Goal: Task Accomplishment & Management: Use online tool/utility

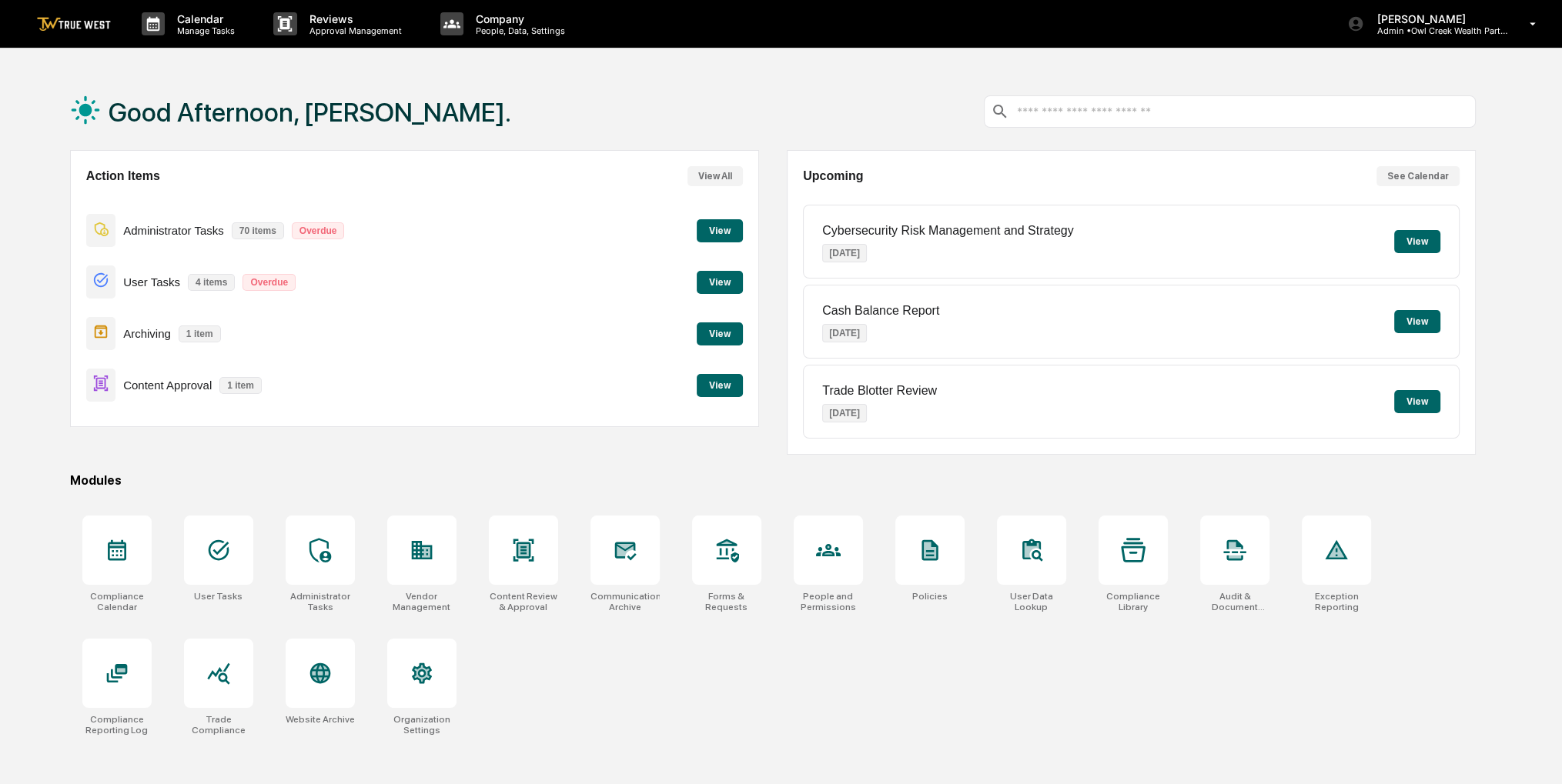
drag, startPoint x: 0, startPoint y: 0, endPoint x: 347, endPoint y: 136, distance: 372.7
click at [347, 136] on div "Good Afternoon, [PERSON_NAME]." at bounding box center [290, 111] width 441 height 77
click at [716, 383] on button "View" at bounding box center [720, 386] width 46 height 24
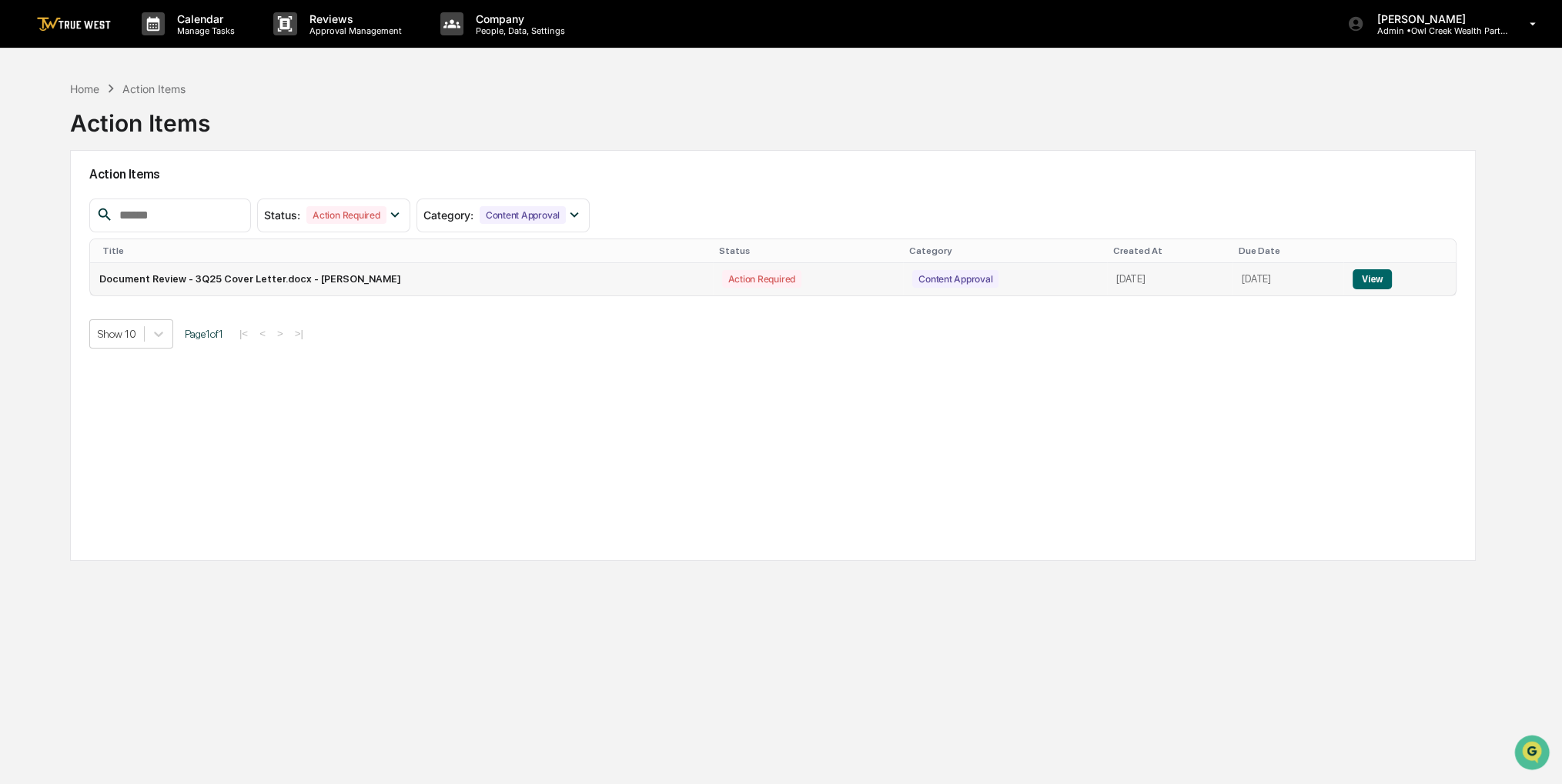
click at [1368, 271] on button "View" at bounding box center [1372, 280] width 39 height 20
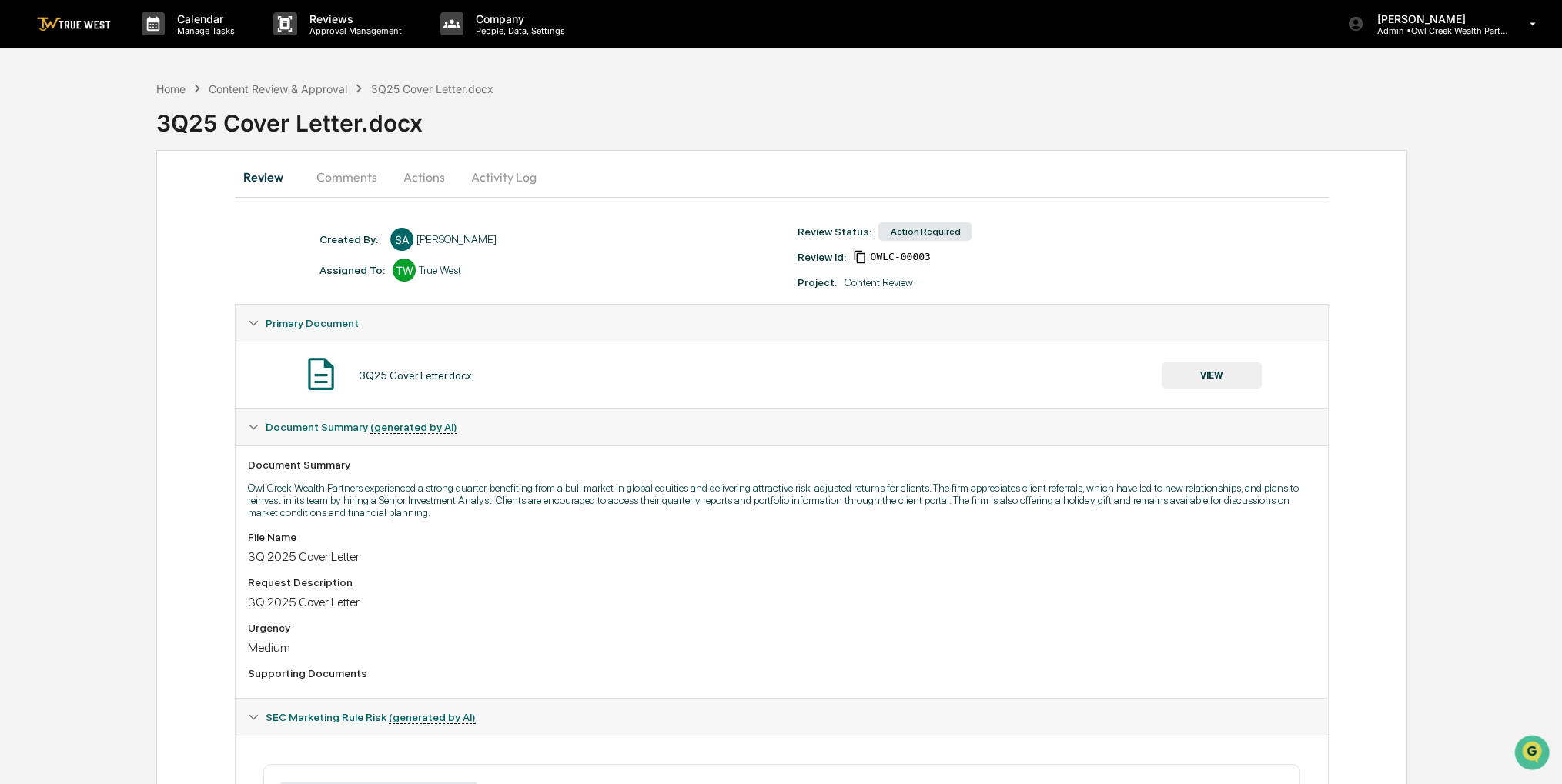
click at [434, 172] on button "Actions" at bounding box center [424, 177] width 70 height 37
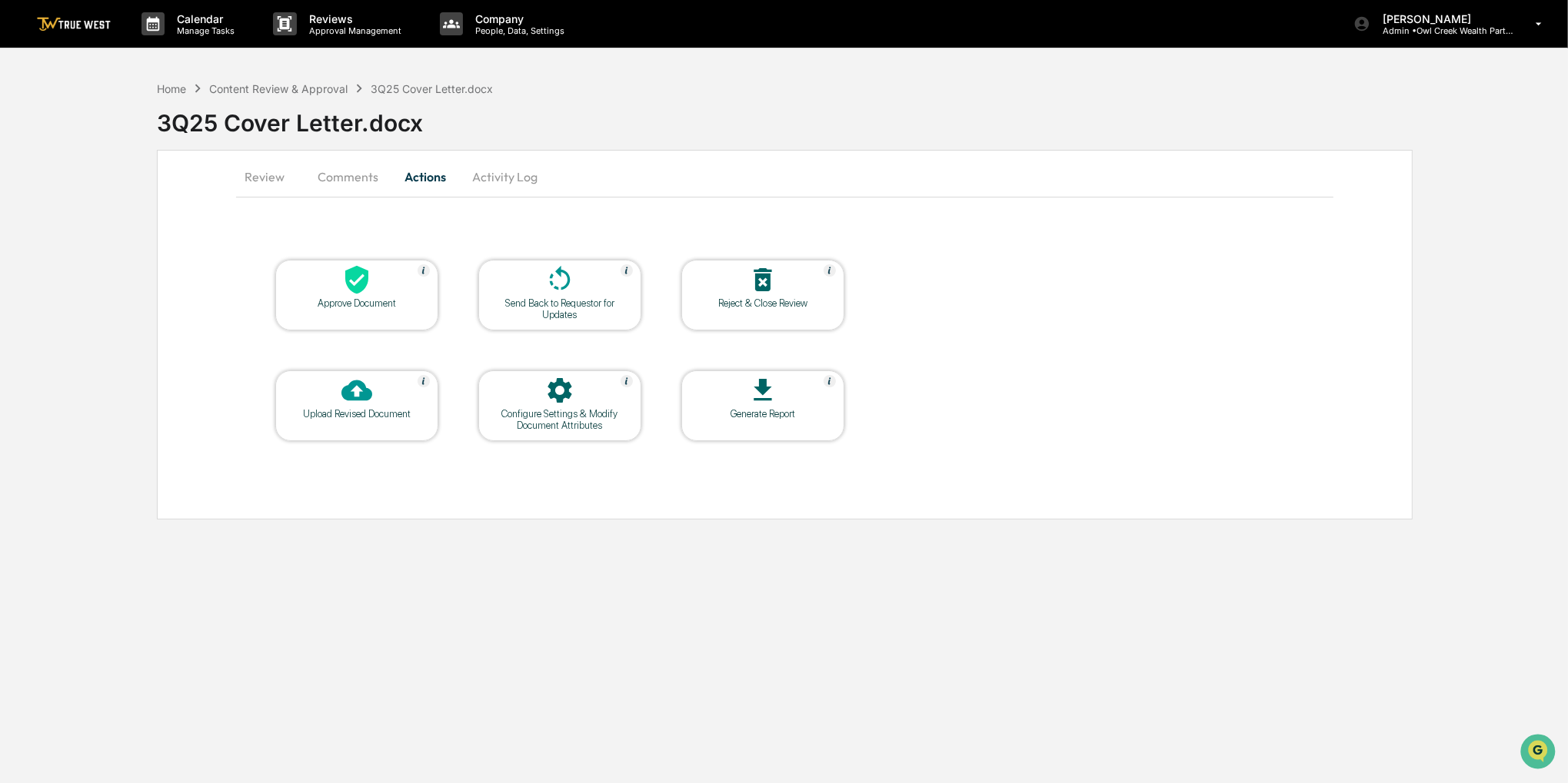
click at [385, 287] on div at bounding box center [357, 281] width 154 height 33
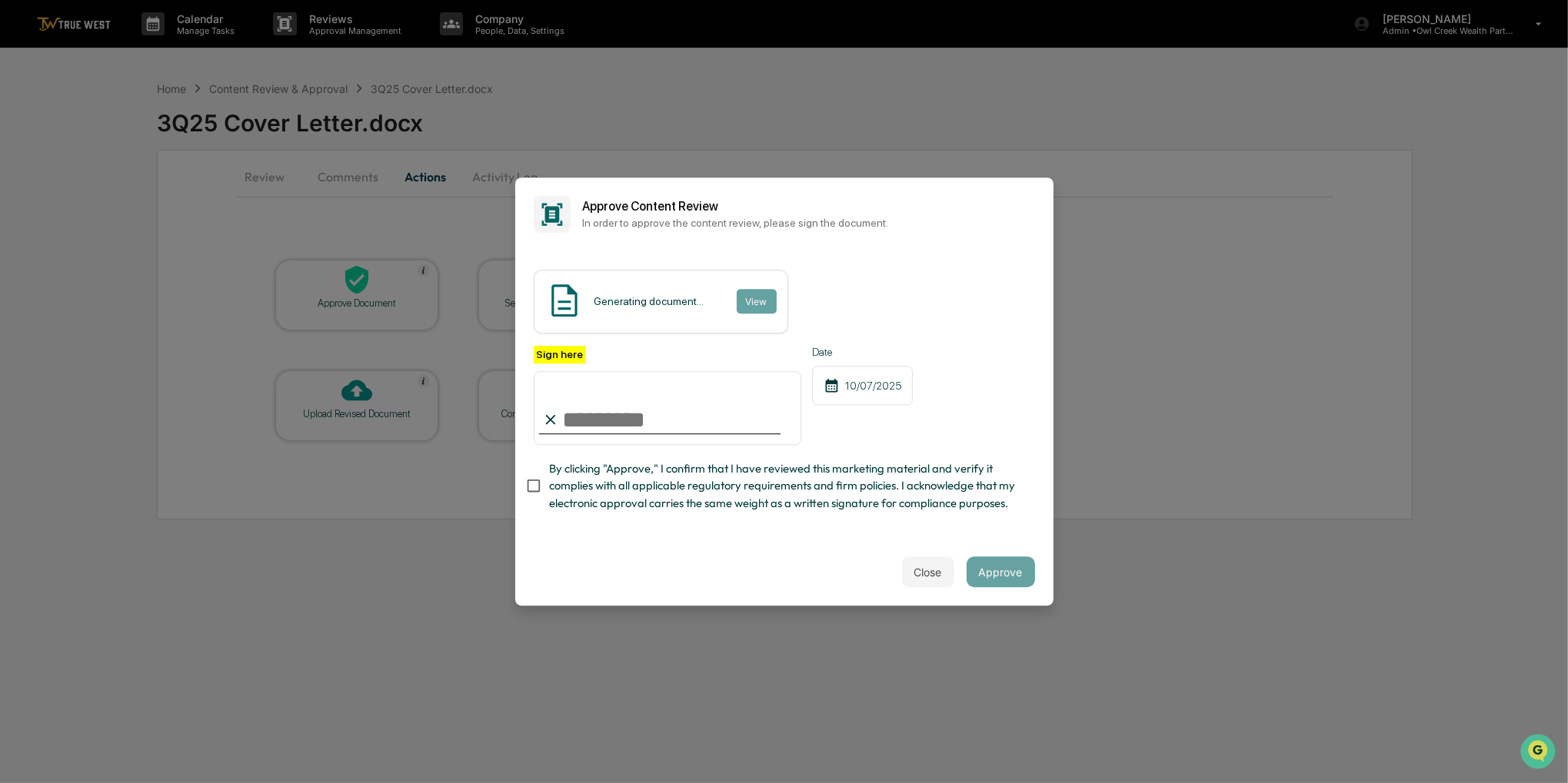
click at [601, 488] on span "By clicking "Approve," I confirm that I have reviewed this marketing material a…" at bounding box center [786, 486] width 474 height 52
click at [604, 408] on input "Sign here" at bounding box center [667, 409] width 269 height 74
type input "**********"
click at [989, 574] on button "Approve" at bounding box center [1001, 572] width 69 height 31
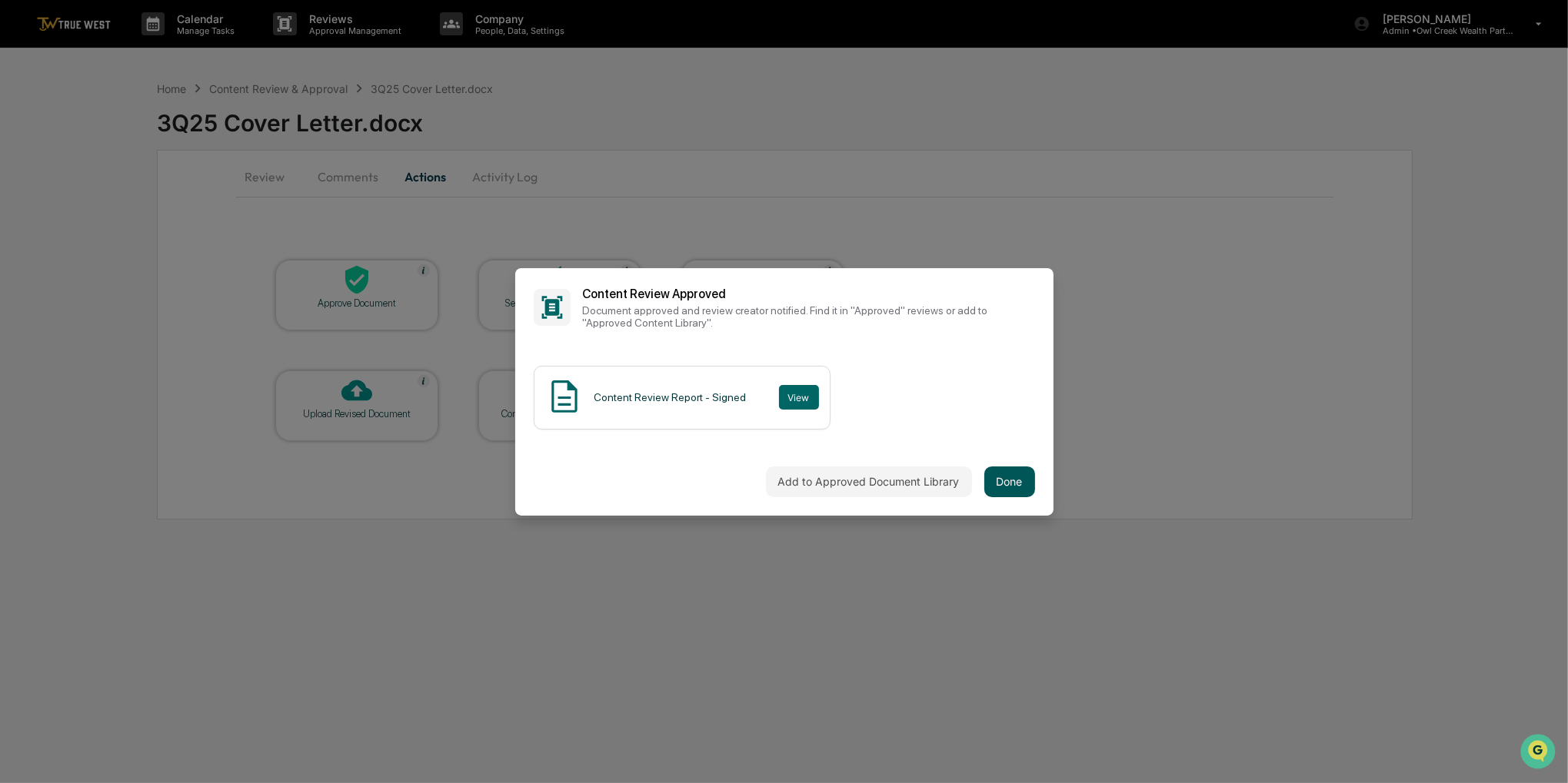
click at [1003, 476] on button "Done" at bounding box center [1009, 482] width 51 height 31
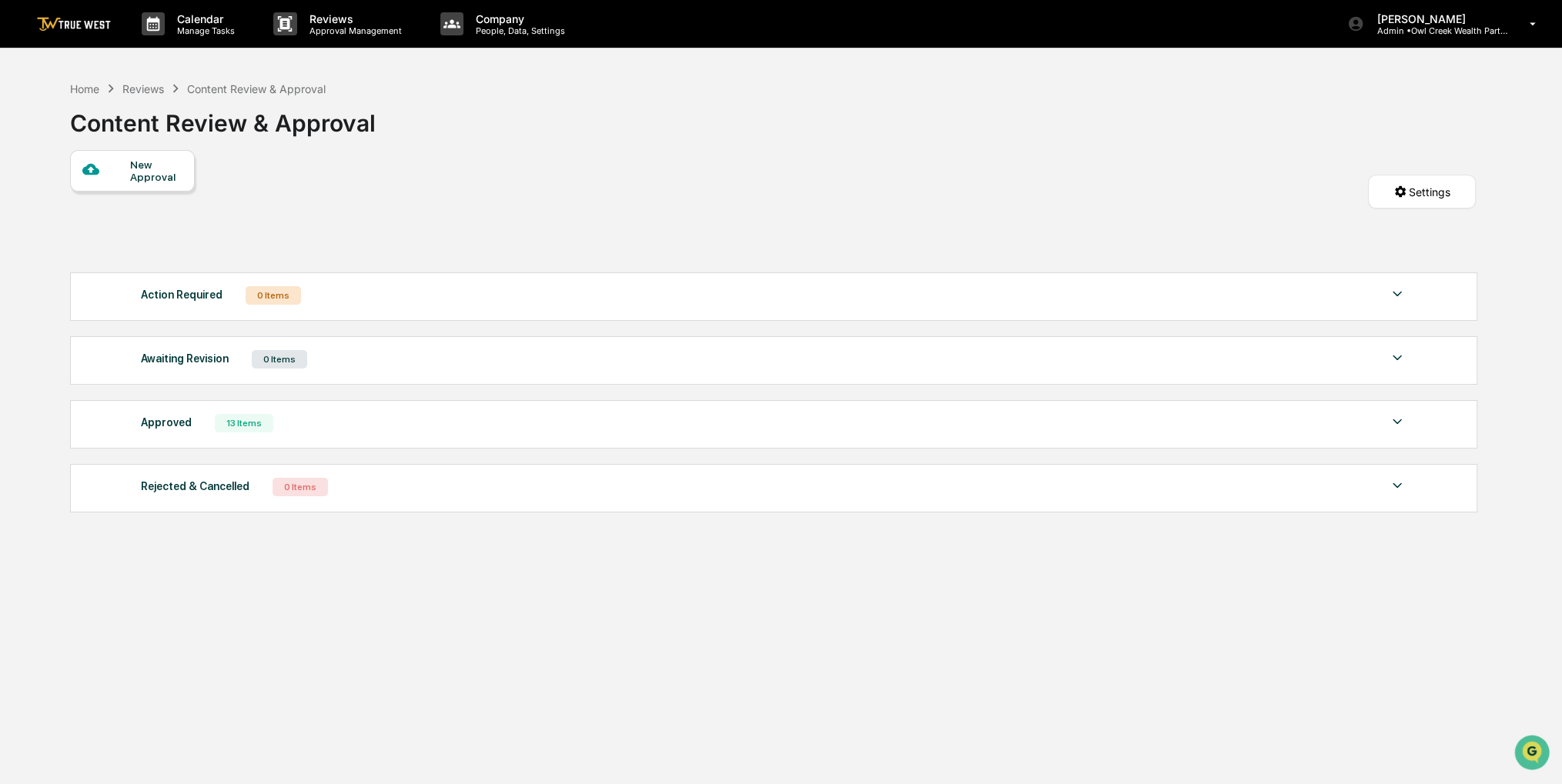
drag, startPoint x: 695, startPoint y: 252, endPoint x: 644, endPoint y: 203, distance: 70.7
click at [644, 203] on div "New Approval Settings" at bounding box center [772, 207] width 1406 height 115
click at [80, 85] on div "Home" at bounding box center [84, 89] width 29 height 13
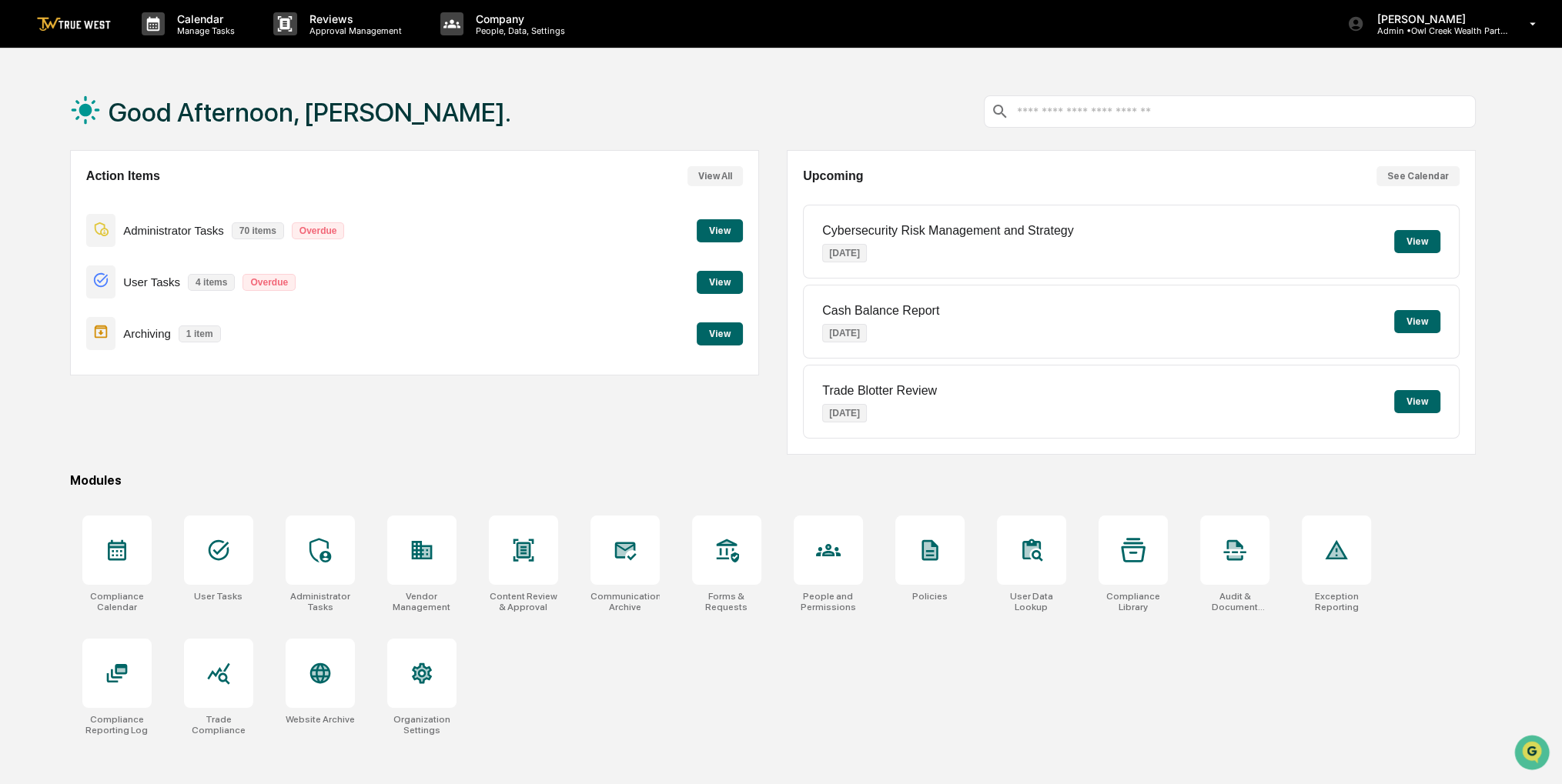
click at [729, 321] on div "Archiving 1 item View" at bounding box center [414, 333] width 656 height 52
click at [727, 328] on button "View" at bounding box center [720, 334] width 46 height 24
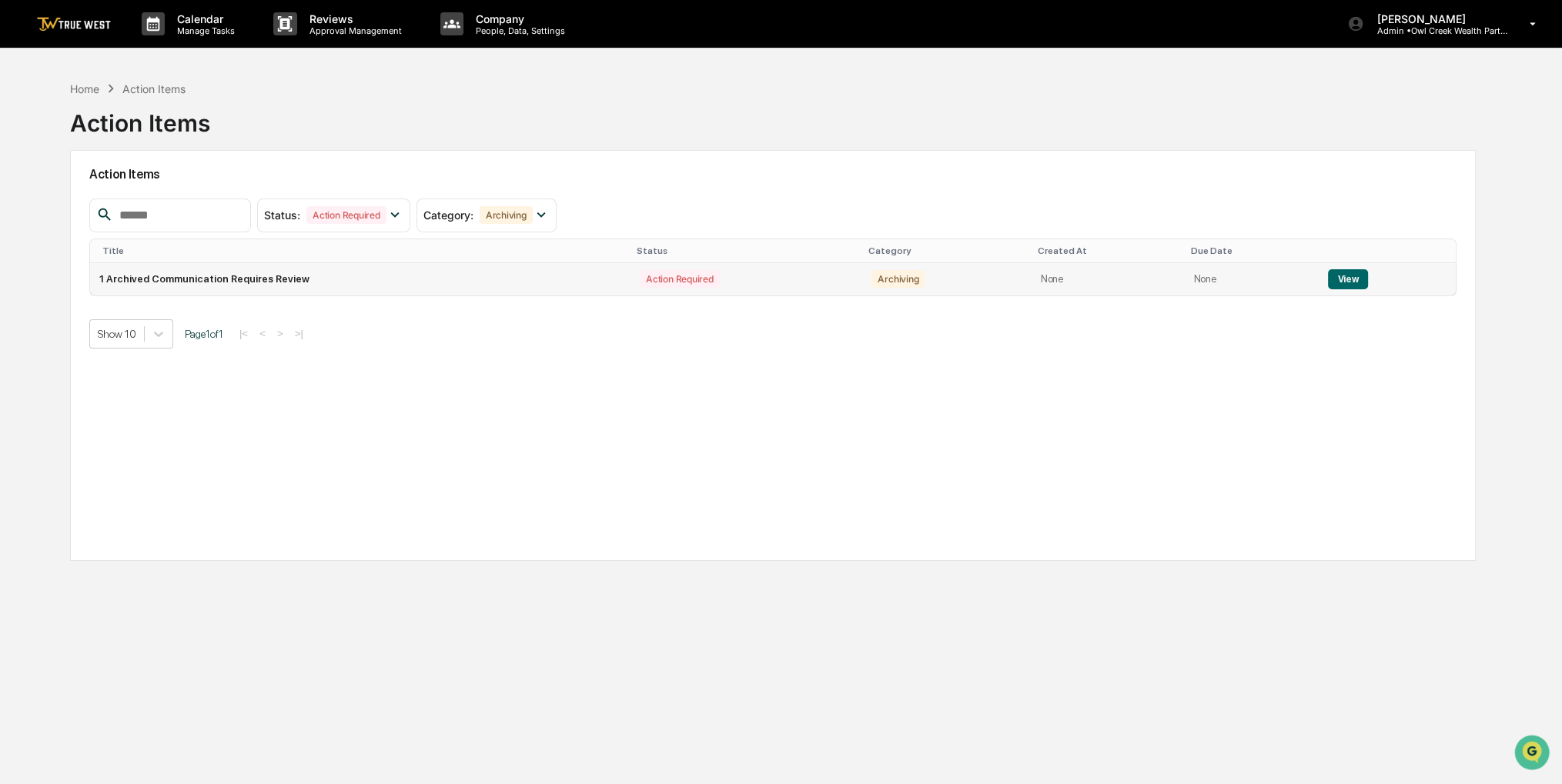
click at [1355, 279] on button "View" at bounding box center [1347, 280] width 39 height 20
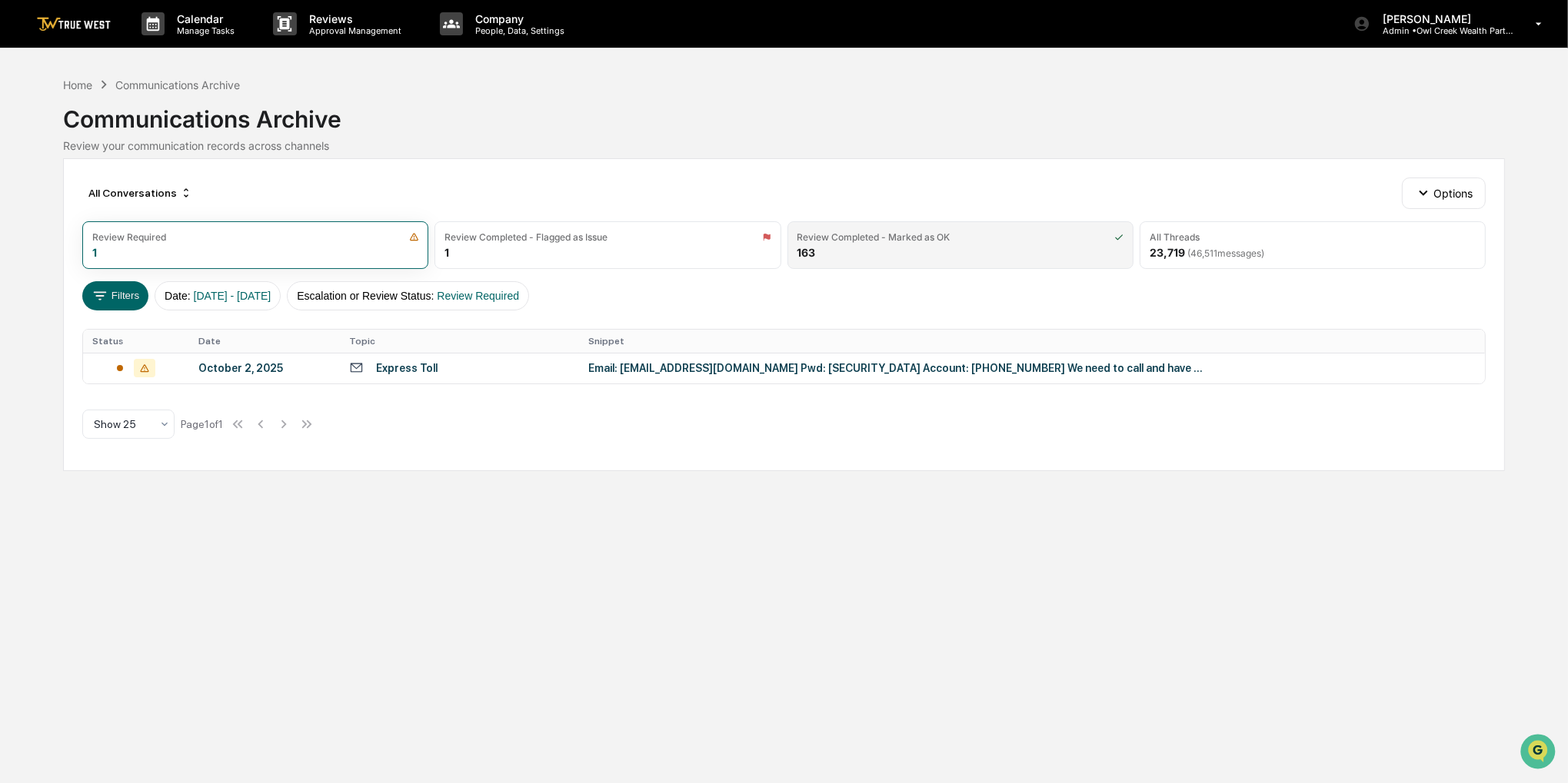
click at [995, 249] on div "Review Completed - Marked as OK 163" at bounding box center [960, 245] width 346 height 48
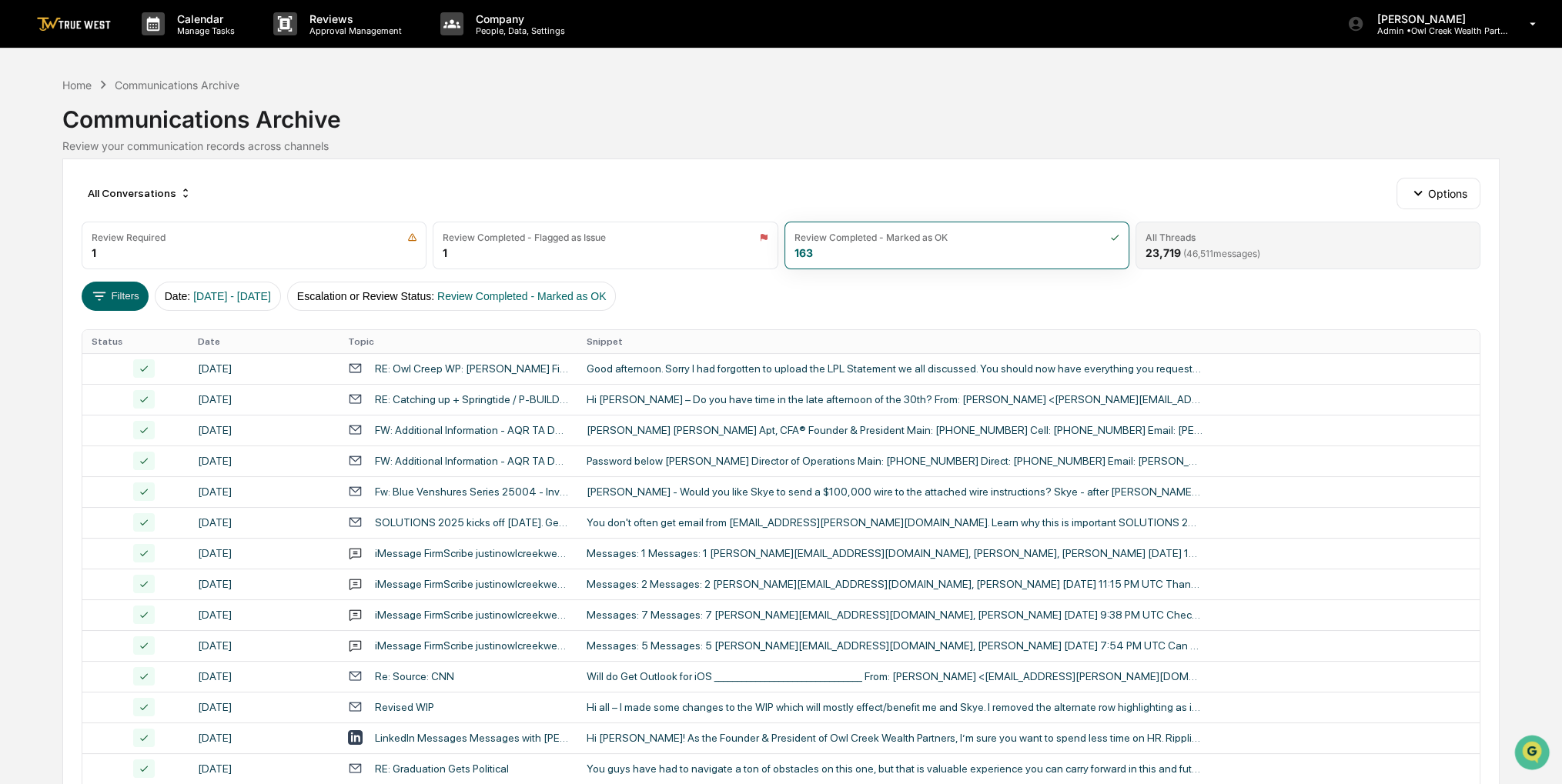
click at [1182, 267] on div "All Threads 23,719 ( 46,511 messages)" at bounding box center [1308, 245] width 345 height 48
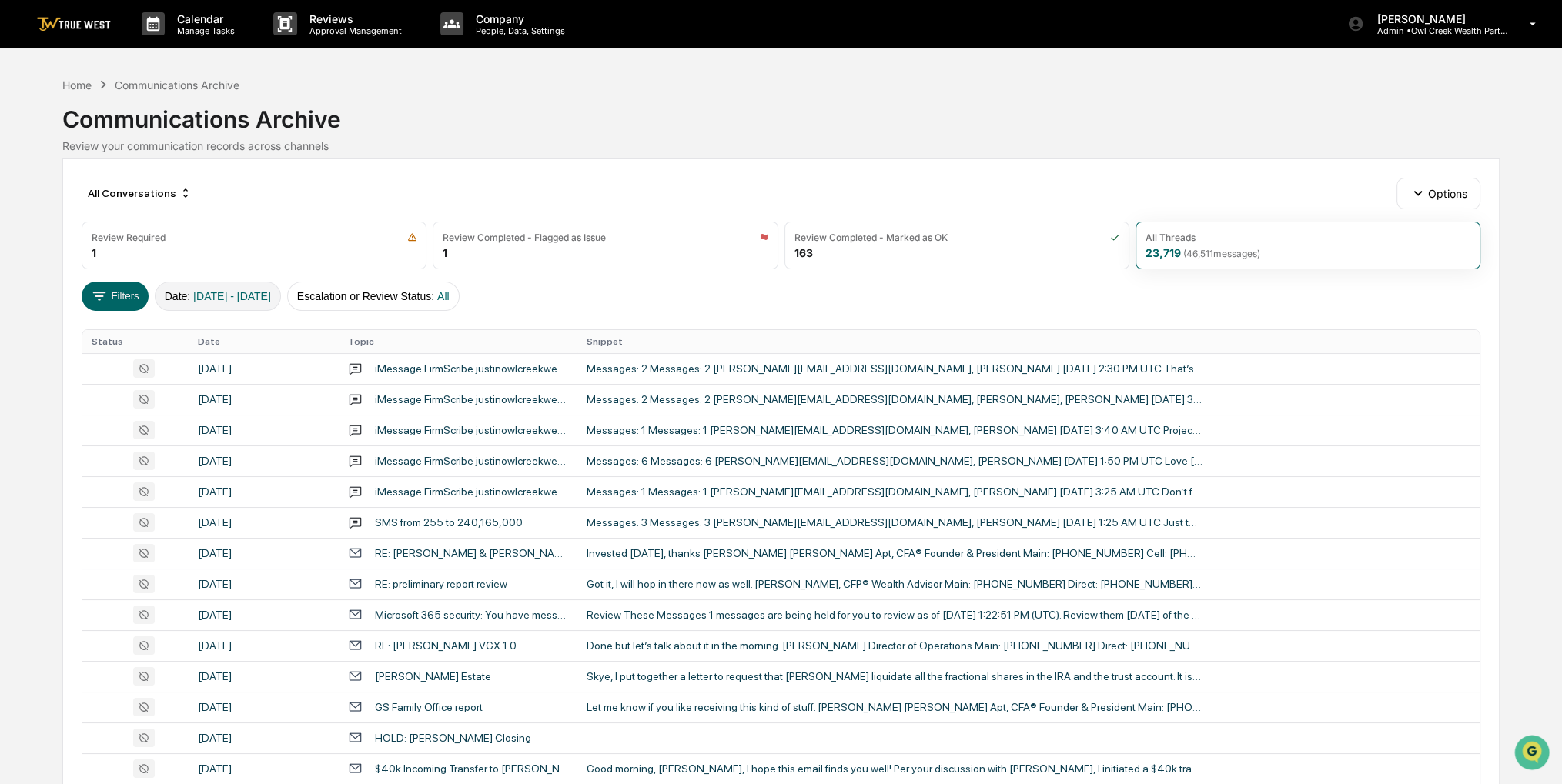
click at [271, 291] on span "01/01/2024 - 12/31/2025" at bounding box center [232, 297] width 78 height 13
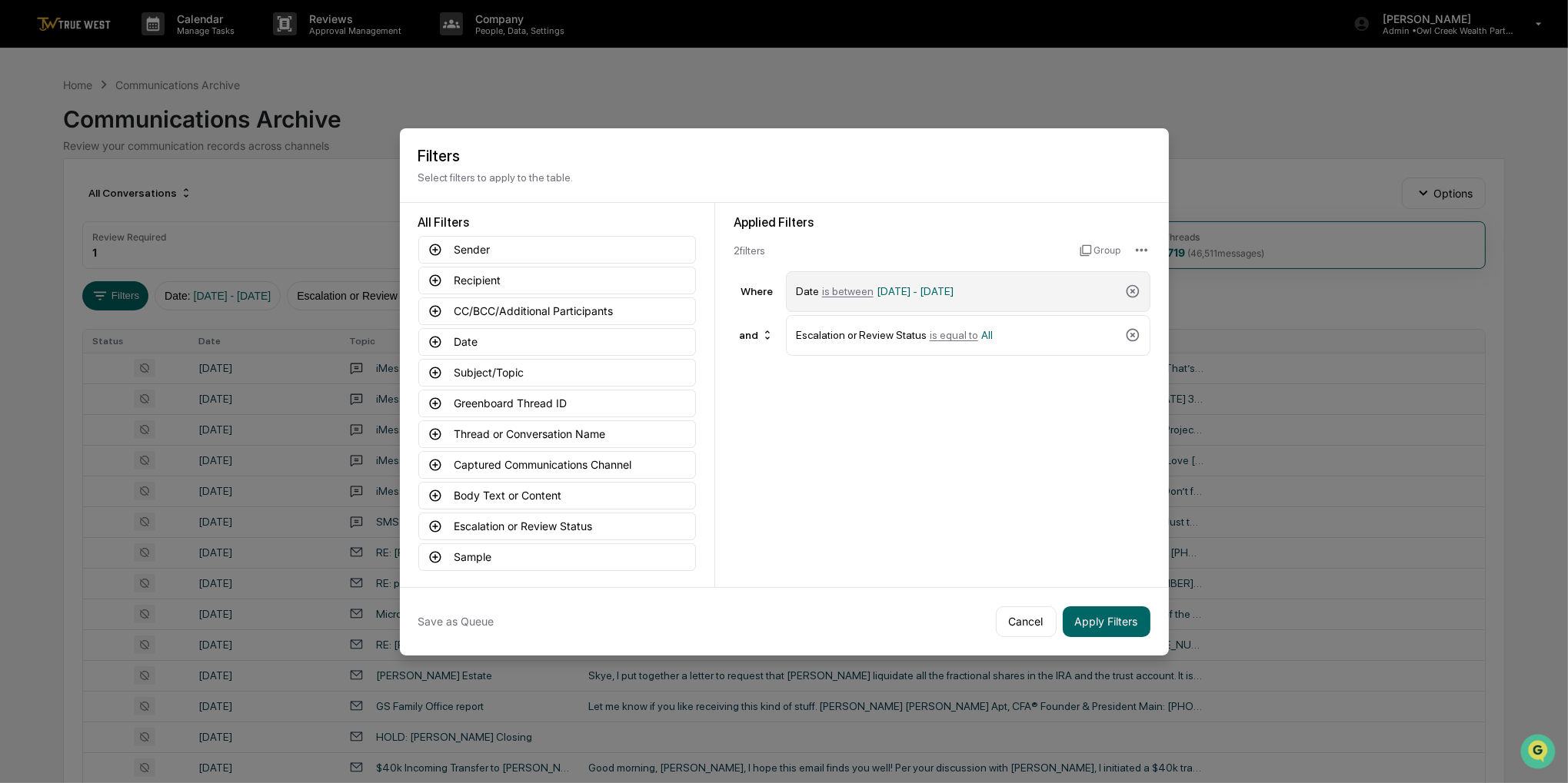
click at [1048, 296] on div "Date is between 01/01/2024 - 12/31/2025" at bounding box center [957, 292] width 323 height 27
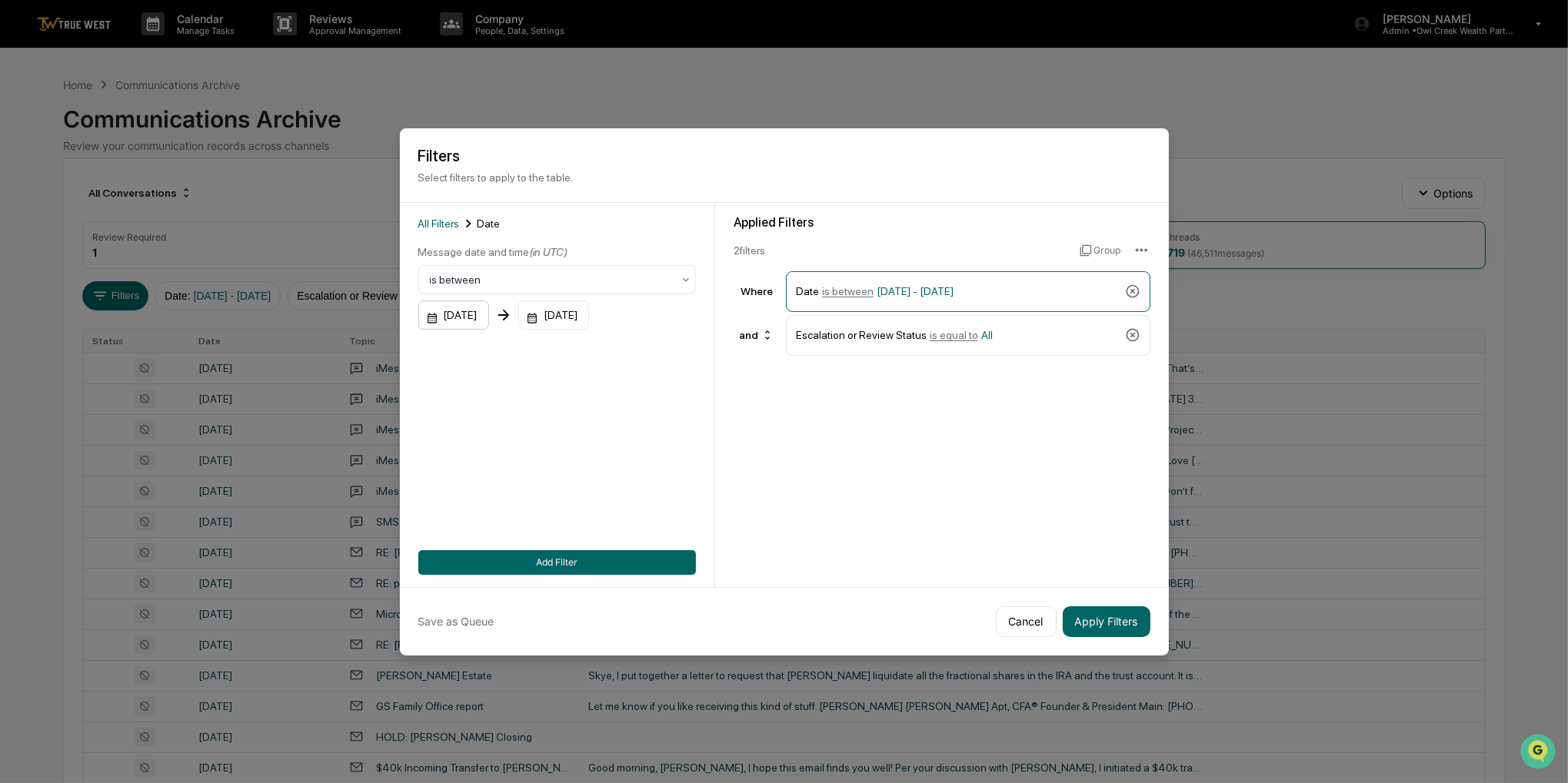
click at [468, 313] on div "01/01/2024" at bounding box center [454, 315] width 71 height 29
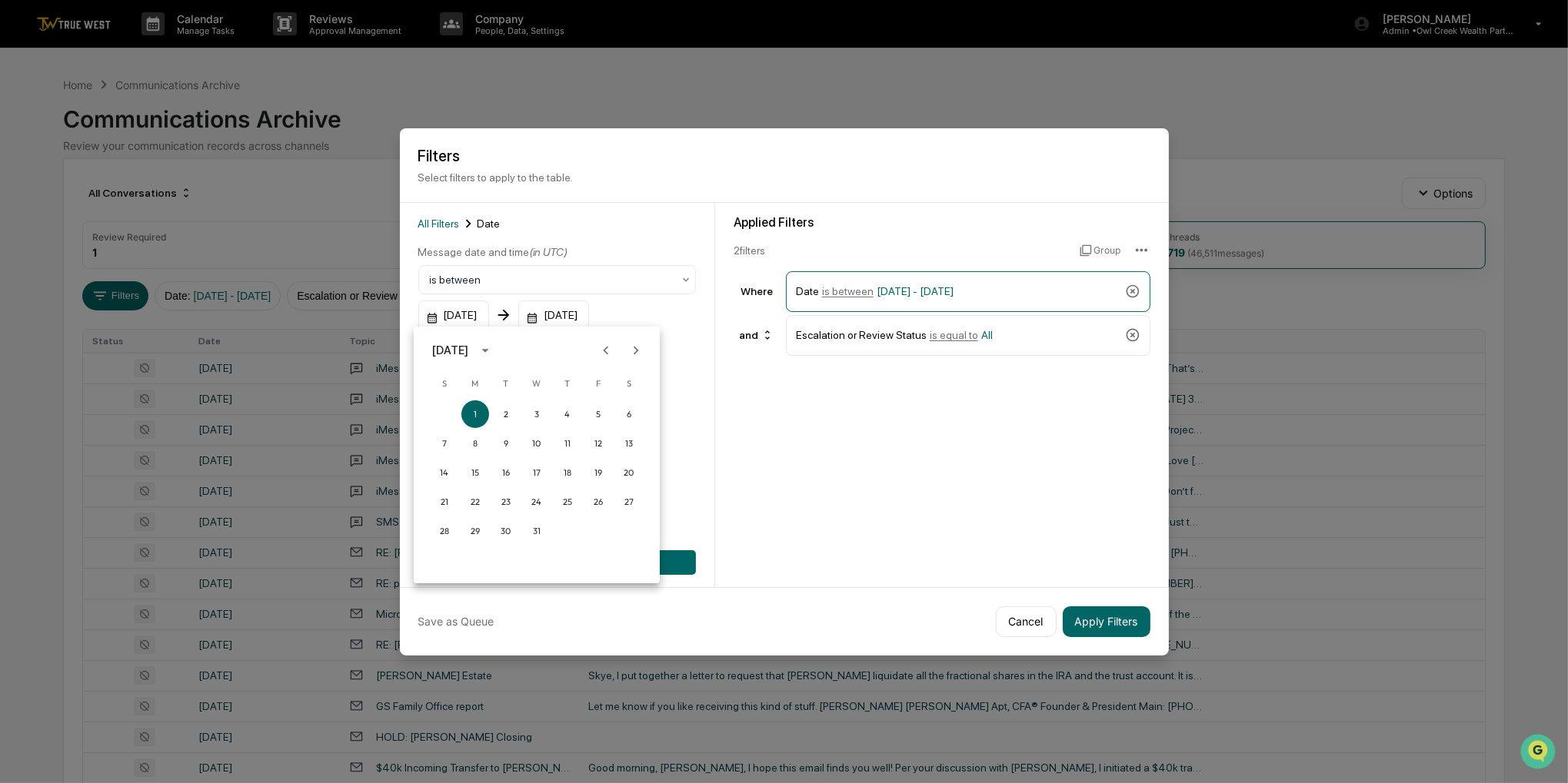
click at [494, 346] on icon "calendar view is open, switch to year view" at bounding box center [485, 350] width 17 height 17
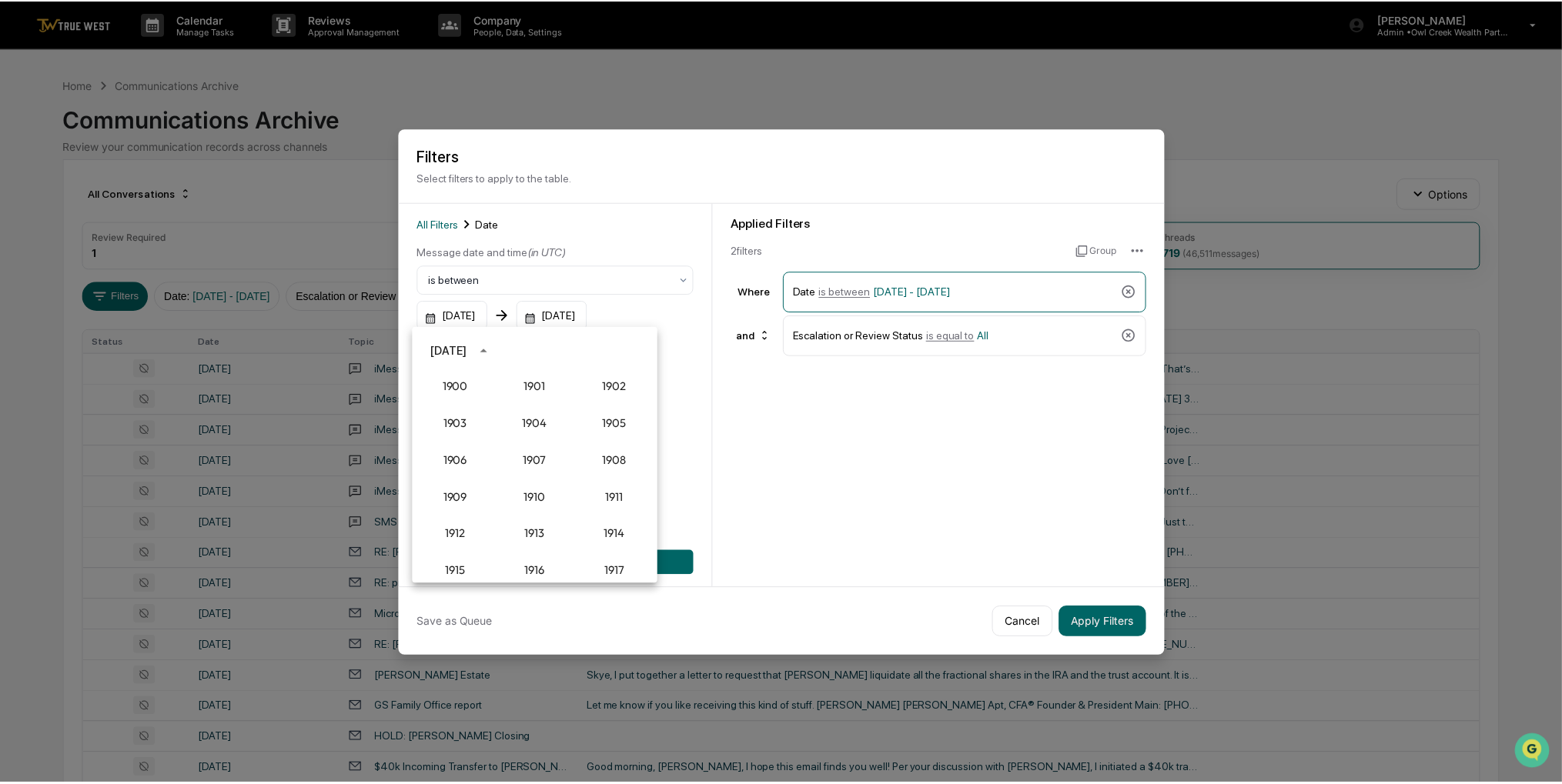
scroll to position [1426, 0]
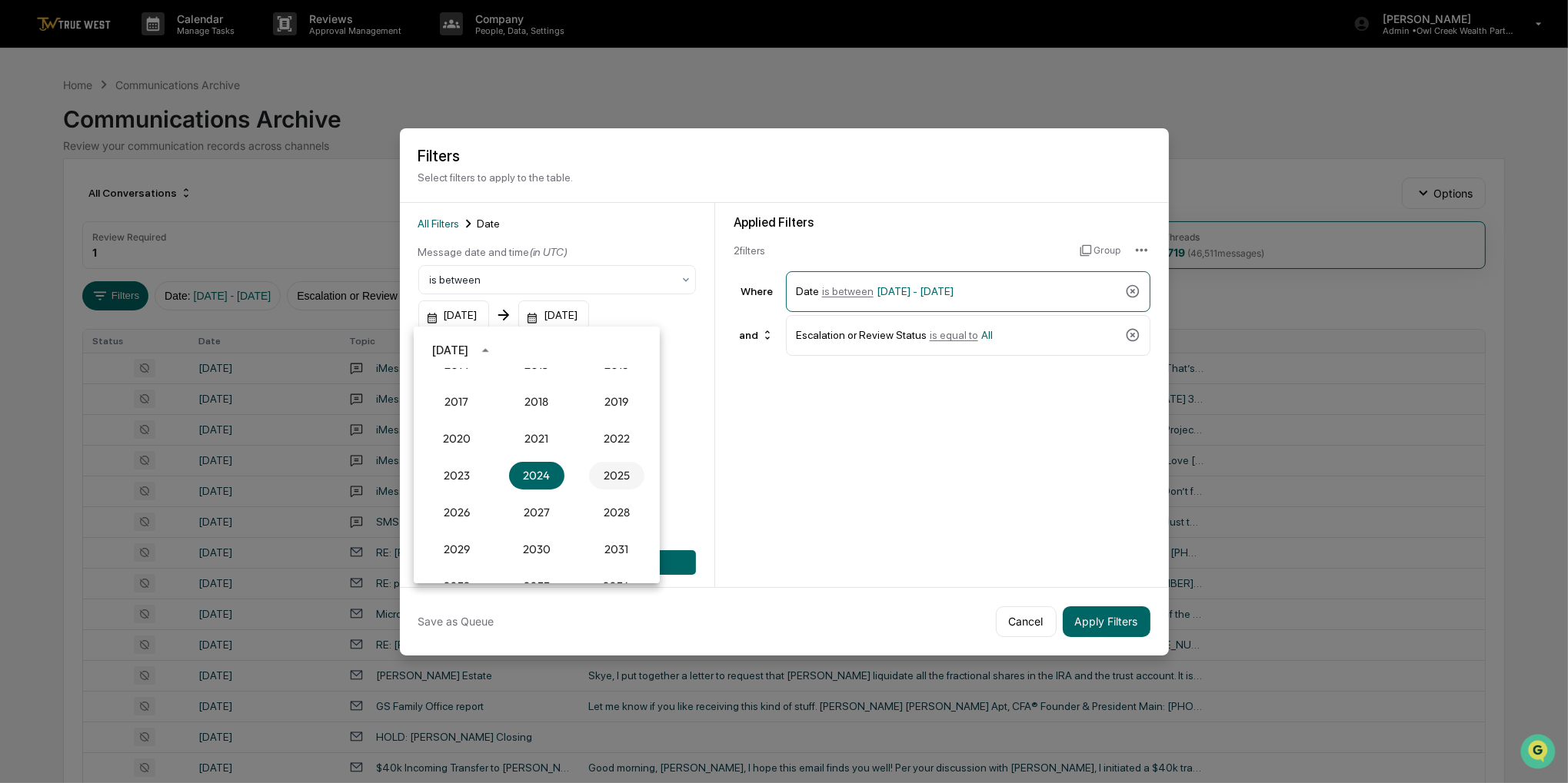
click at [610, 474] on button "2025" at bounding box center [616, 476] width 55 height 28
click at [618, 475] on button "Sep" at bounding box center [616, 468] width 55 height 28
click at [471, 410] on button "1" at bounding box center [475, 414] width 28 height 28
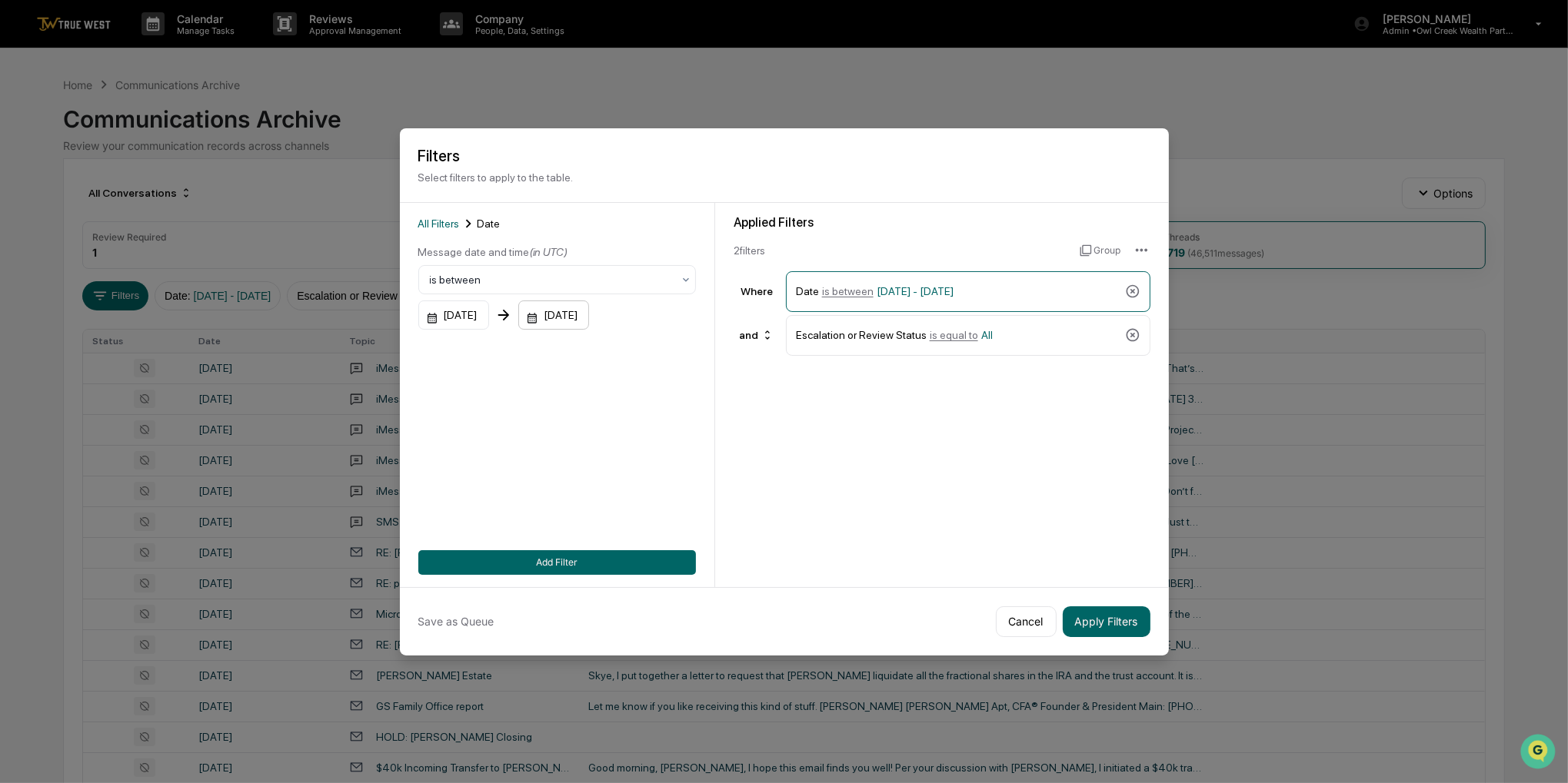
click at [589, 319] on div "12/31/2025" at bounding box center [553, 315] width 71 height 29
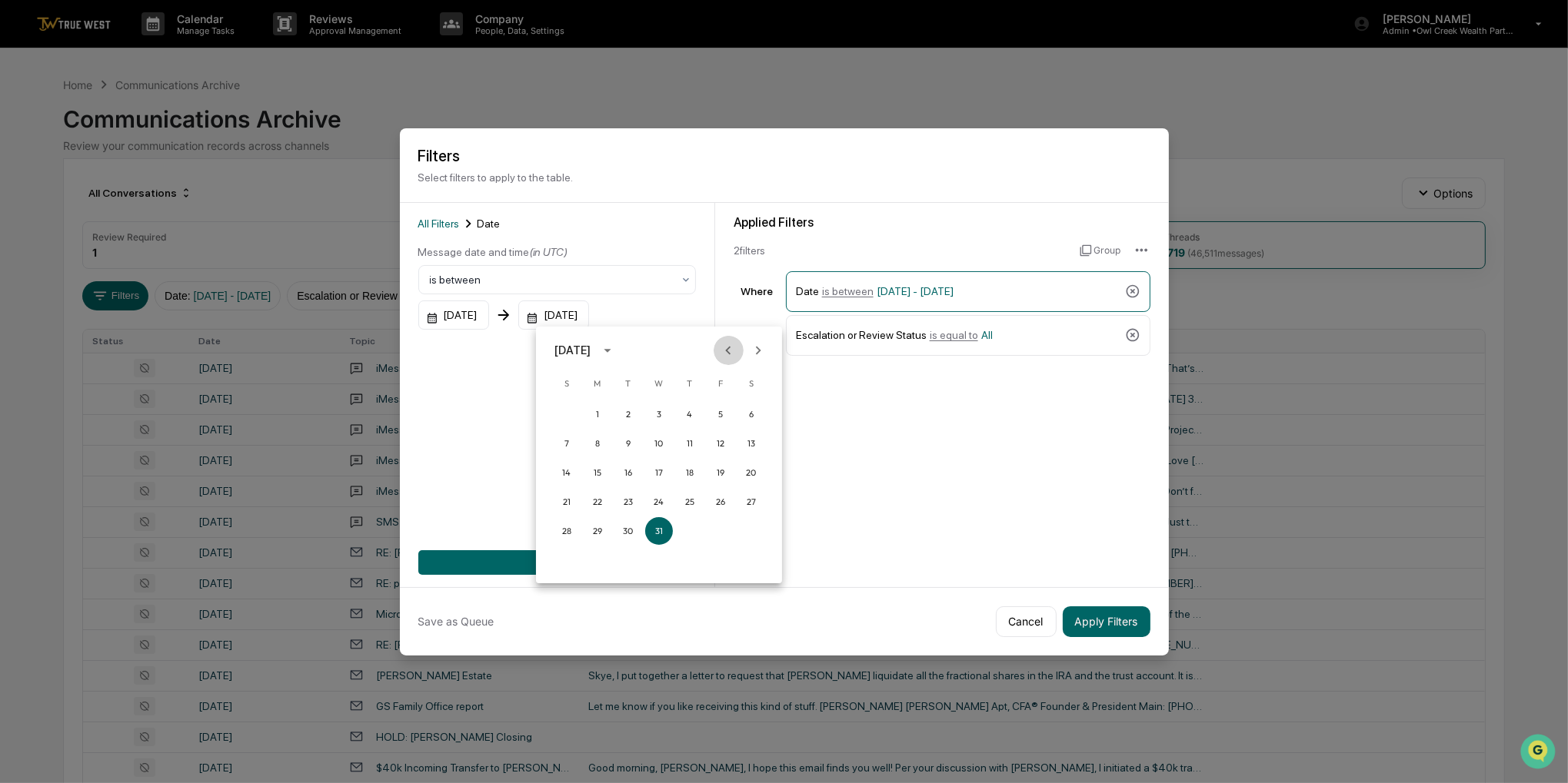
click at [735, 352] on icon "Previous month" at bounding box center [728, 350] width 17 height 17
click at [630, 528] on button "30" at bounding box center [628, 531] width 28 height 28
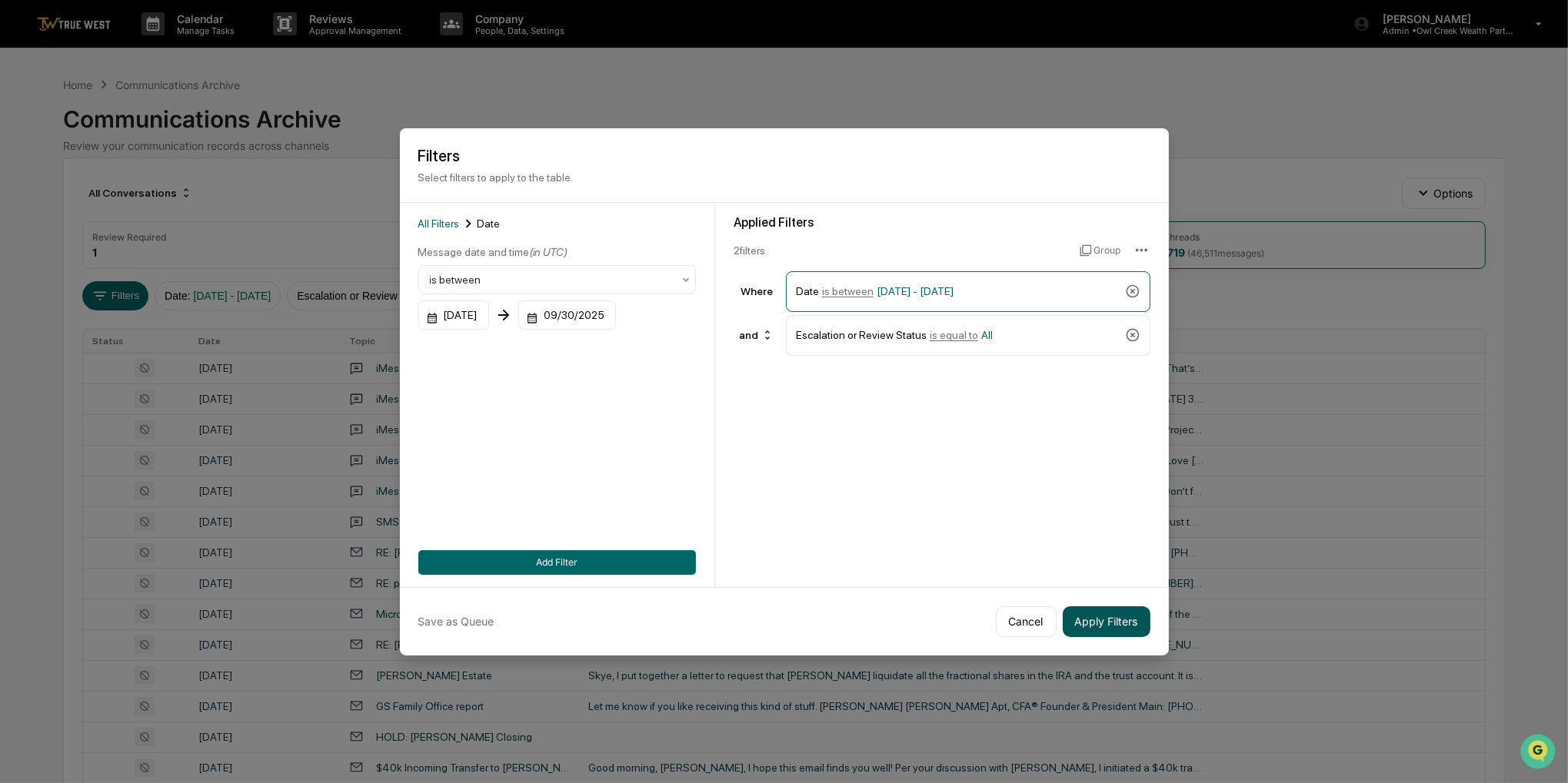
click at [1099, 609] on button "Apply Filters" at bounding box center [1106, 622] width 88 height 31
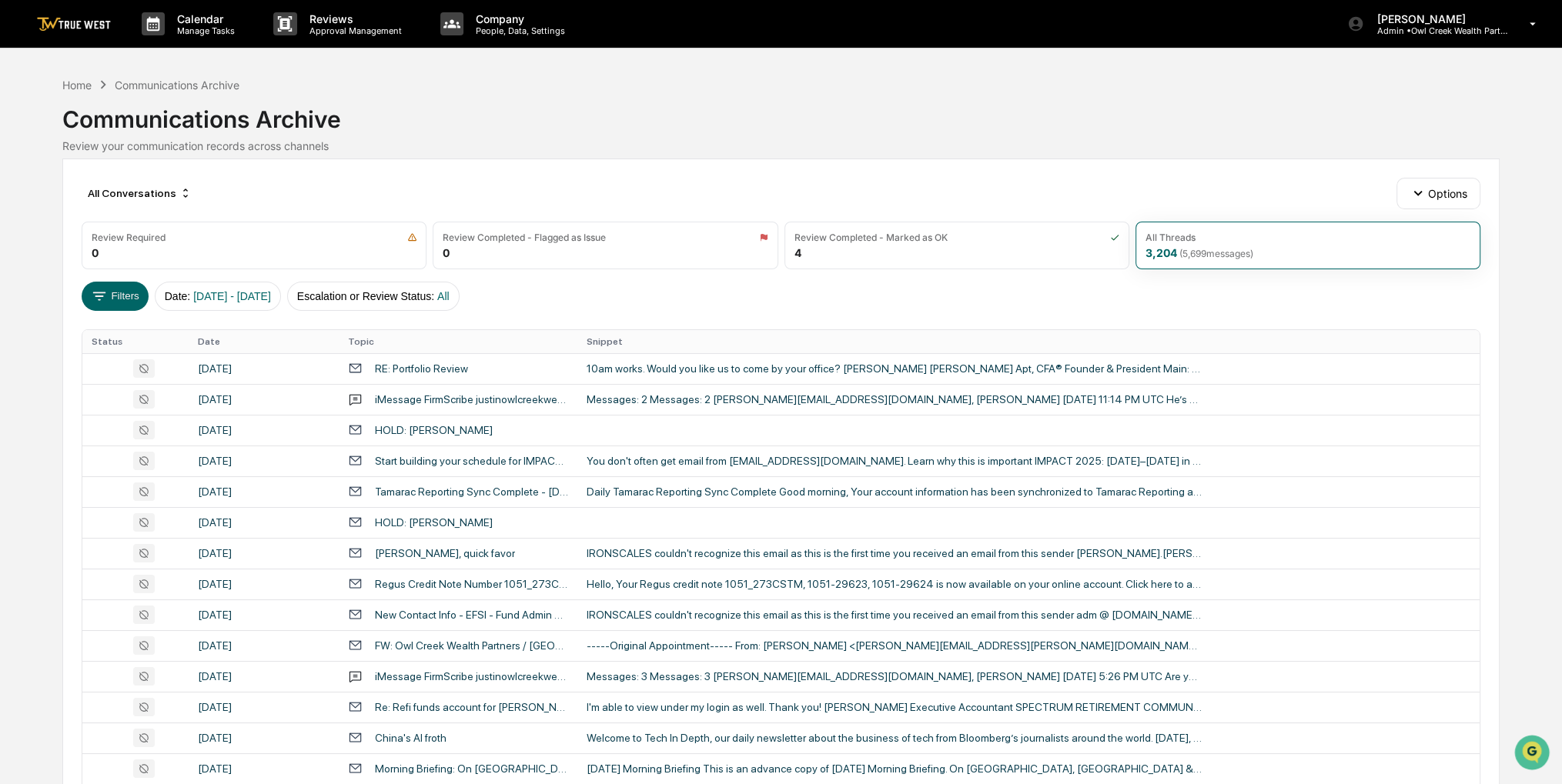
scroll to position [425, 0]
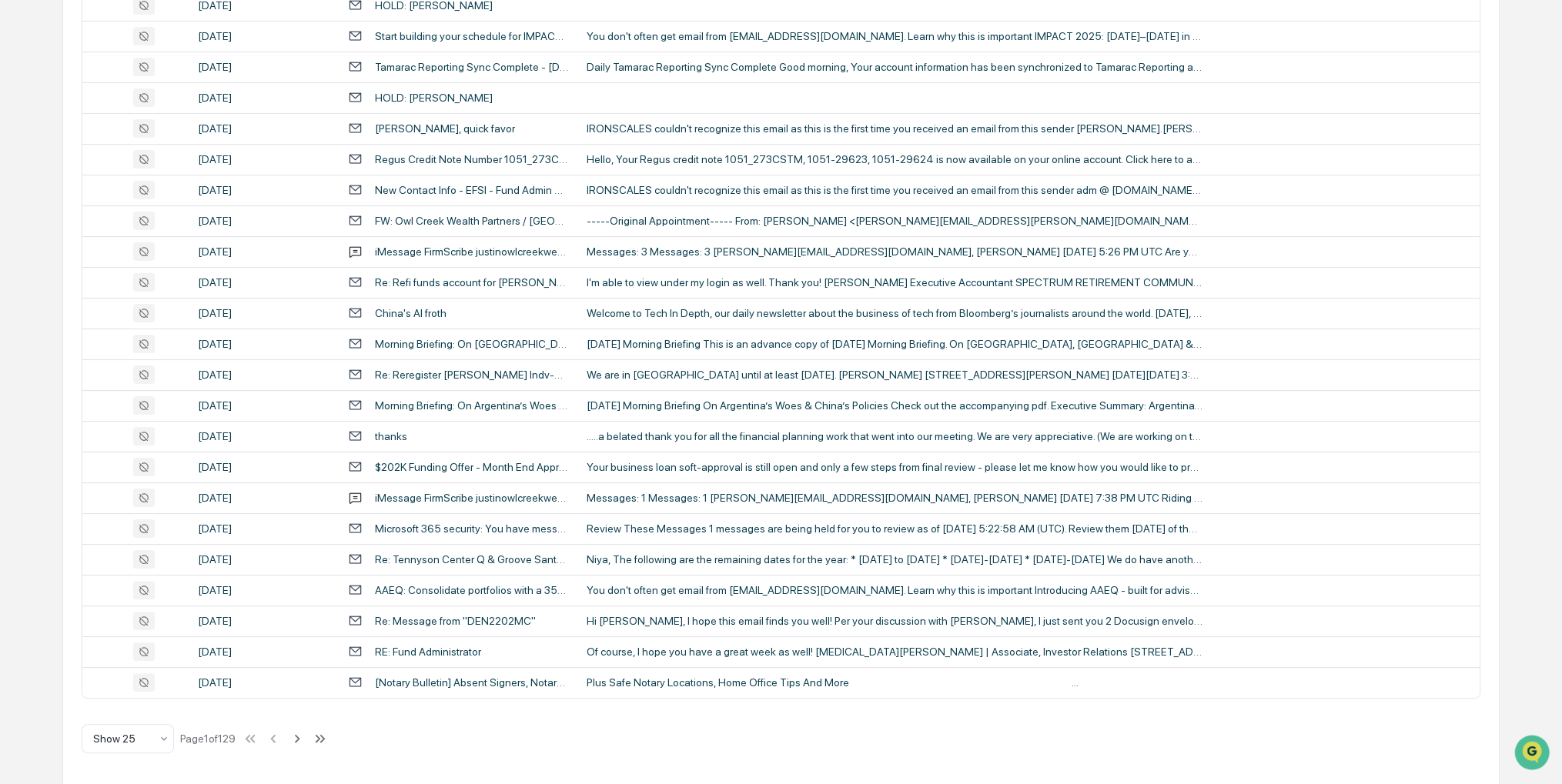
click at [47, 412] on div "Calendar Manage Tasks Reviews Approval Management Company People, Data, Setting…" at bounding box center [781, 181] width 1562 height 1211
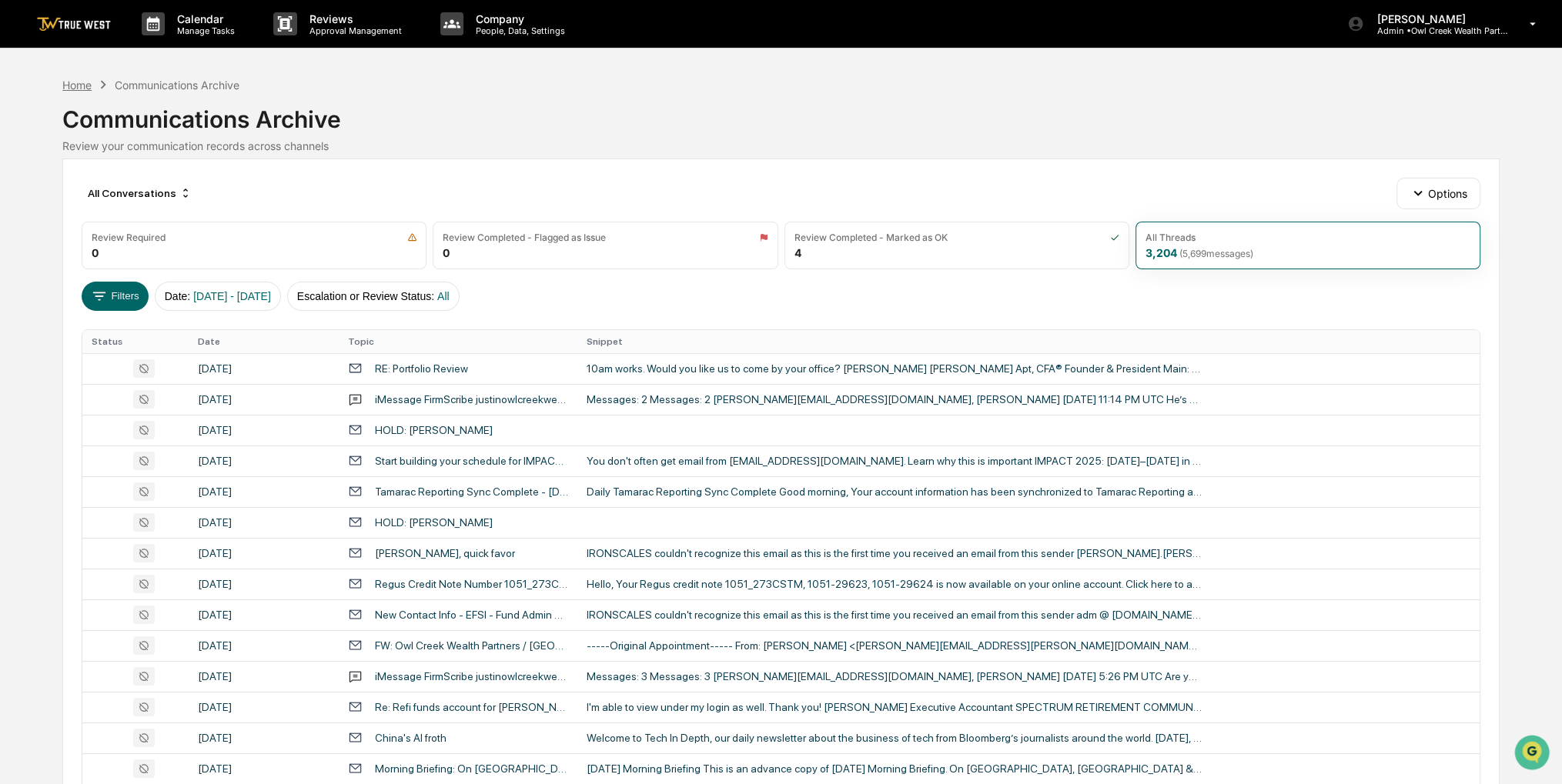
click at [85, 90] on div "Home" at bounding box center [77, 85] width 29 height 13
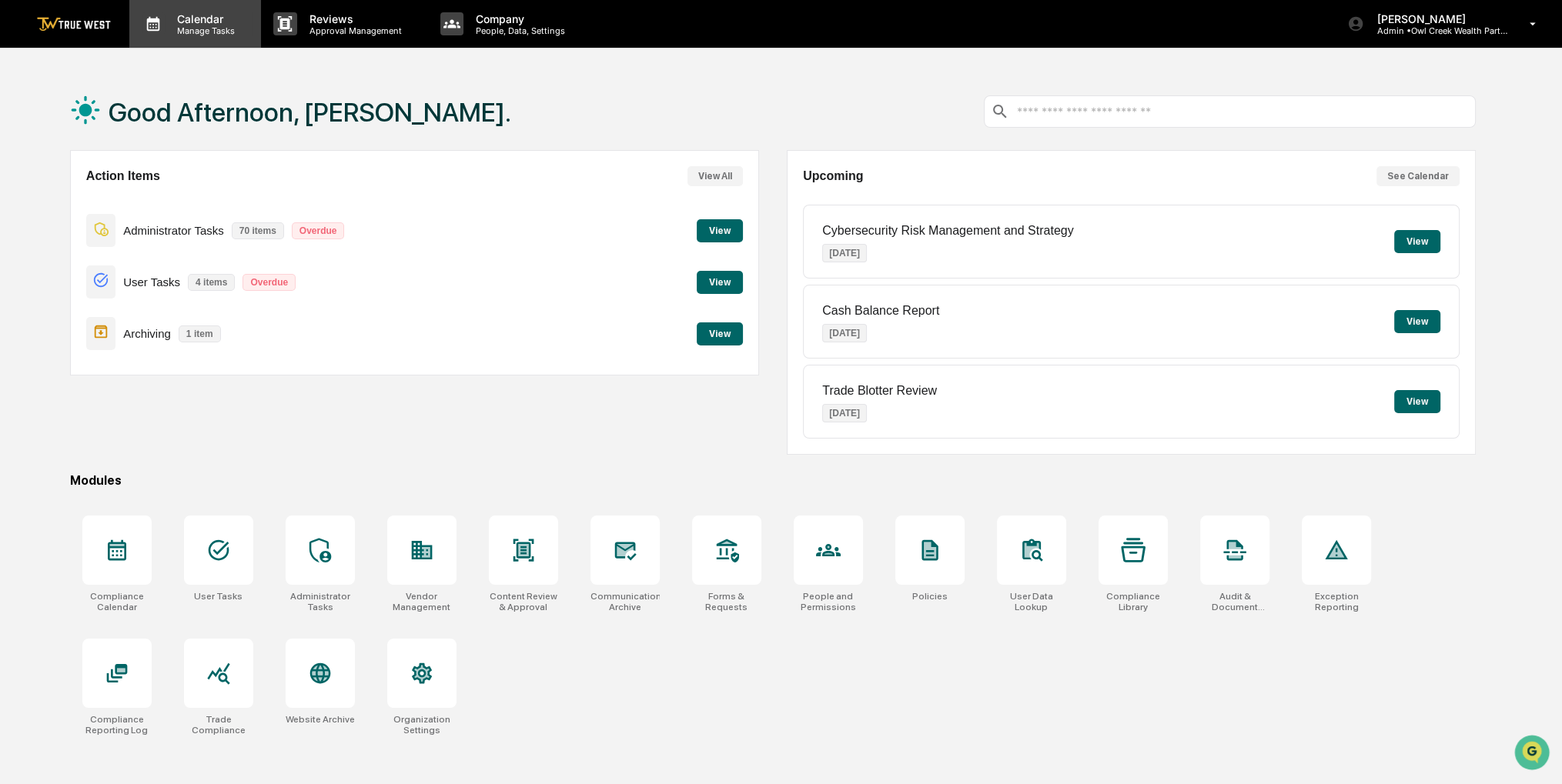
click at [209, 30] on p "Manage Tasks" at bounding box center [204, 31] width 78 height 11
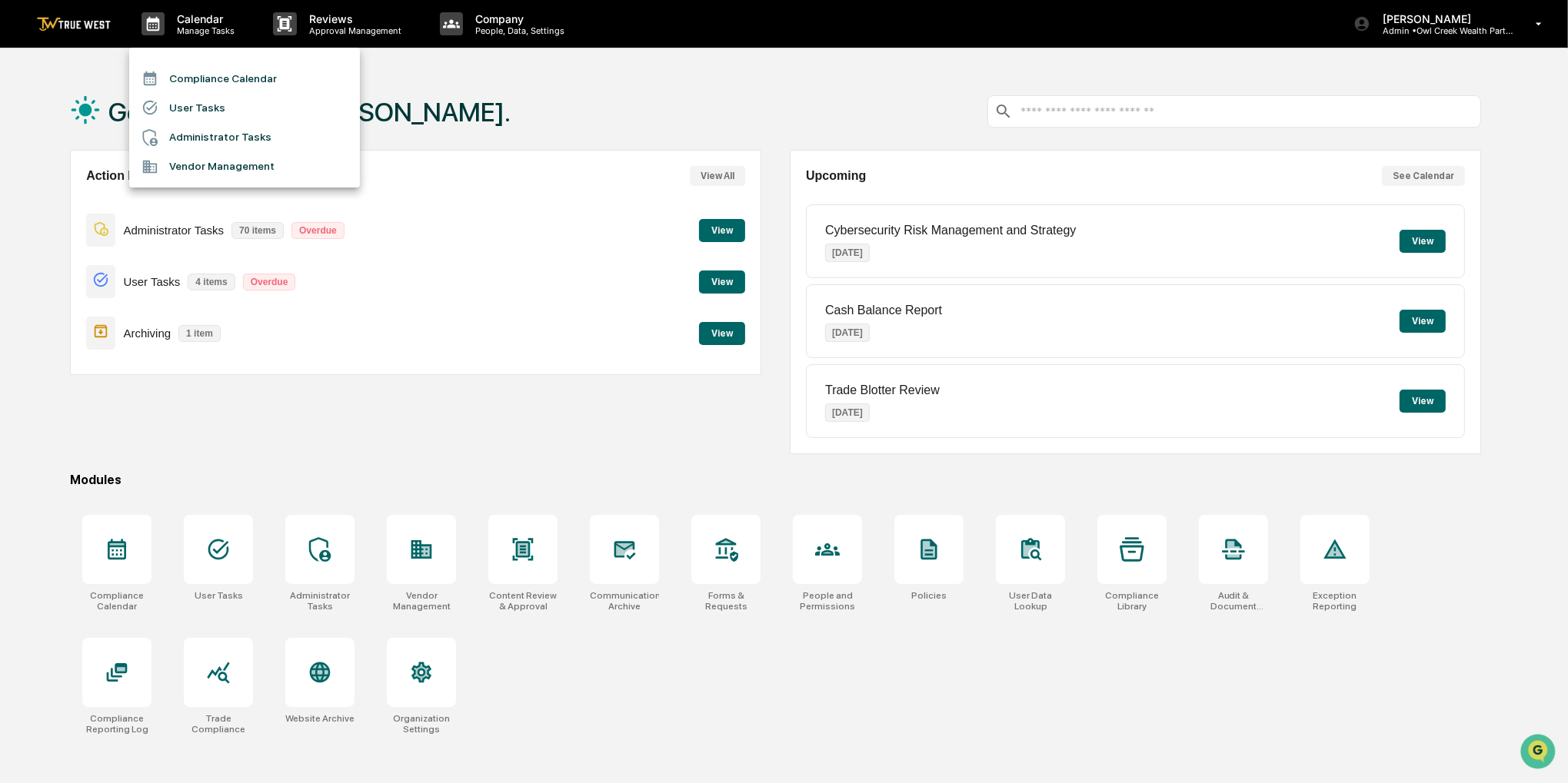
click at [227, 70] on li "Compliance Calendar" at bounding box center [244, 79] width 231 height 29
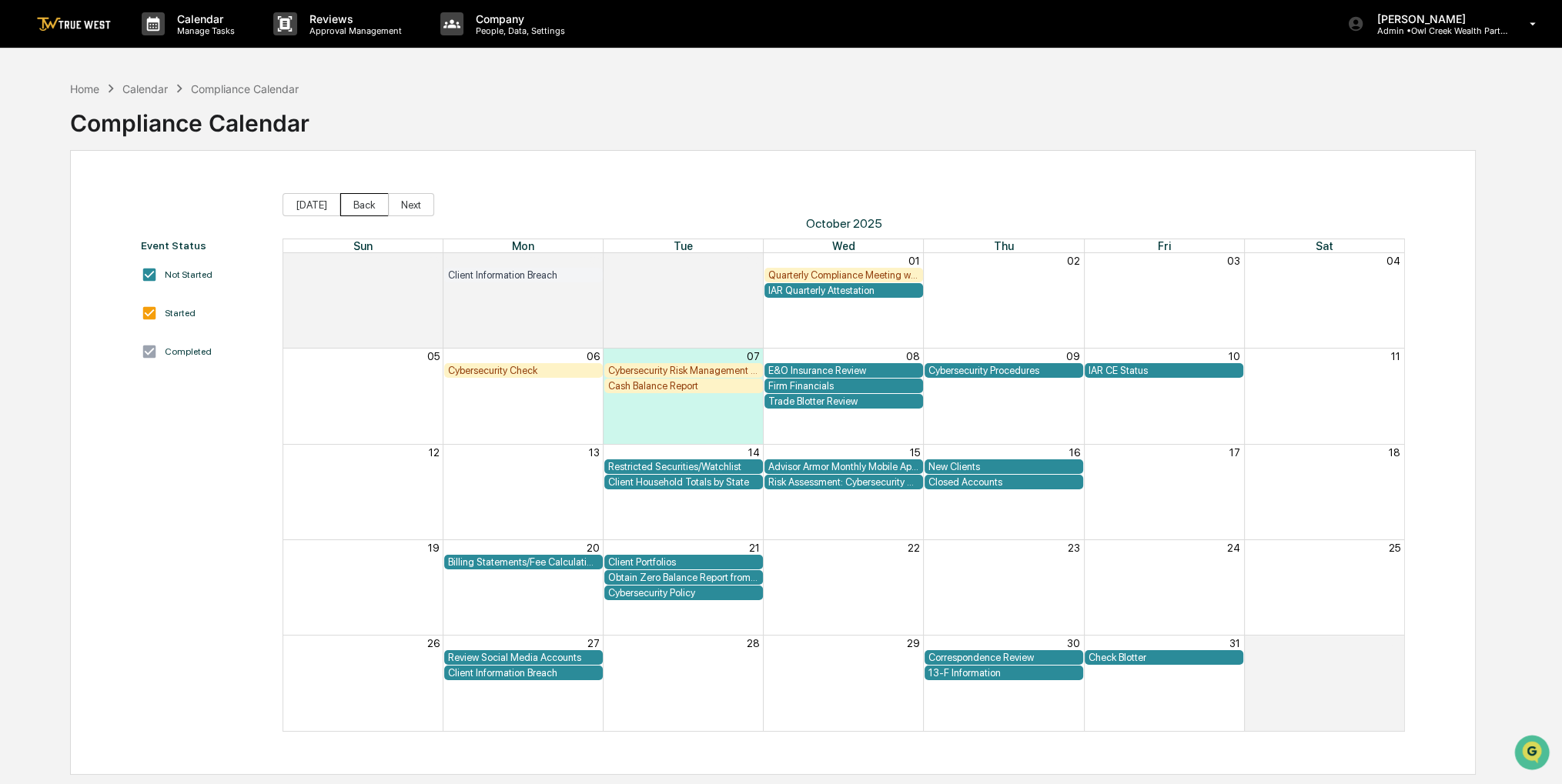
click at [369, 203] on button "Back" at bounding box center [365, 205] width 49 height 24
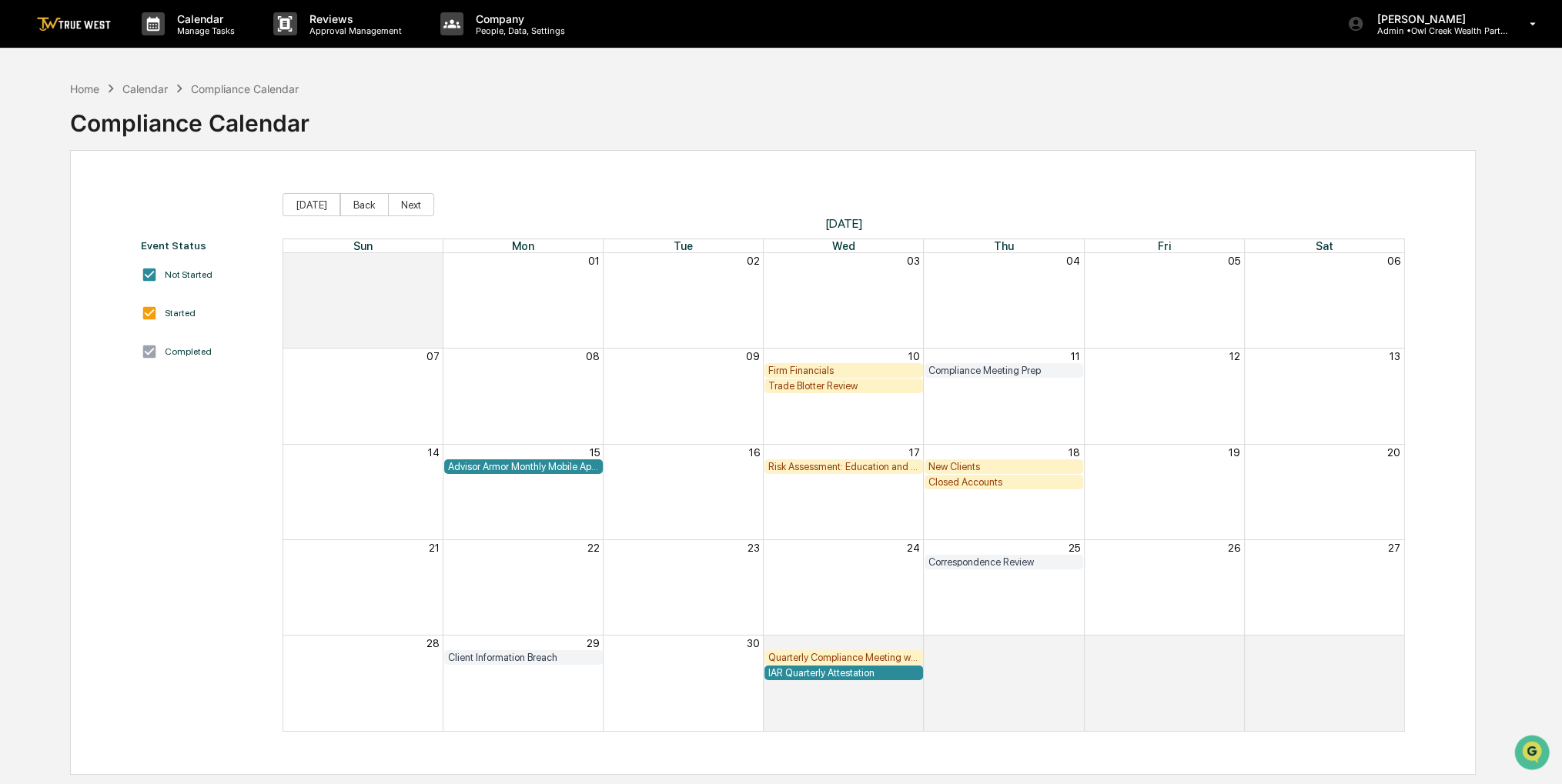
click at [637, 331] on div "Month View" at bounding box center [683, 301] width 160 height 95
drag, startPoint x: 772, startPoint y: 111, endPoint x: 728, endPoint y: 116, distance: 44.3
click at [728, 116] on div "Home Calendar Compliance Calendar Compliance Calendar" at bounding box center [772, 111] width 1406 height 77
click at [351, 208] on button "Back" at bounding box center [365, 205] width 49 height 24
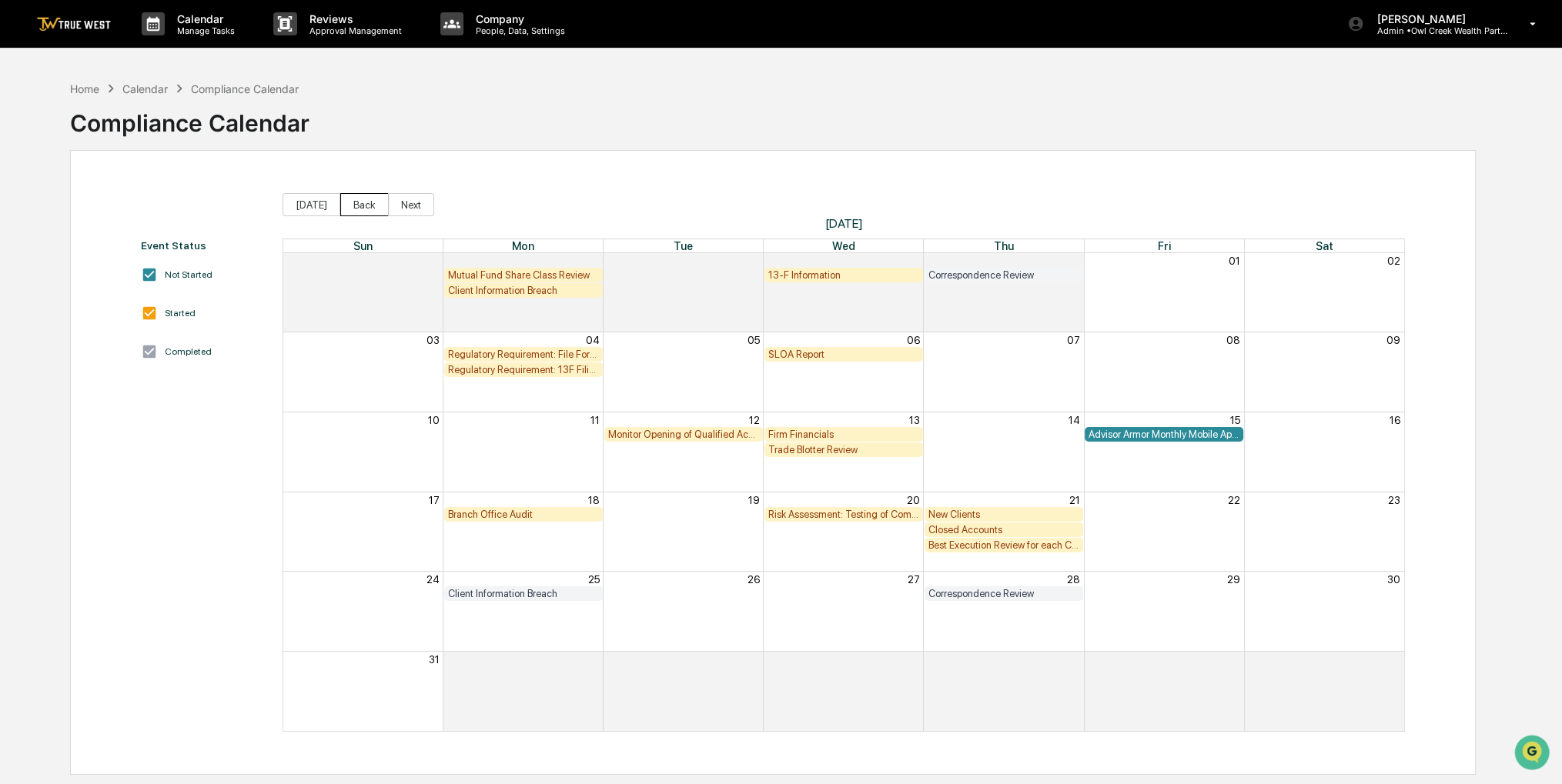
click at [348, 208] on button "Back" at bounding box center [365, 205] width 49 height 24
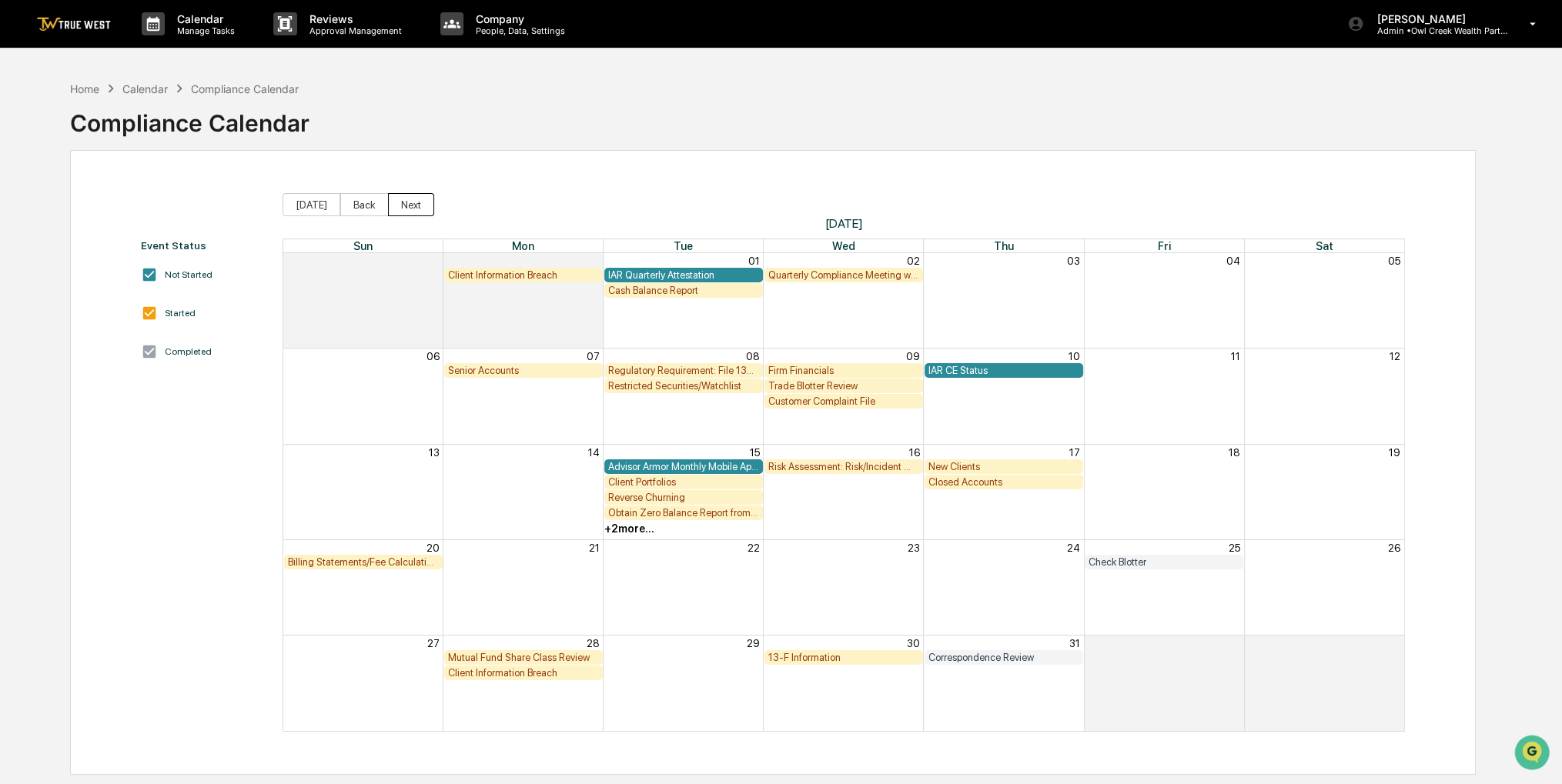
click at [401, 212] on button "Next" at bounding box center [411, 205] width 46 height 24
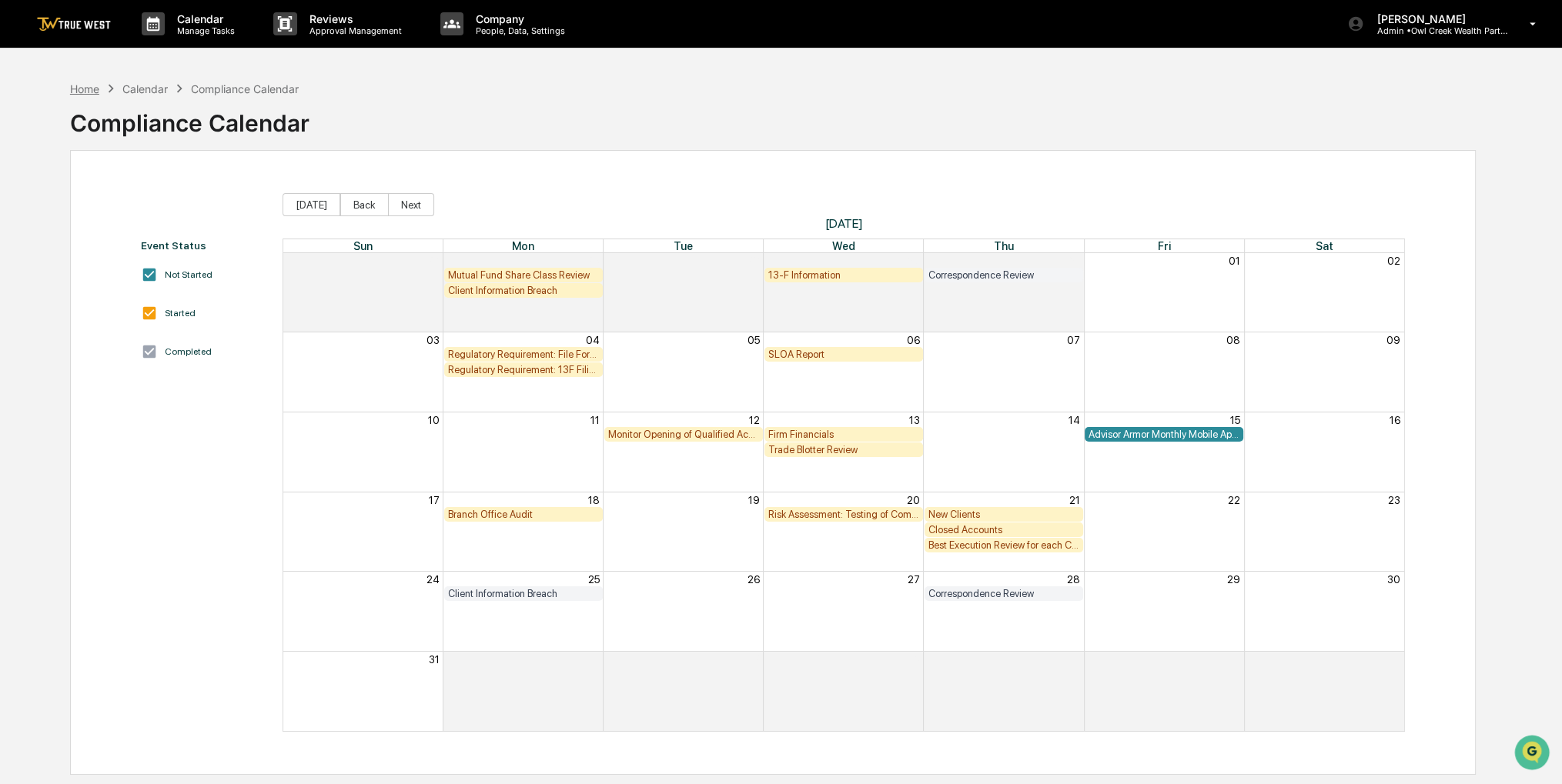
click at [85, 87] on div "Home" at bounding box center [84, 89] width 29 height 13
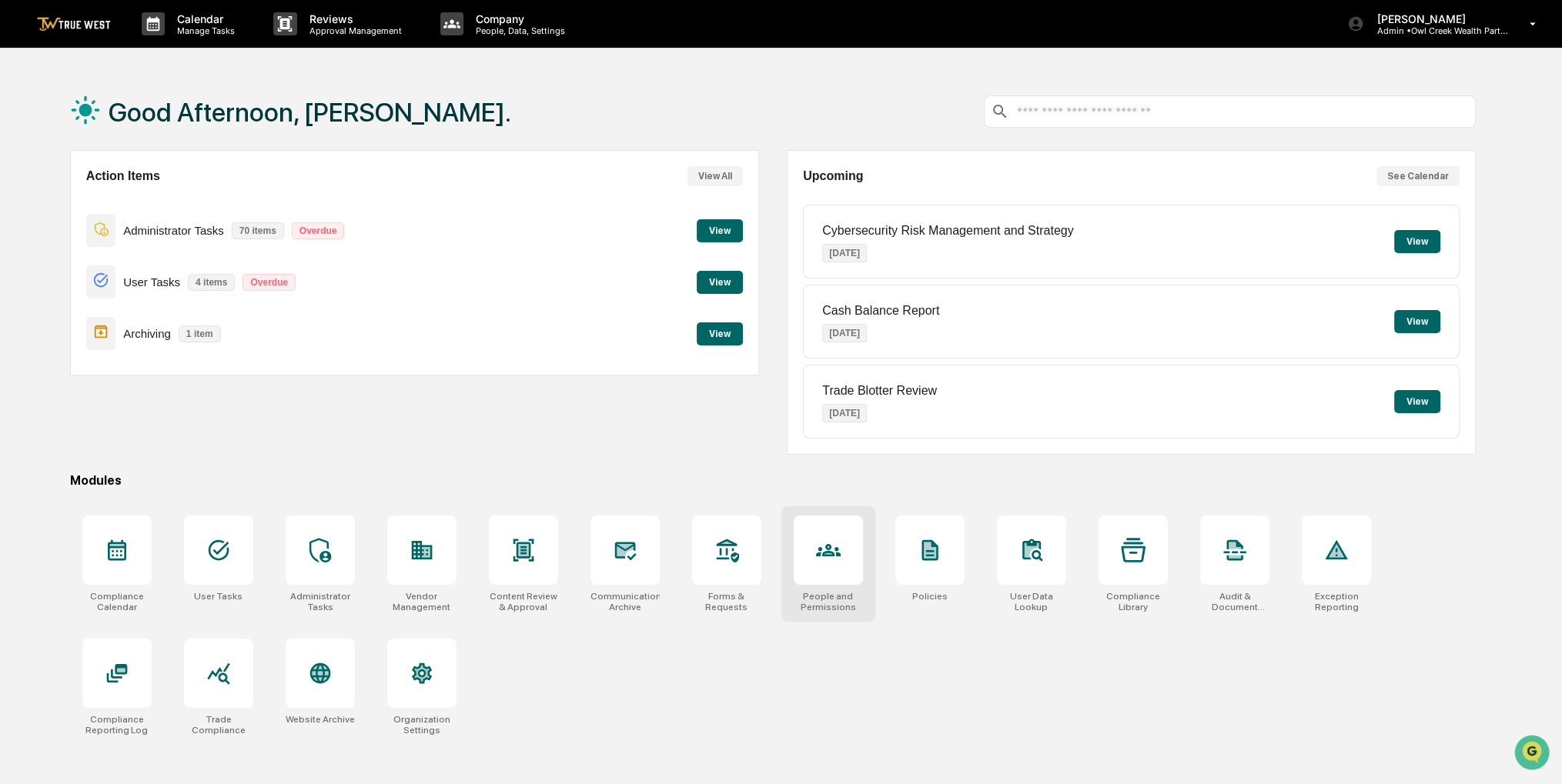
click at [867, 551] on div "People and Permissions" at bounding box center [829, 565] width 94 height 116
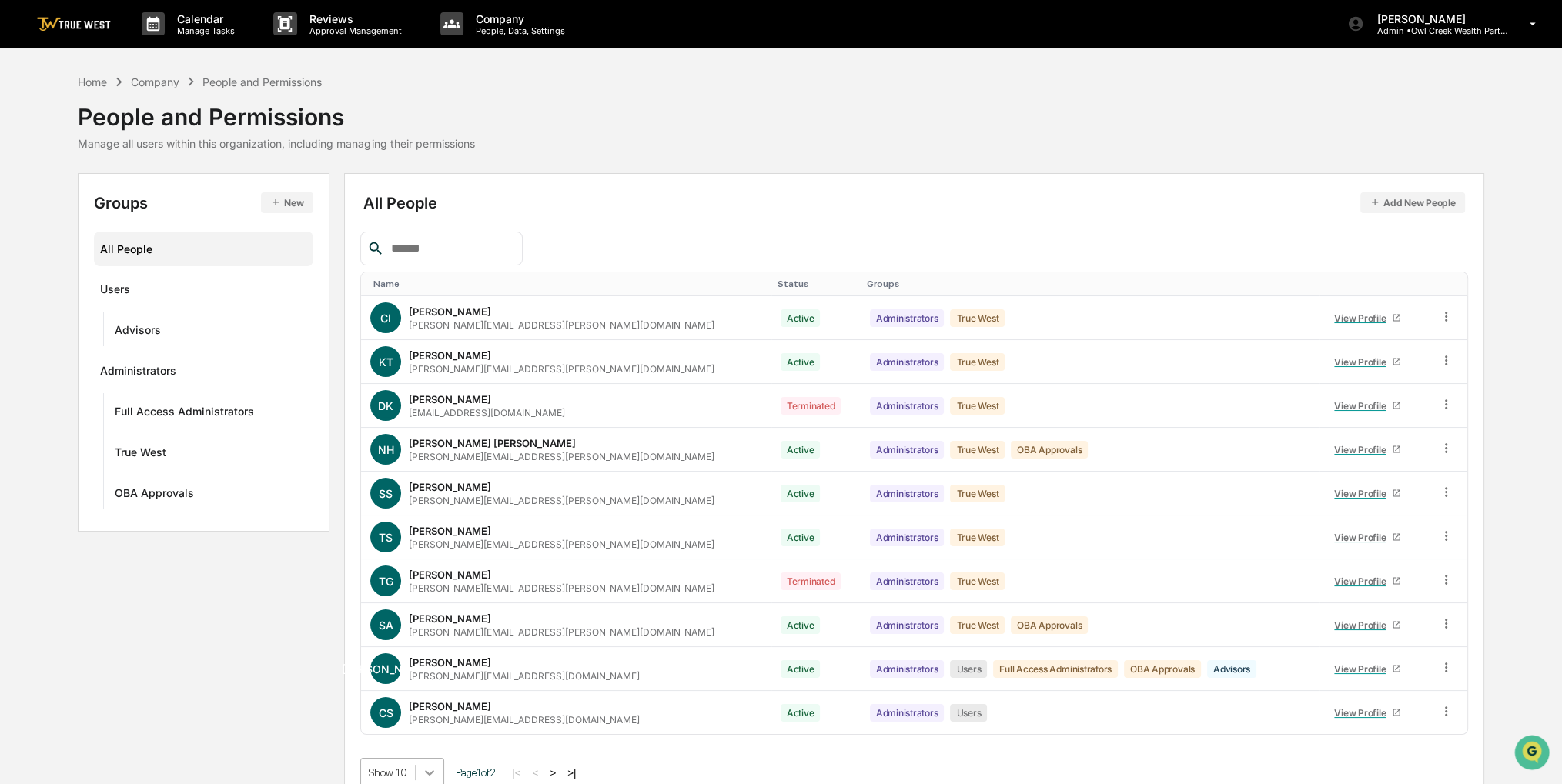
scroll to position [139, 0]
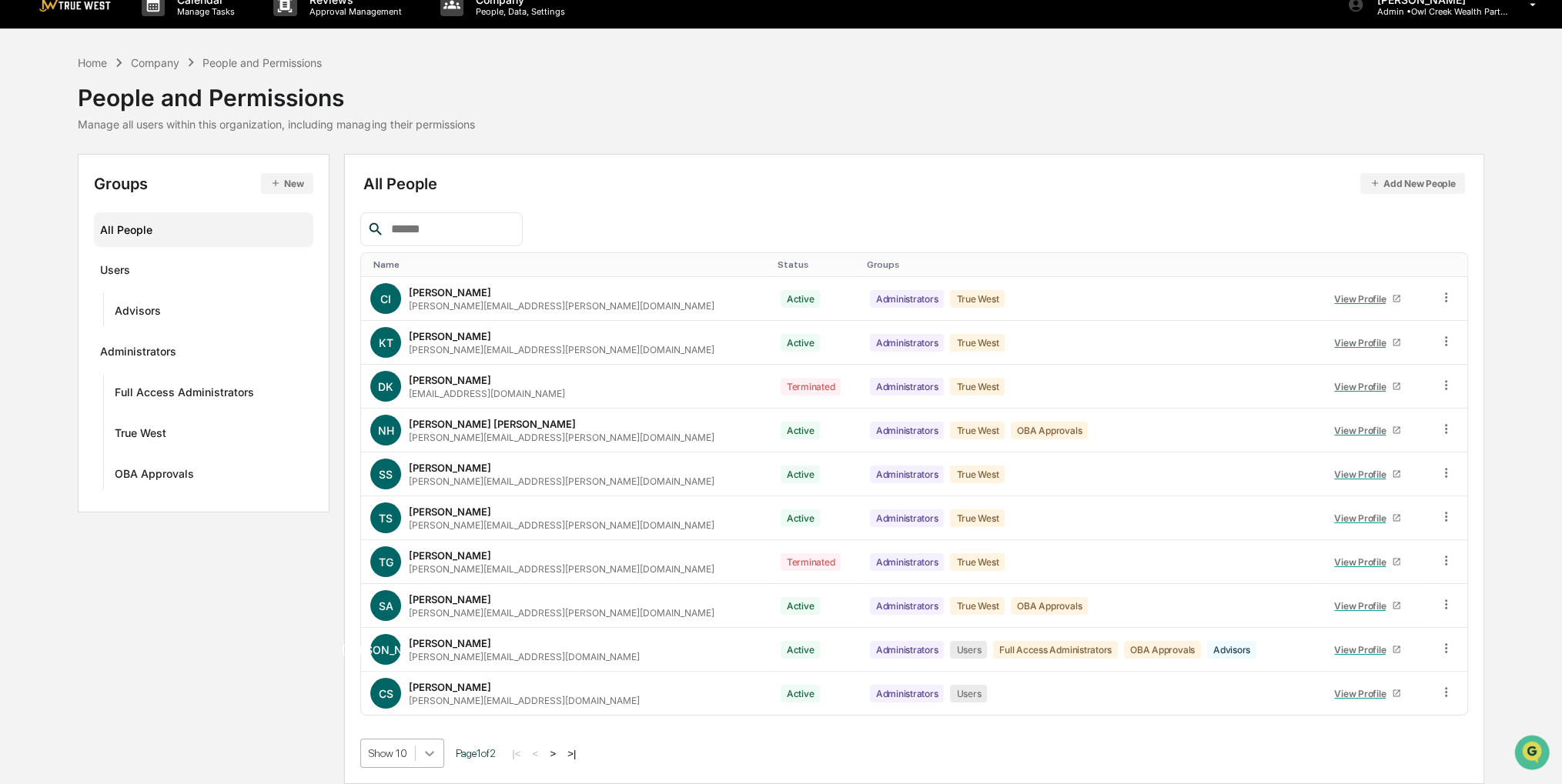
click at [435, 769] on body "Calendar Manage Tasks Reviews Approval Management Company People, Data, Setting…" at bounding box center [781, 383] width 1562 height 804
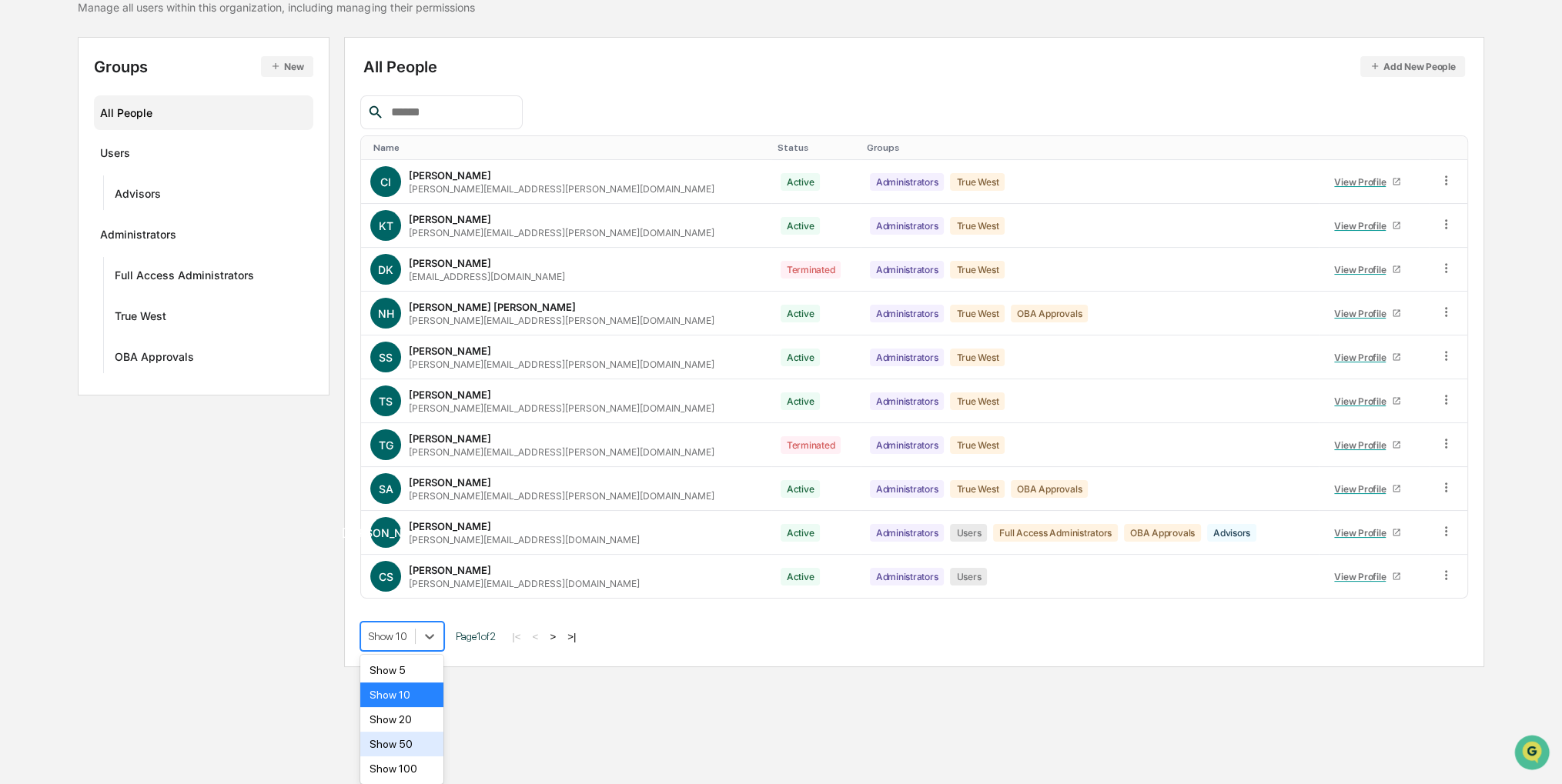
click at [407, 738] on div "Show 50" at bounding box center [402, 744] width 83 height 24
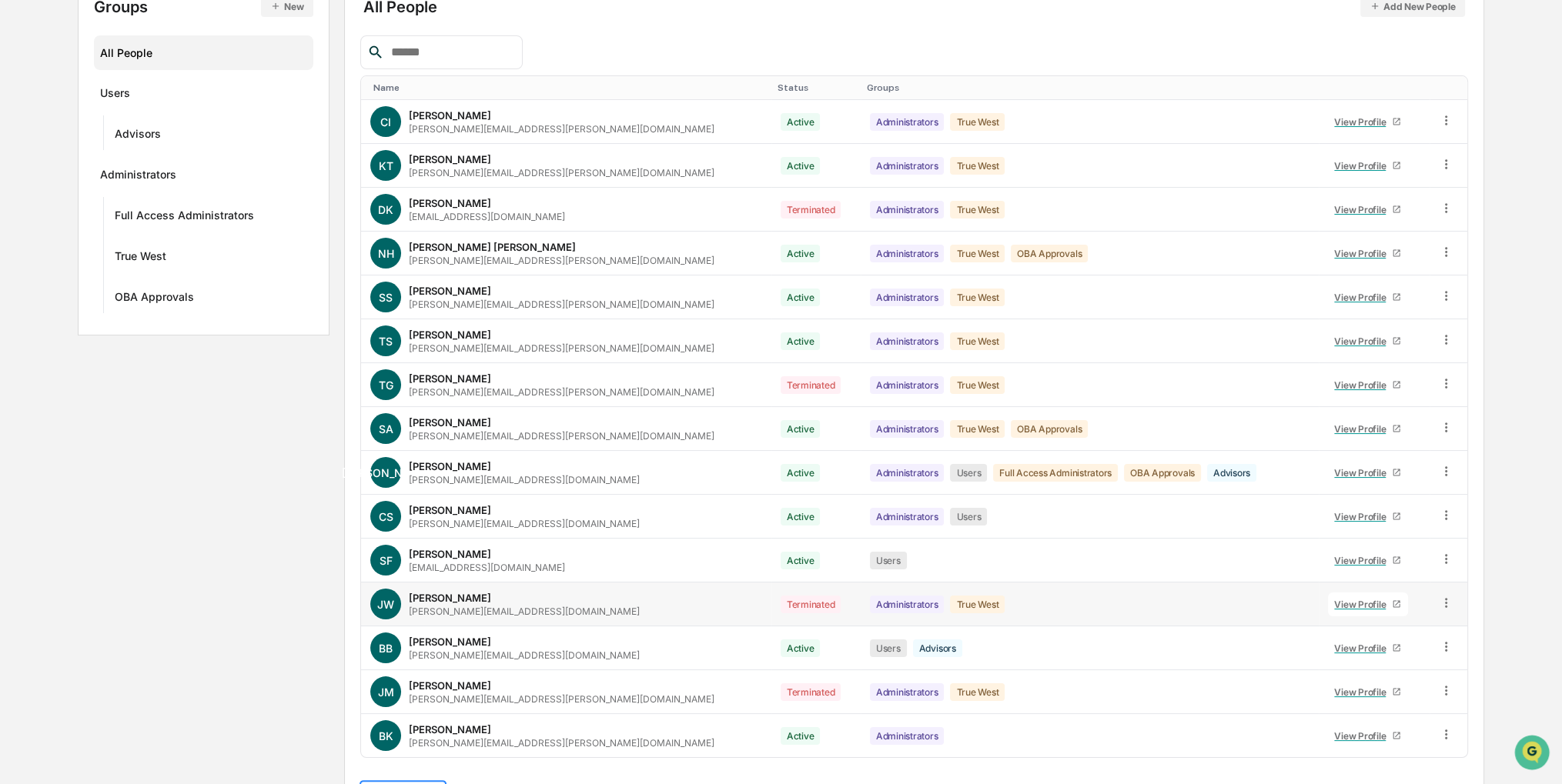
scroll to position [235, 0]
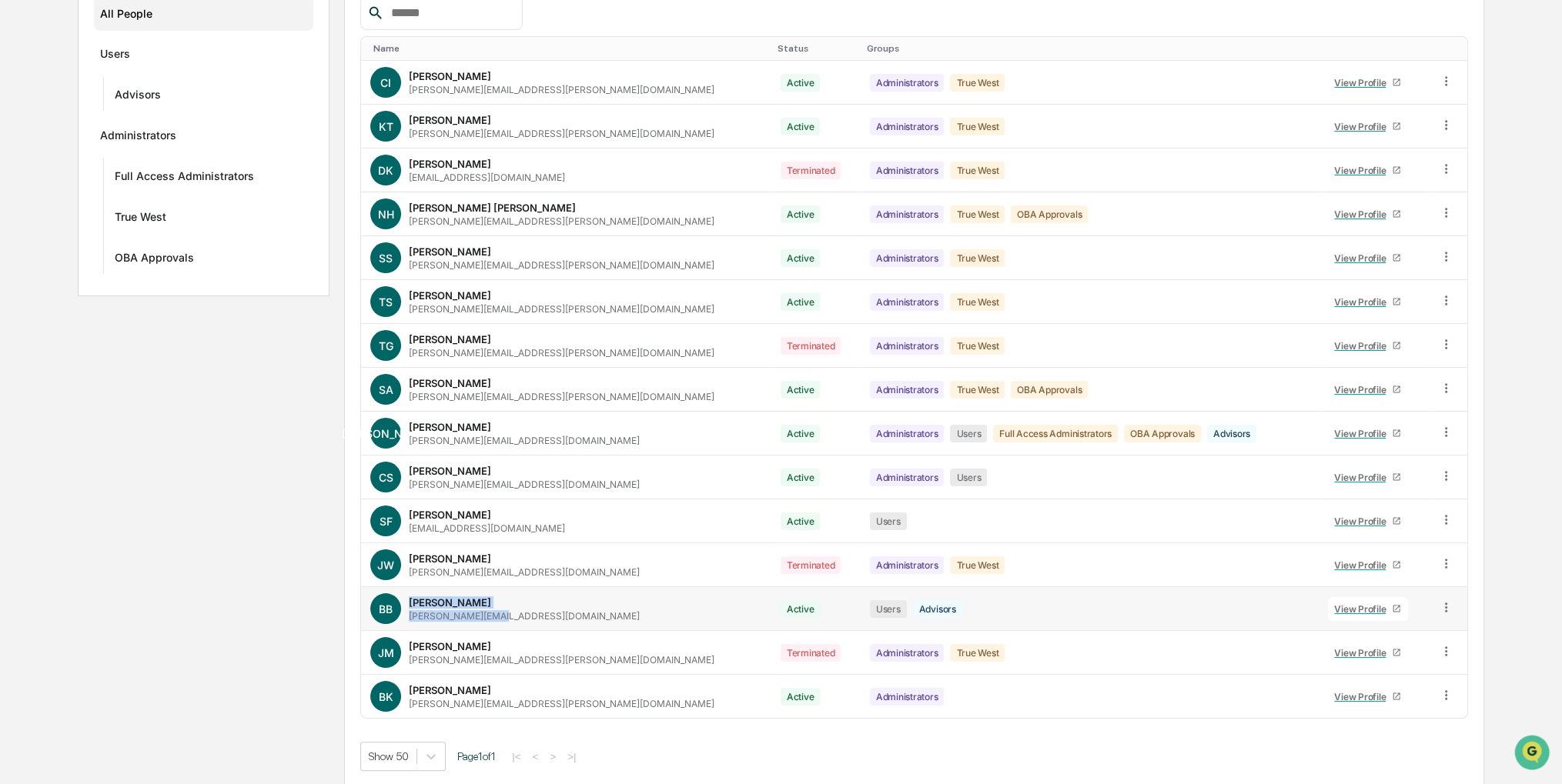
drag, startPoint x: 505, startPoint y: 597, endPoint x: 407, endPoint y: 599, distance: 98.0
click at [407, 599] on div "BB [PERSON_NAME] [PERSON_NAME][EMAIL_ADDRESS][DOMAIN_NAME]" at bounding box center [566, 609] width 391 height 31
copy div "[PERSON_NAME] [PERSON_NAME]@owlcreekwe"
drag, startPoint x: 486, startPoint y: 473, endPoint x: 412, endPoint y: 473, distance: 74.0
click at [412, 473] on div "[PERSON_NAME] [PERSON_NAME][EMAIL_ADDRESS][DOMAIN_NAME]" at bounding box center [524, 478] width 231 height 25
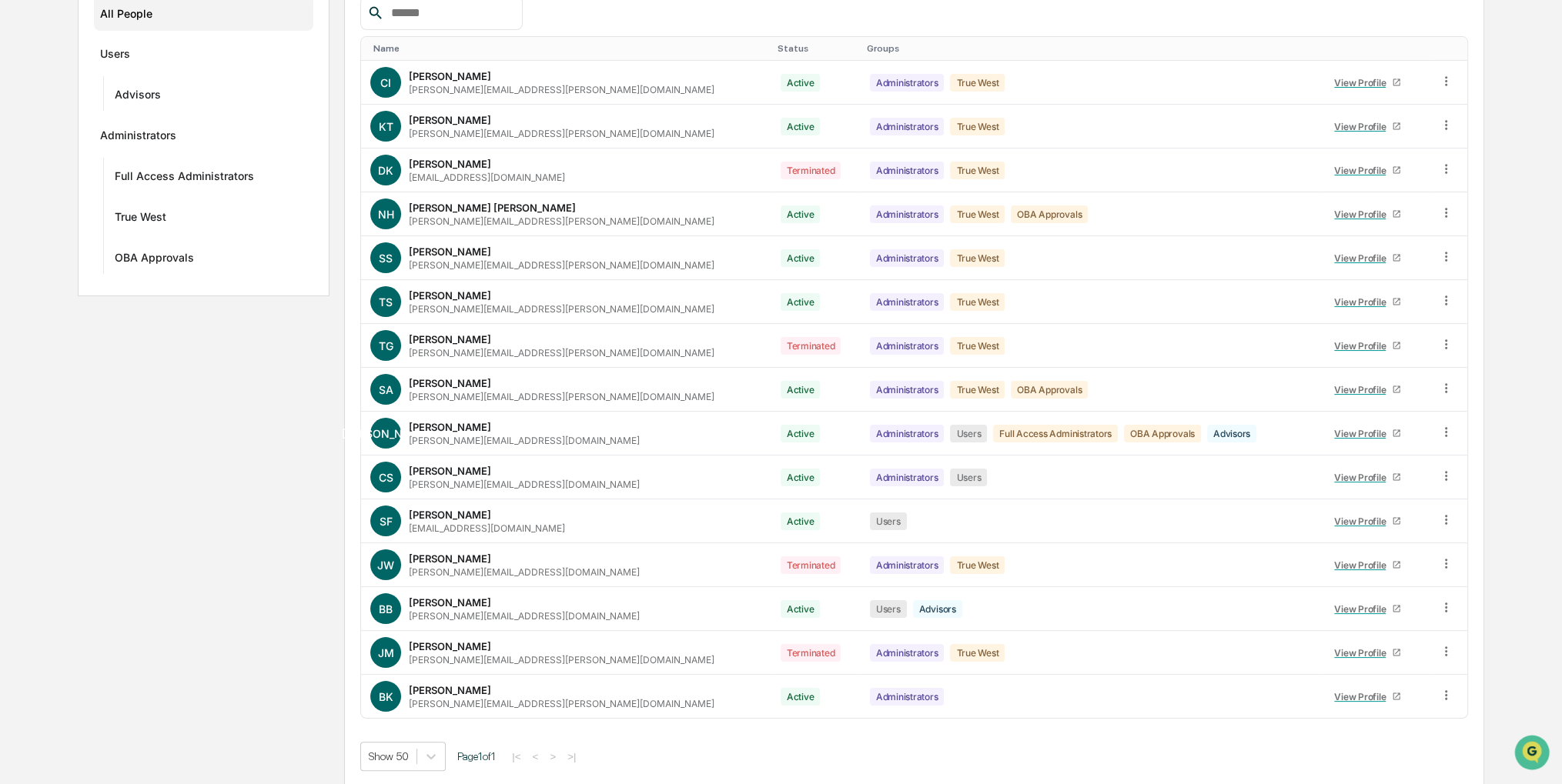
drag, startPoint x: 412, startPoint y: 473, endPoint x: 298, endPoint y: 496, distance: 116.3
click at [298, 496] on div "Groups New All People Users Advisors Administrators Full Access Administrators …" at bounding box center [781, 362] width 1406 height 850
drag, startPoint x: 486, startPoint y: 464, endPoint x: 388, endPoint y: 465, distance: 98.0
click at [388, 465] on div "CS [PERSON_NAME] [PERSON_NAME][EMAIL_ADDRESS][DOMAIN_NAME]" at bounding box center [566, 477] width 391 height 31
copy div "S [PERSON_NAME] [PERSON_NAME]"
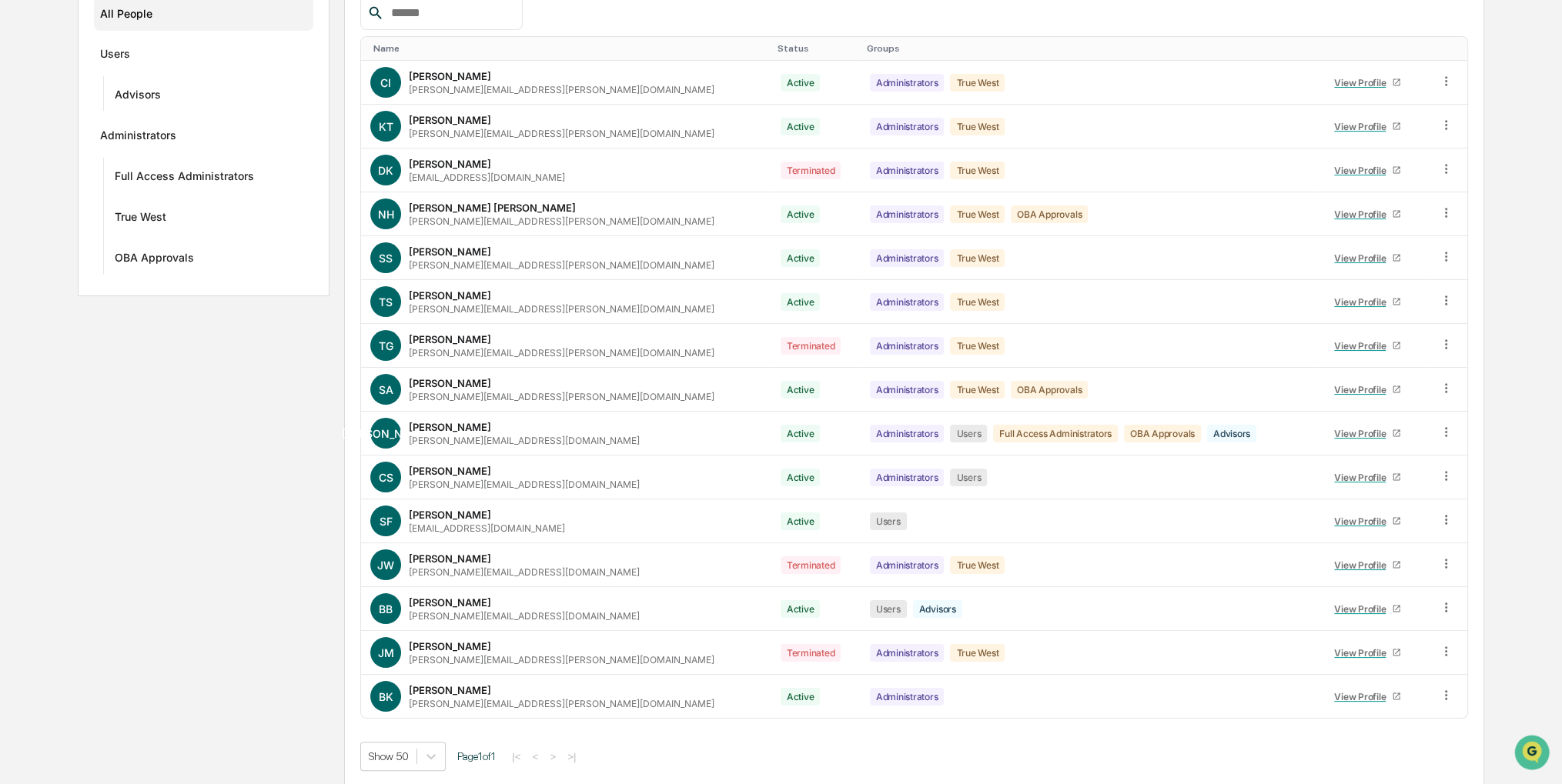
drag, startPoint x: 276, startPoint y: 421, endPoint x: 188, endPoint y: 419, distance: 88.0
click at [188, 419] on div "Groups New All People Users Advisors Administrators Full Access Administrators …" at bounding box center [781, 362] width 1406 height 850
drag, startPoint x: 484, startPoint y: 512, endPoint x: 407, endPoint y: 511, distance: 77.0
click at [407, 511] on div "SF [PERSON_NAME] [EMAIL_ADDRESS][DOMAIN_NAME]" at bounding box center [566, 521] width 391 height 31
copy div "[PERSON_NAME] skye@owlcreekw"
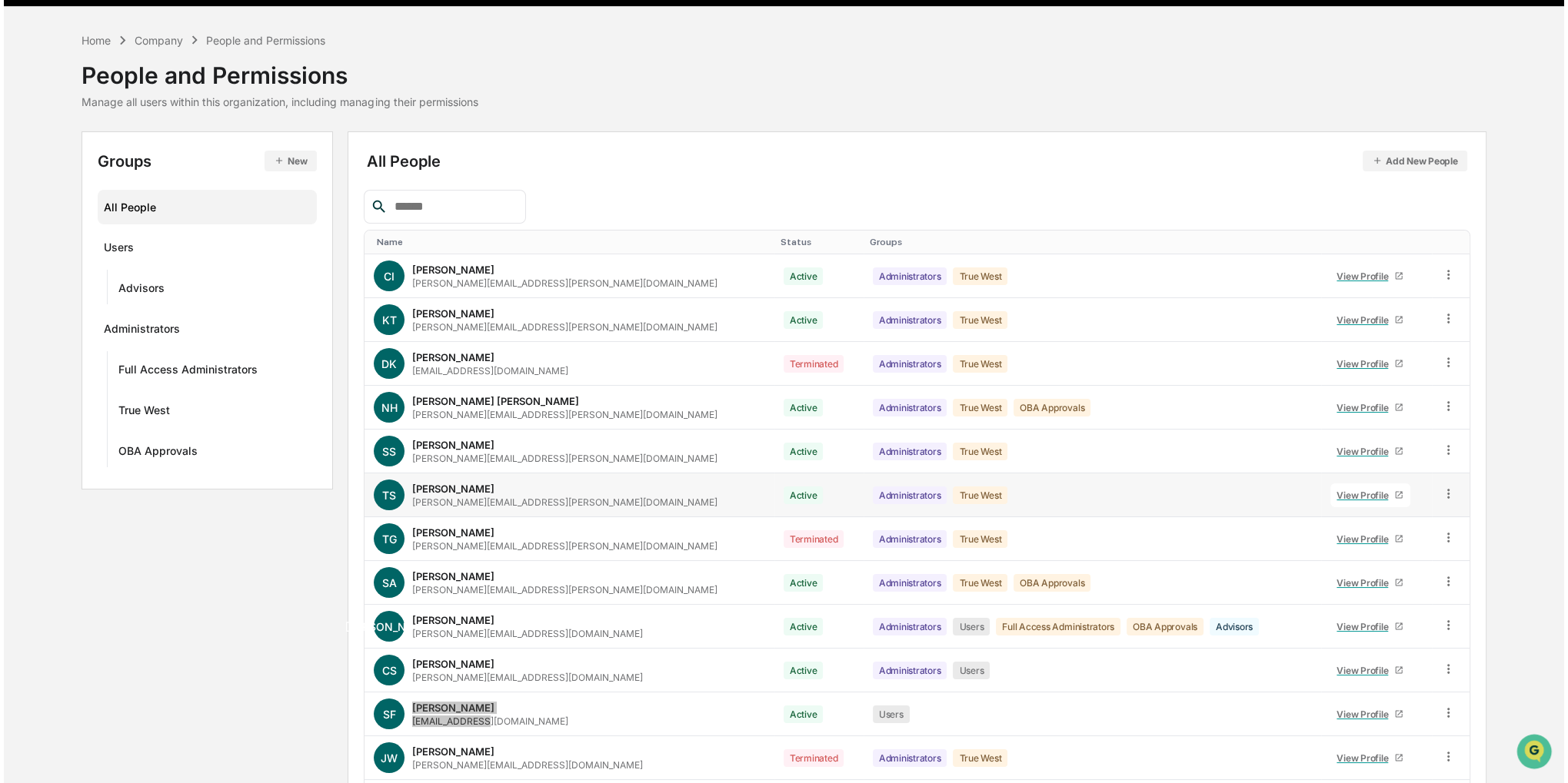
scroll to position [0, 0]
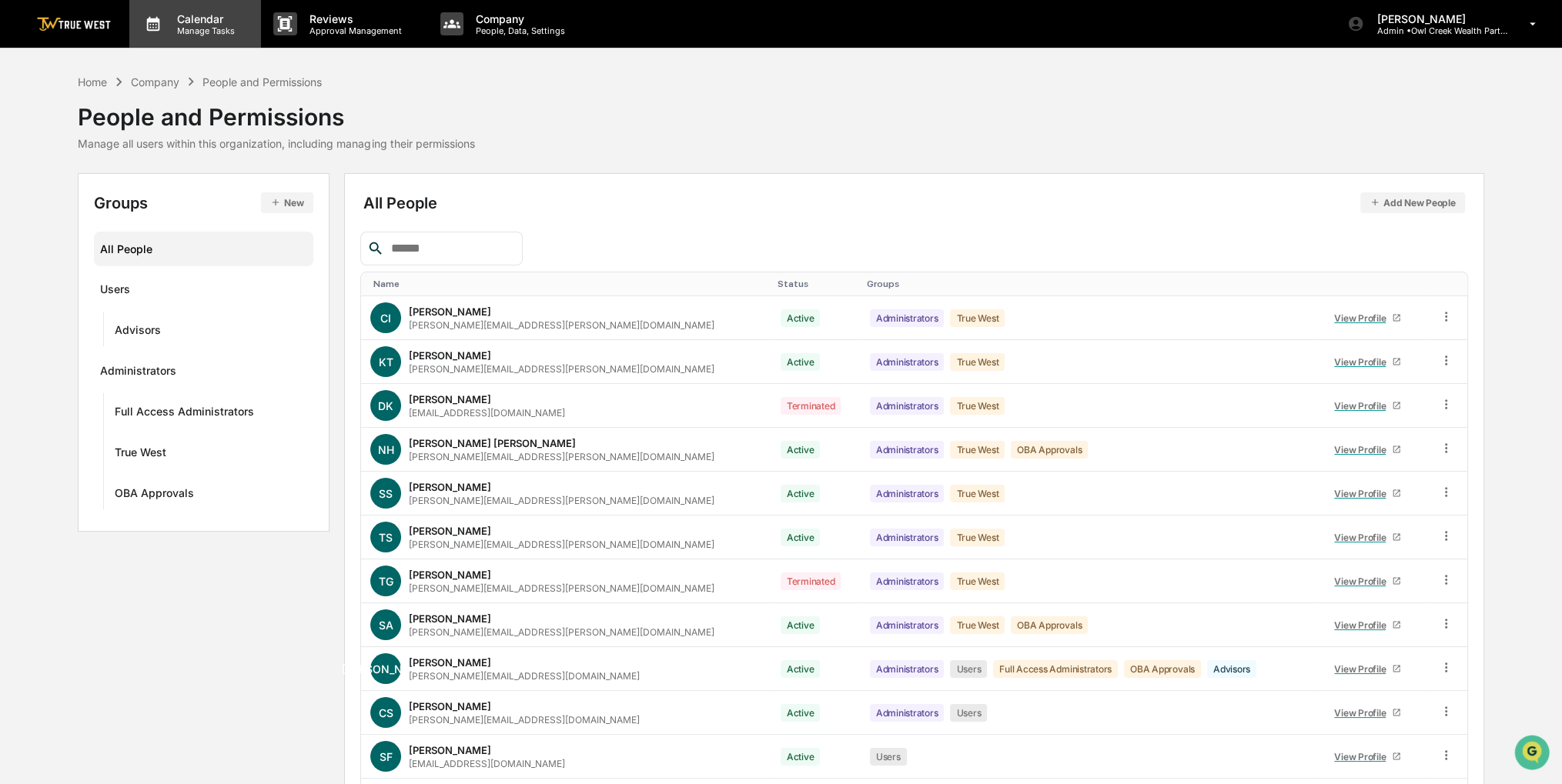
click at [173, 30] on p "Manage Tasks" at bounding box center [204, 31] width 78 height 11
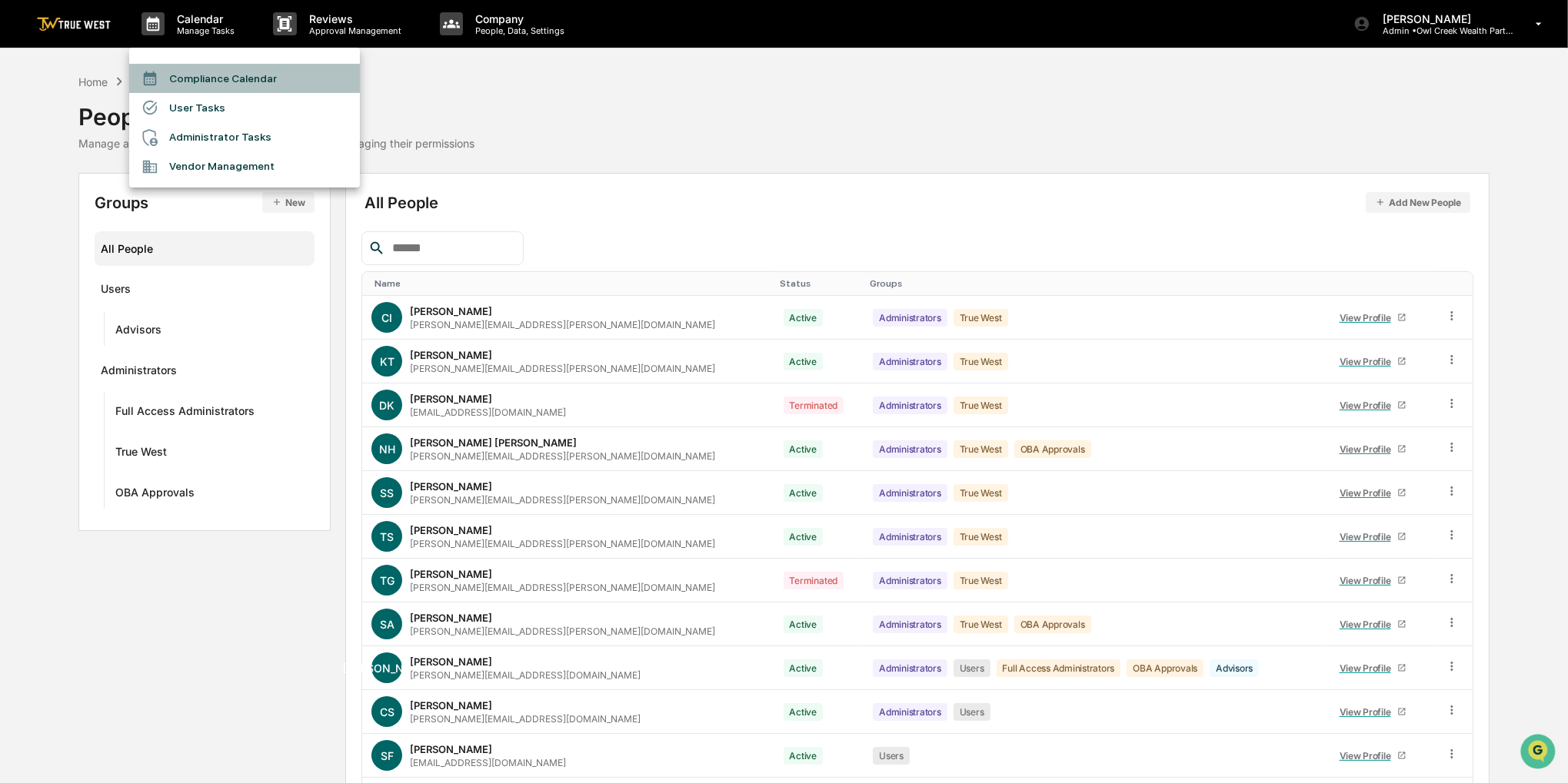
click at [203, 67] on li "Compliance Calendar" at bounding box center [244, 79] width 231 height 29
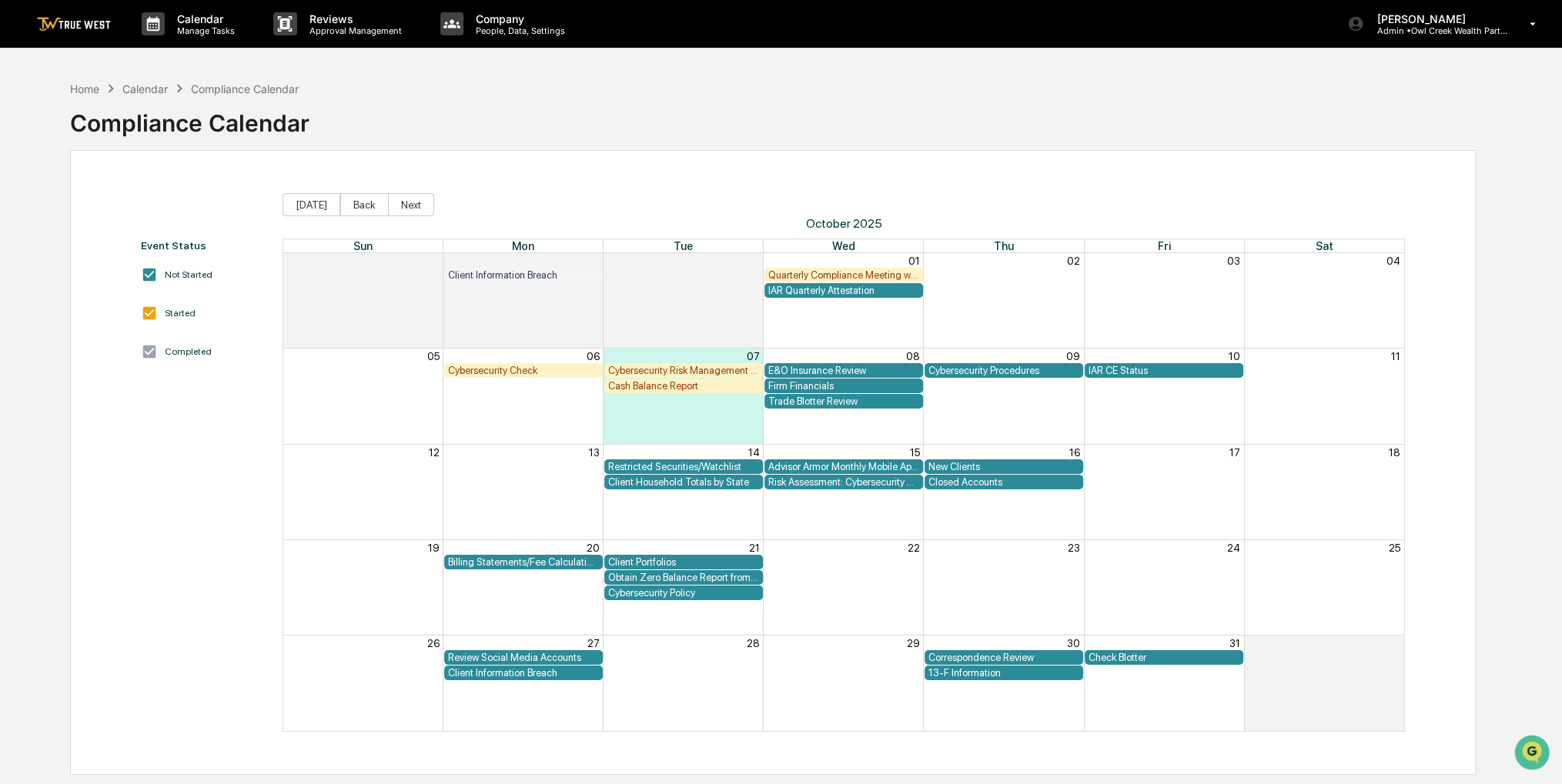
click at [517, 656] on div "Review Social Media Accounts" at bounding box center [523, 657] width 151 height 12
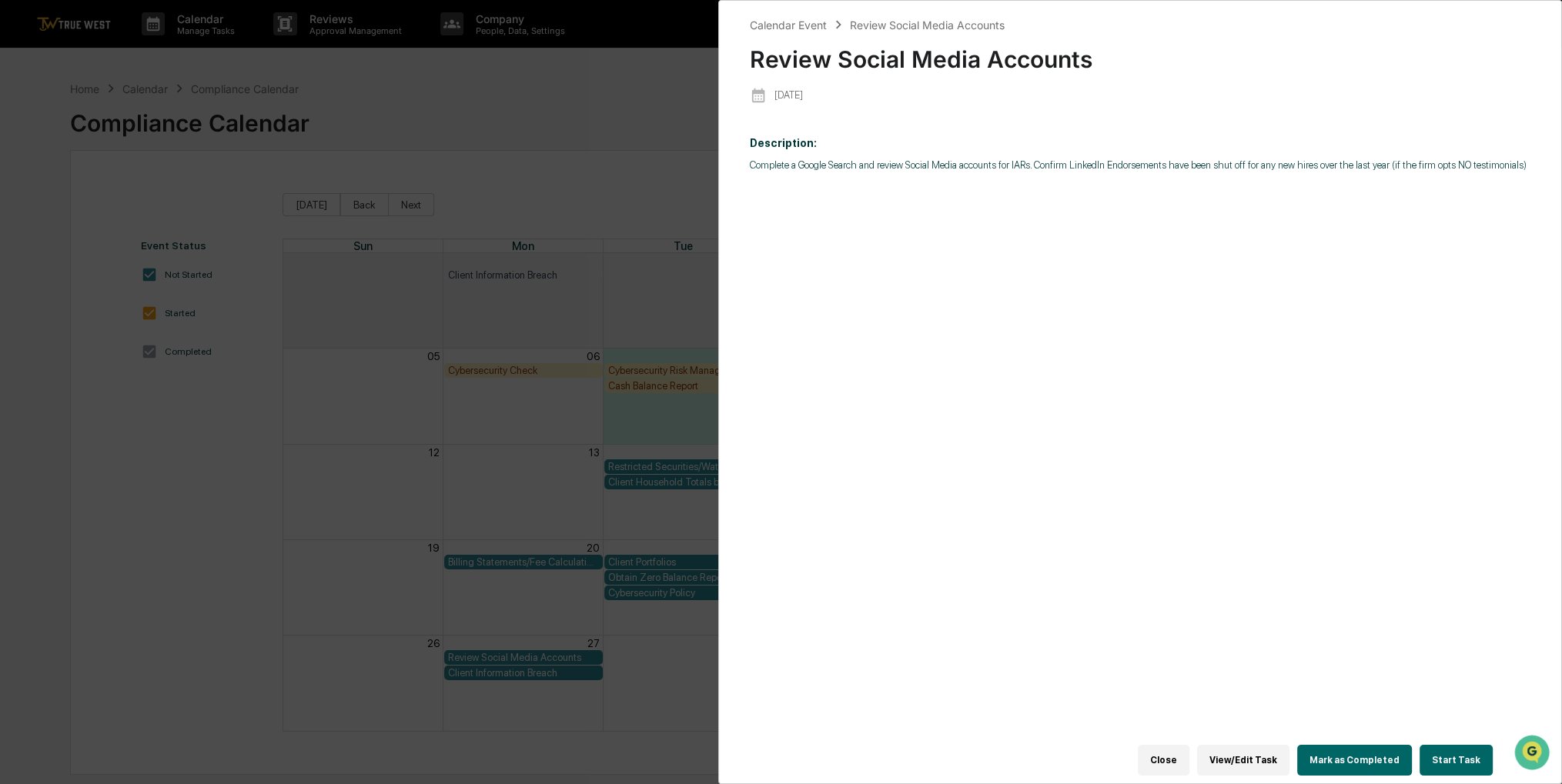
click at [1459, 746] on button "Start Task" at bounding box center [1456, 760] width 73 height 31
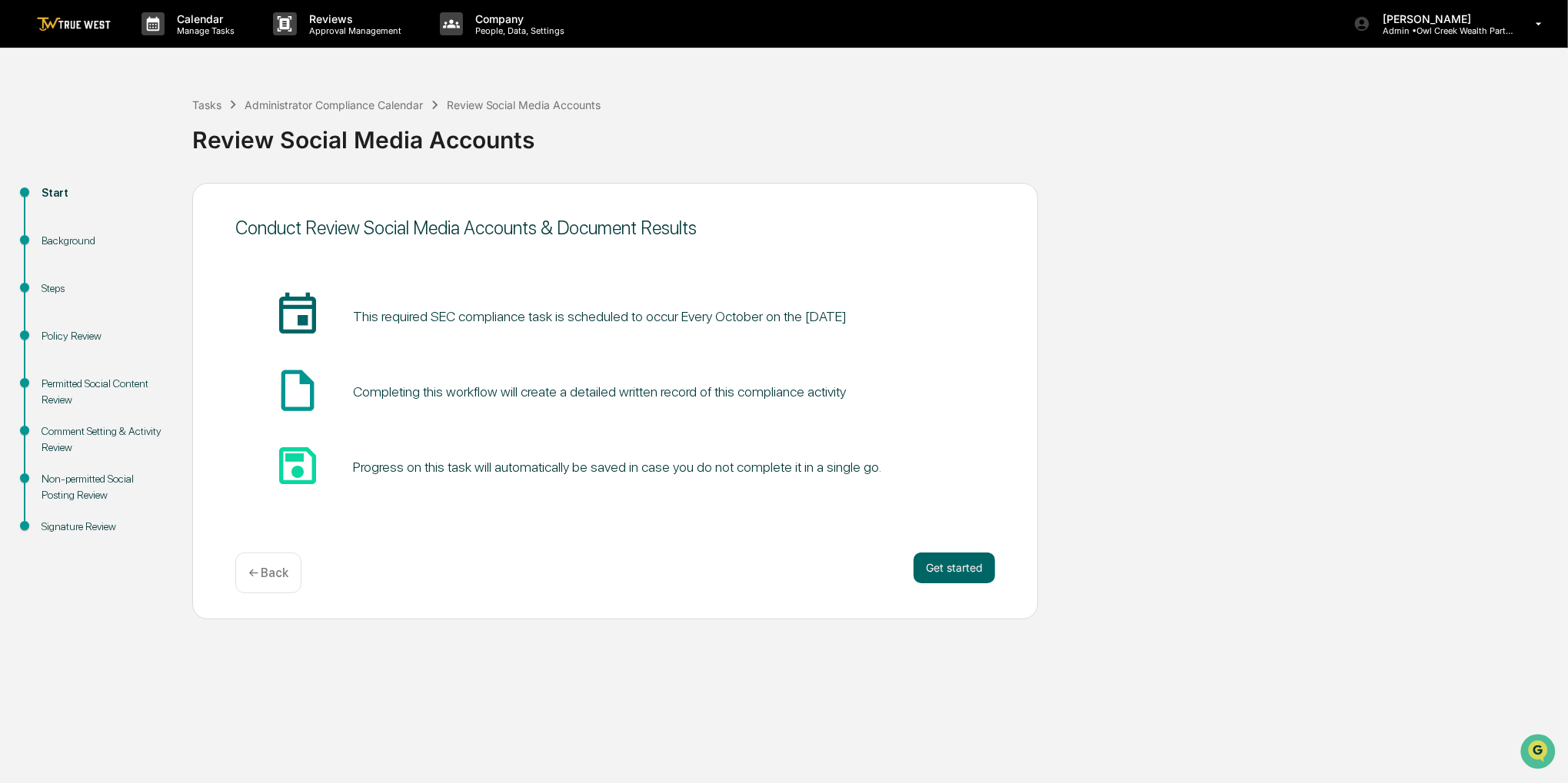
click at [1456, 750] on div "Calendar Manage Tasks Reviews Approval Management Company People, Data, Setting…" at bounding box center [784, 392] width 1568 height 783
click at [979, 572] on button "Get started" at bounding box center [954, 568] width 81 height 31
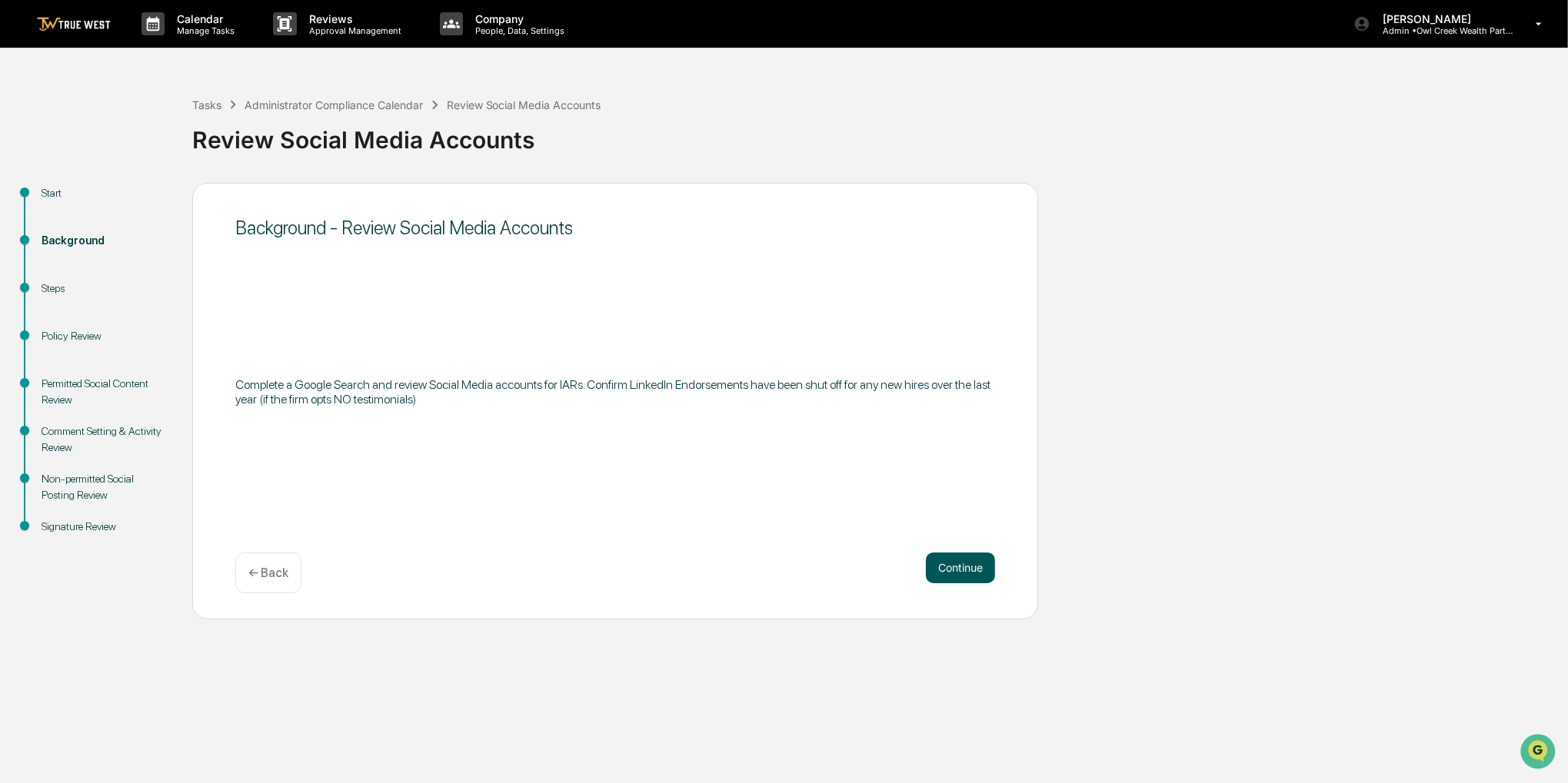
click at [968, 574] on button "Continue" at bounding box center [960, 568] width 70 height 31
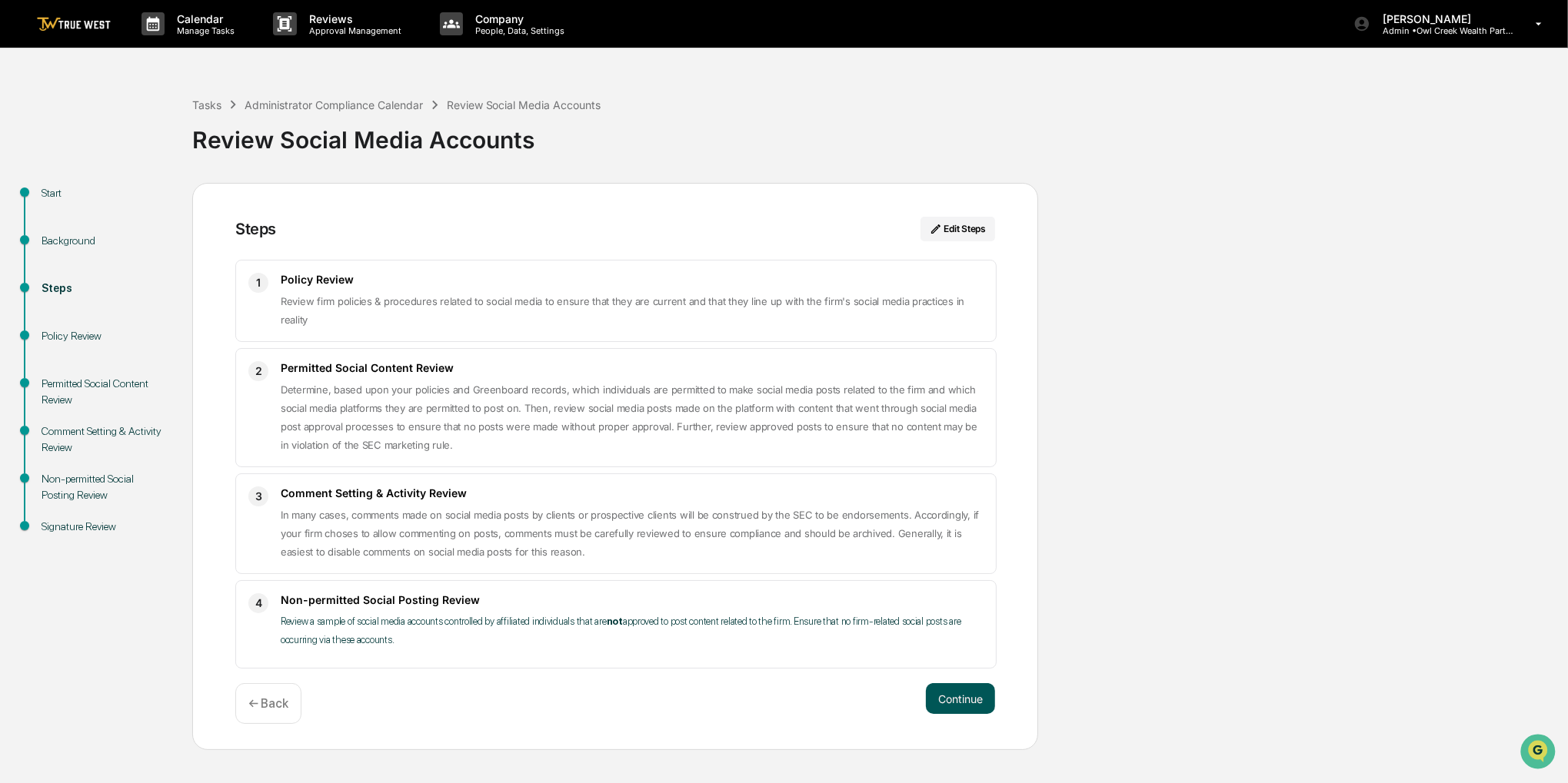
click at [966, 684] on button "Continue" at bounding box center [960, 699] width 70 height 31
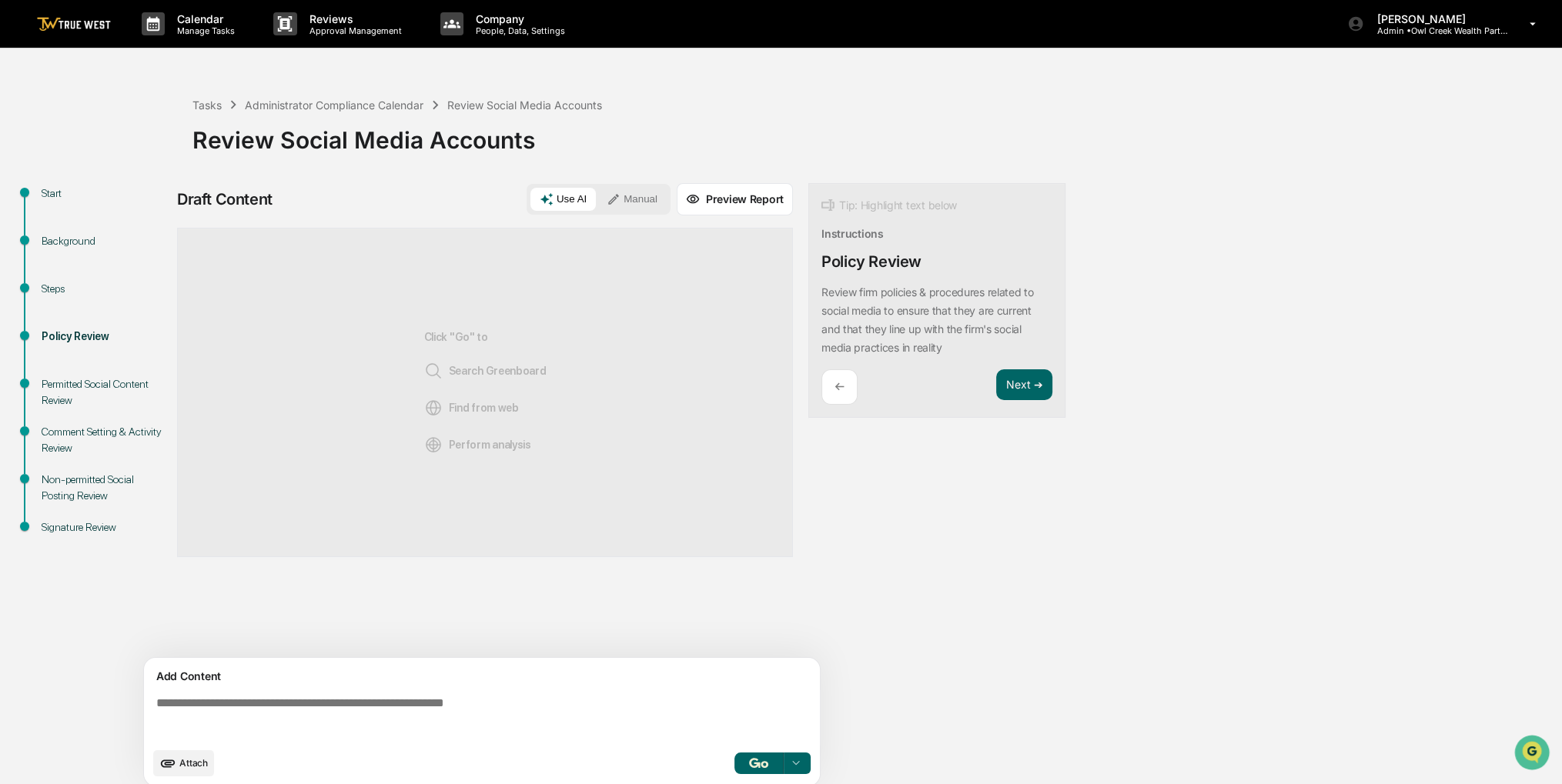
click at [628, 207] on button "Manual" at bounding box center [632, 199] width 70 height 24
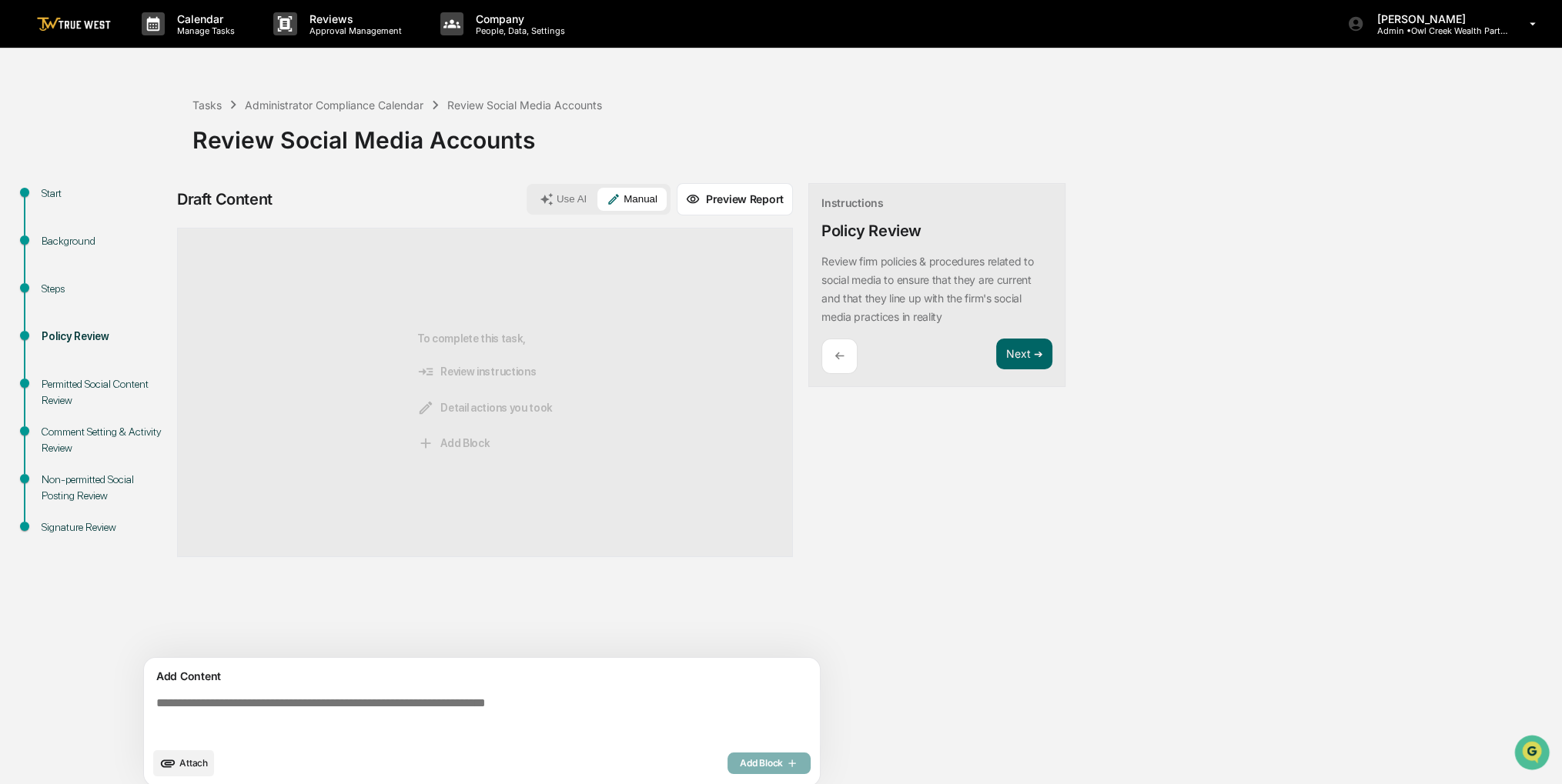
click at [484, 726] on textarea at bounding box center [485, 718] width 670 height 55
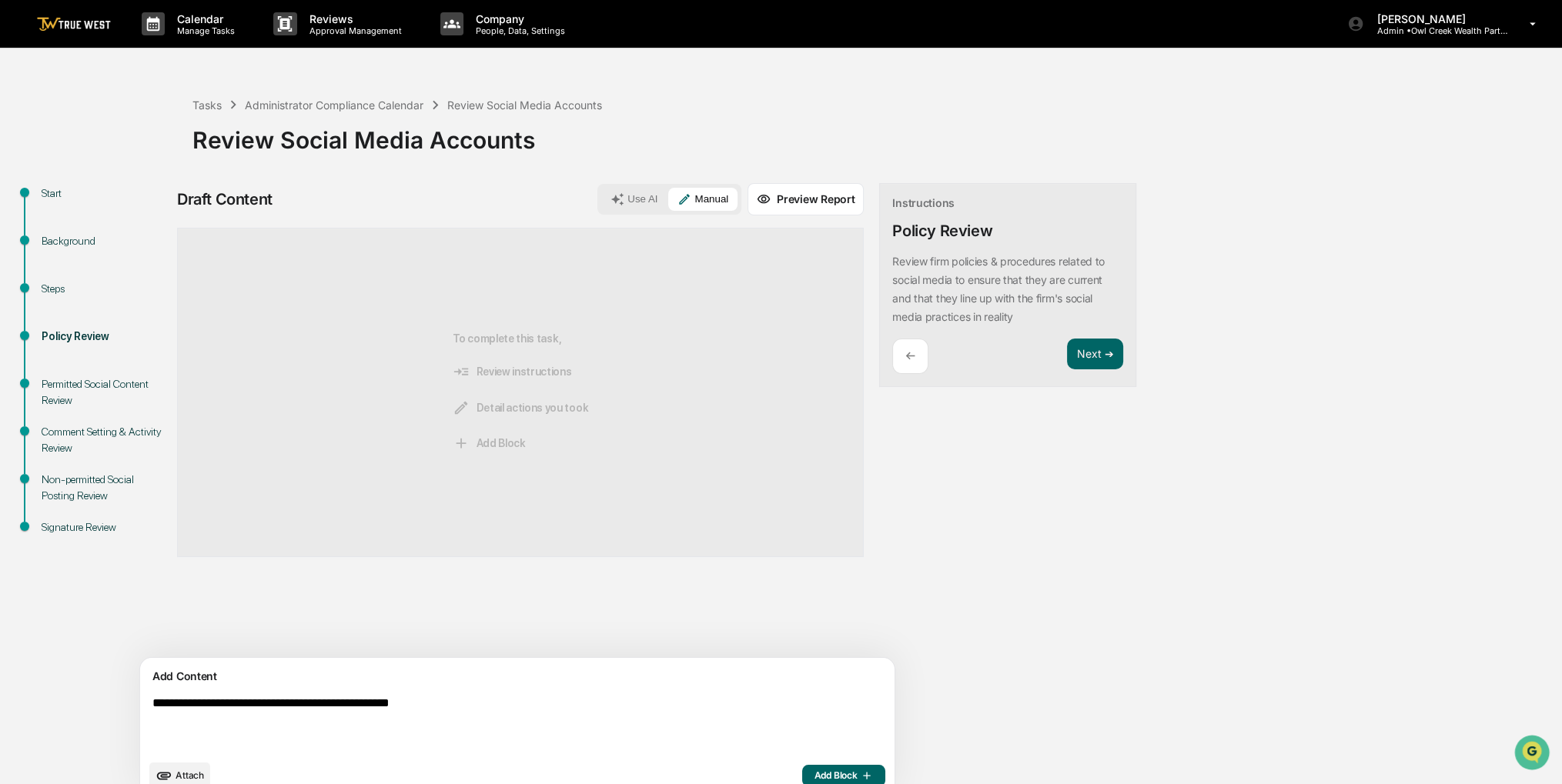
type textarea "**********"
click at [737, 763] on div "Attach Add Block" at bounding box center [517, 776] width 736 height 26
click at [815, 772] on span "Add Block" at bounding box center [844, 776] width 59 height 13
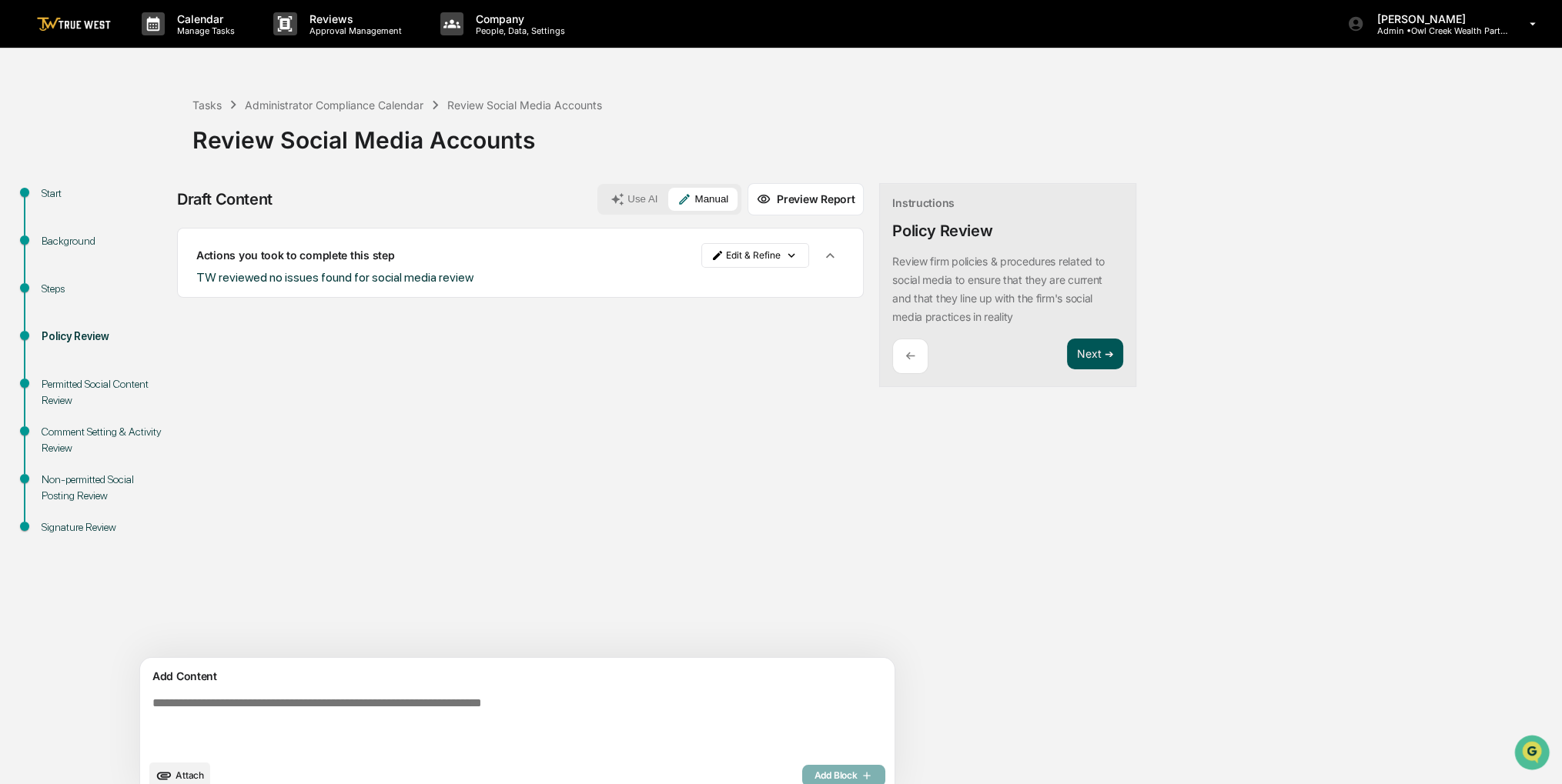
click at [1068, 346] on button "Next ➔" at bounding box center [1096, 354] width 56 height 32
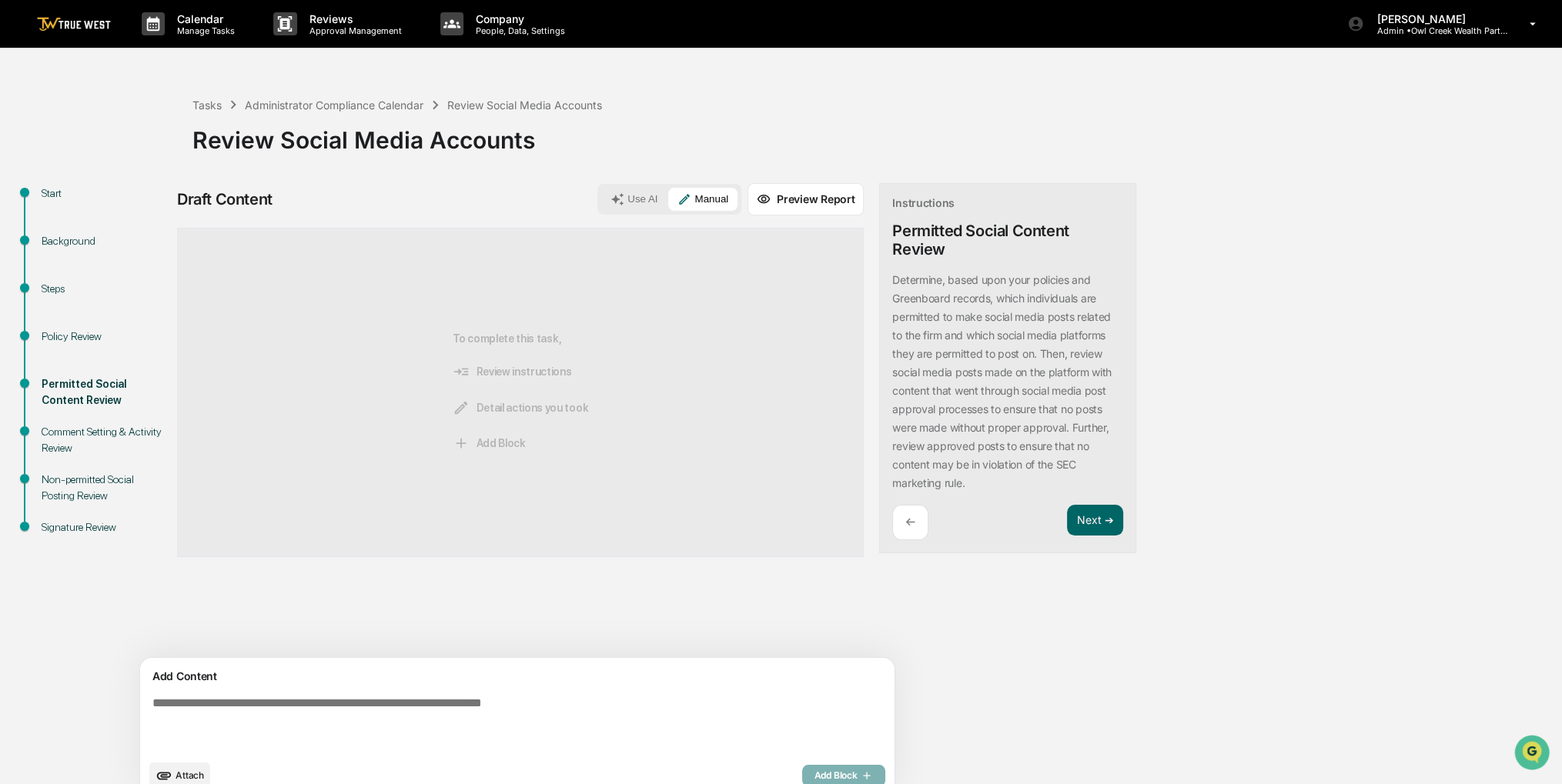
drag, startPoint x: 1001, startPoint y: 412, endPoint x: 907, endPoint y: 439, distance: 97.8
click at [906, 415] on div "Determine, based upon your policies and Greenboard records, which individuals a…" at bounding box center [1008, 381] width 231 height 222
click at [1068, 517] on button "Next ➔" at bounding box center [1096, 521] width 56 height 32
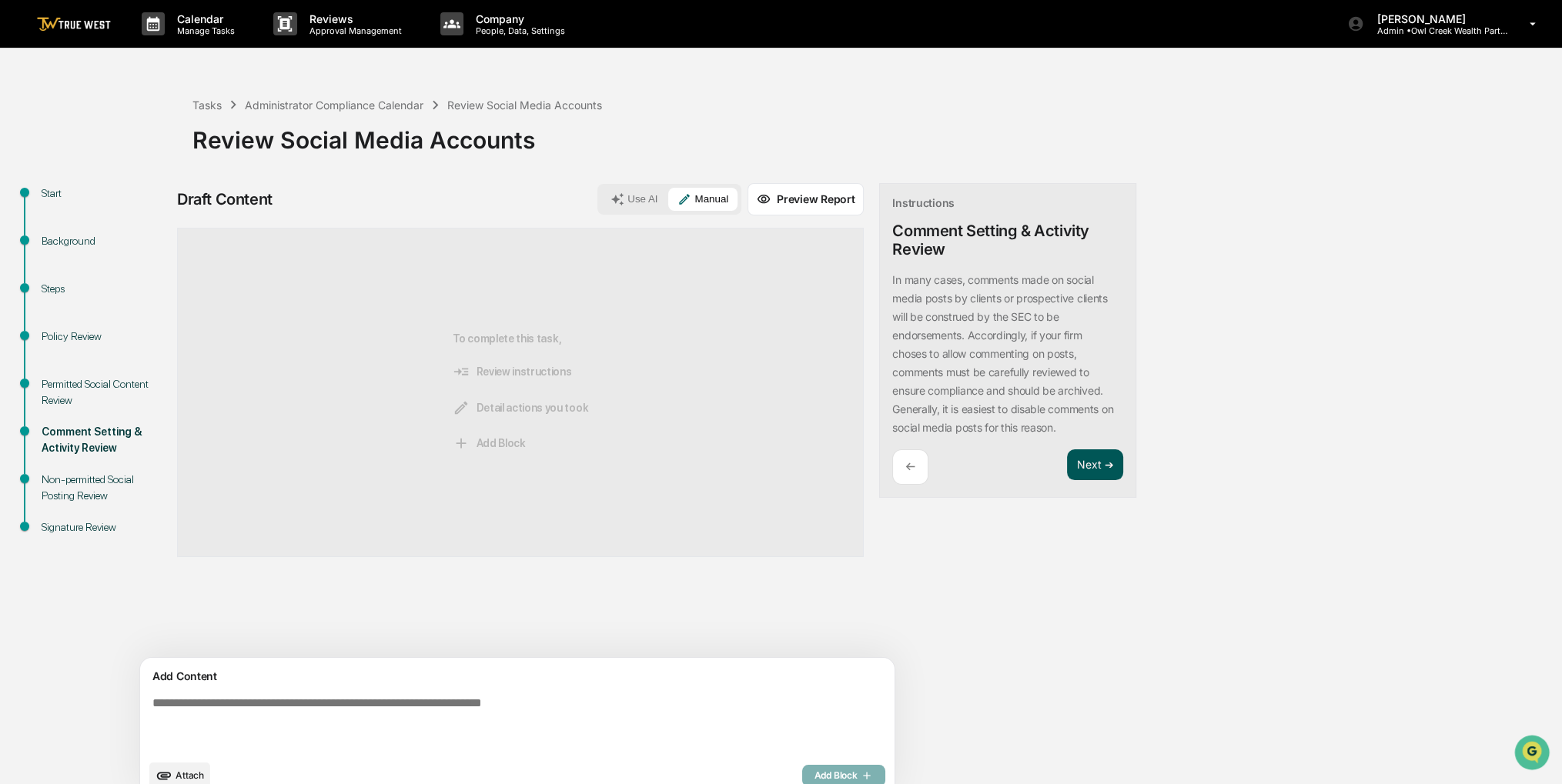
click at [1068, 465] on button "Next ➔" at bounding box center [1096, 465] width 56 height 32
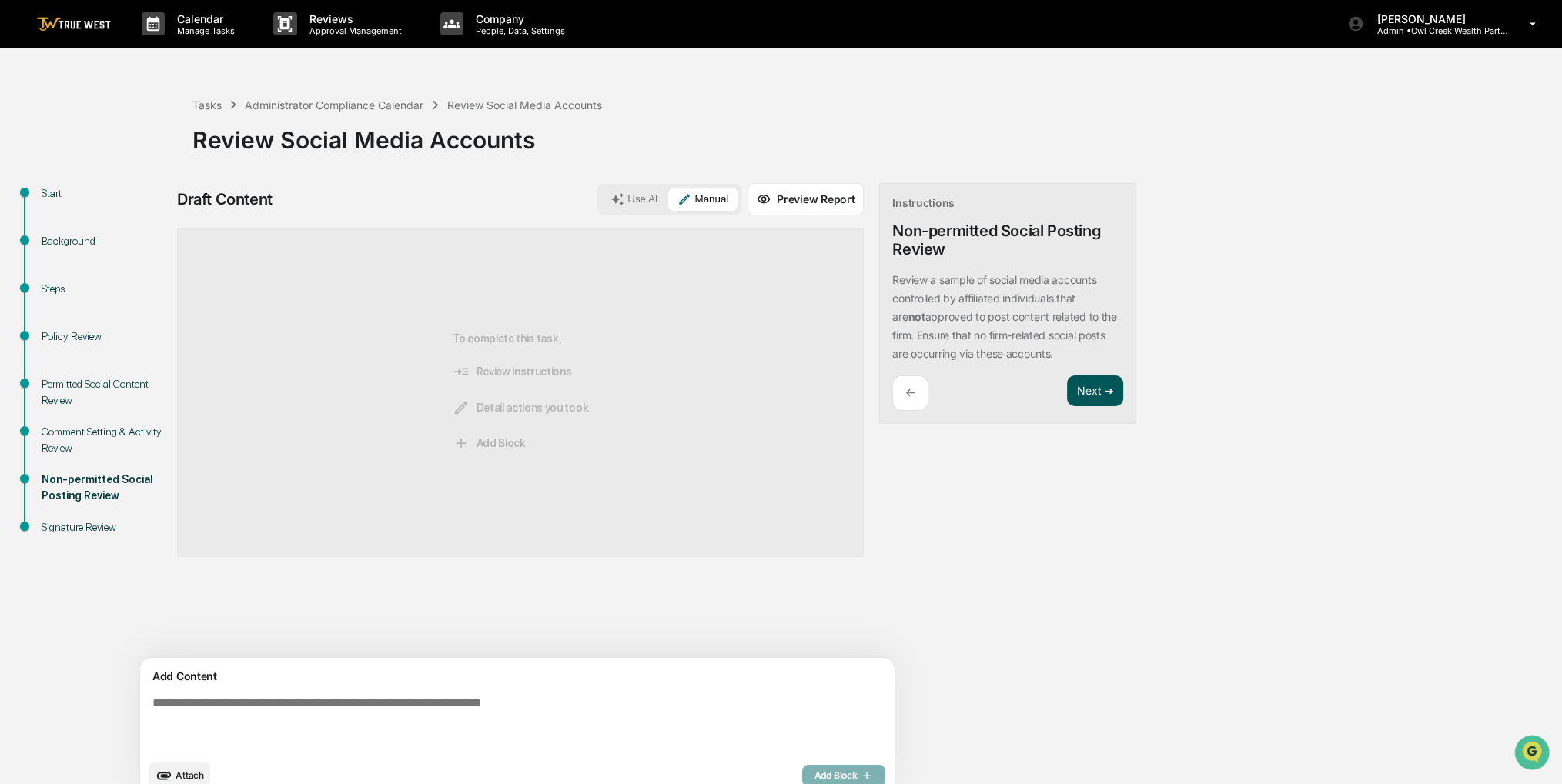
click at [1068, 397] on button "Next ➔" at bounding box center [1096, 391] width 56 height 32
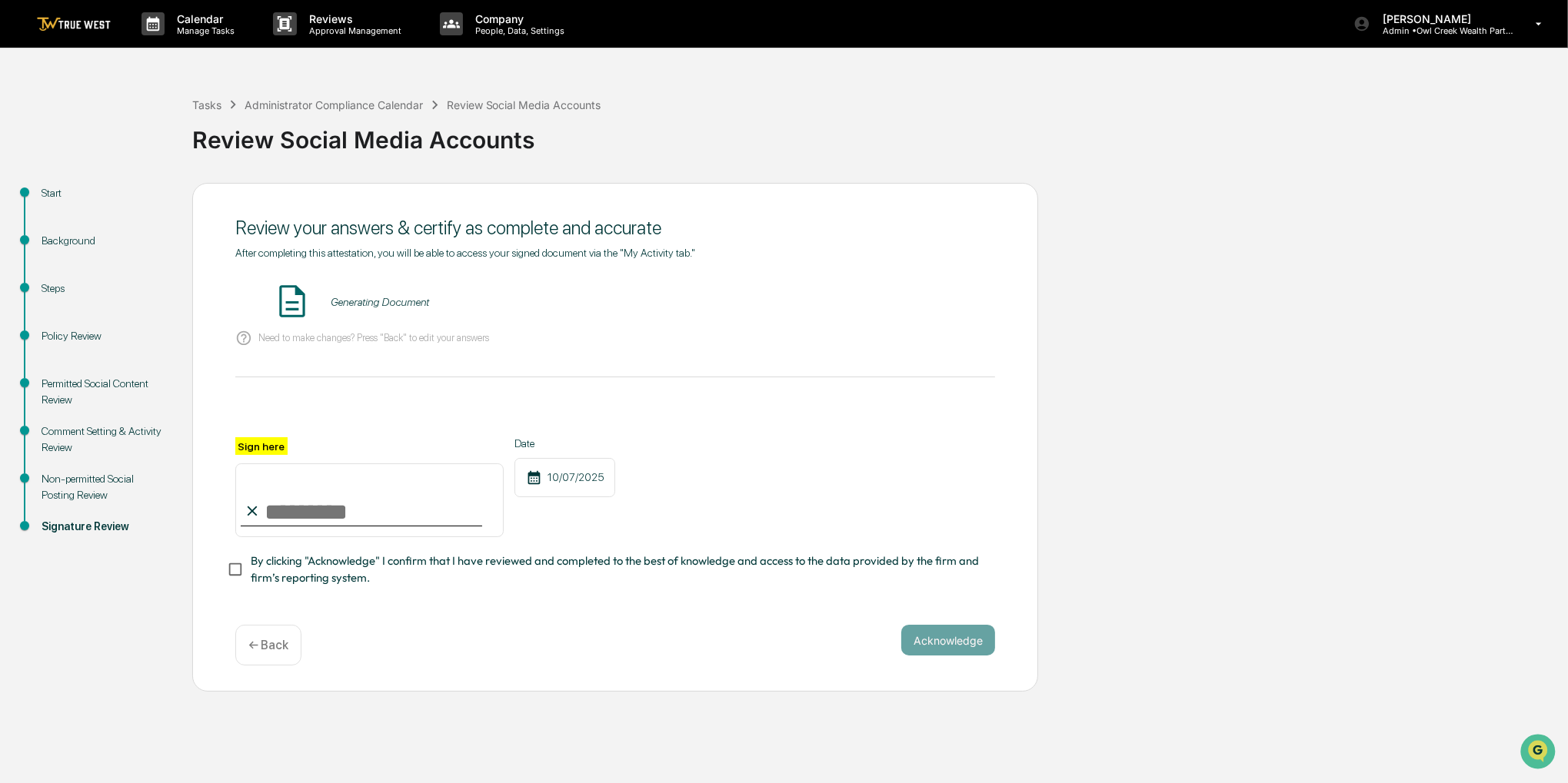
click at [429, 501] on input "Sign here" at bounding box center [369, 501] width 269 height 74
type input "**********"
click at [388, 564] on span "By clicking "Acknowledge" I confirm that I have reviewed and completed to the b…" at bounding box center [616, 570] width 732 height 34
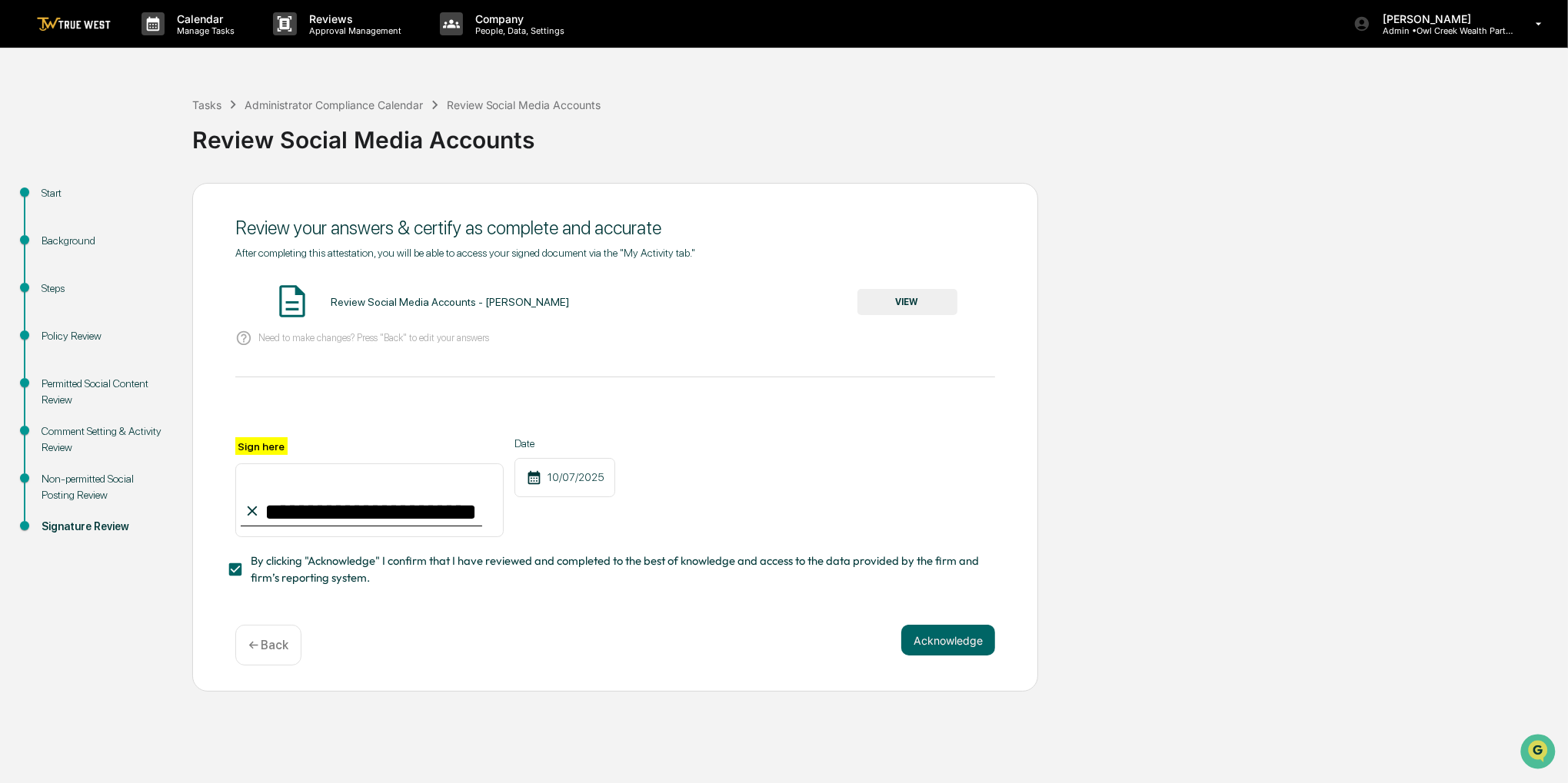
click at [953, 301] on button "VIEW" at bounding box center [907, 302] width 100 height 26
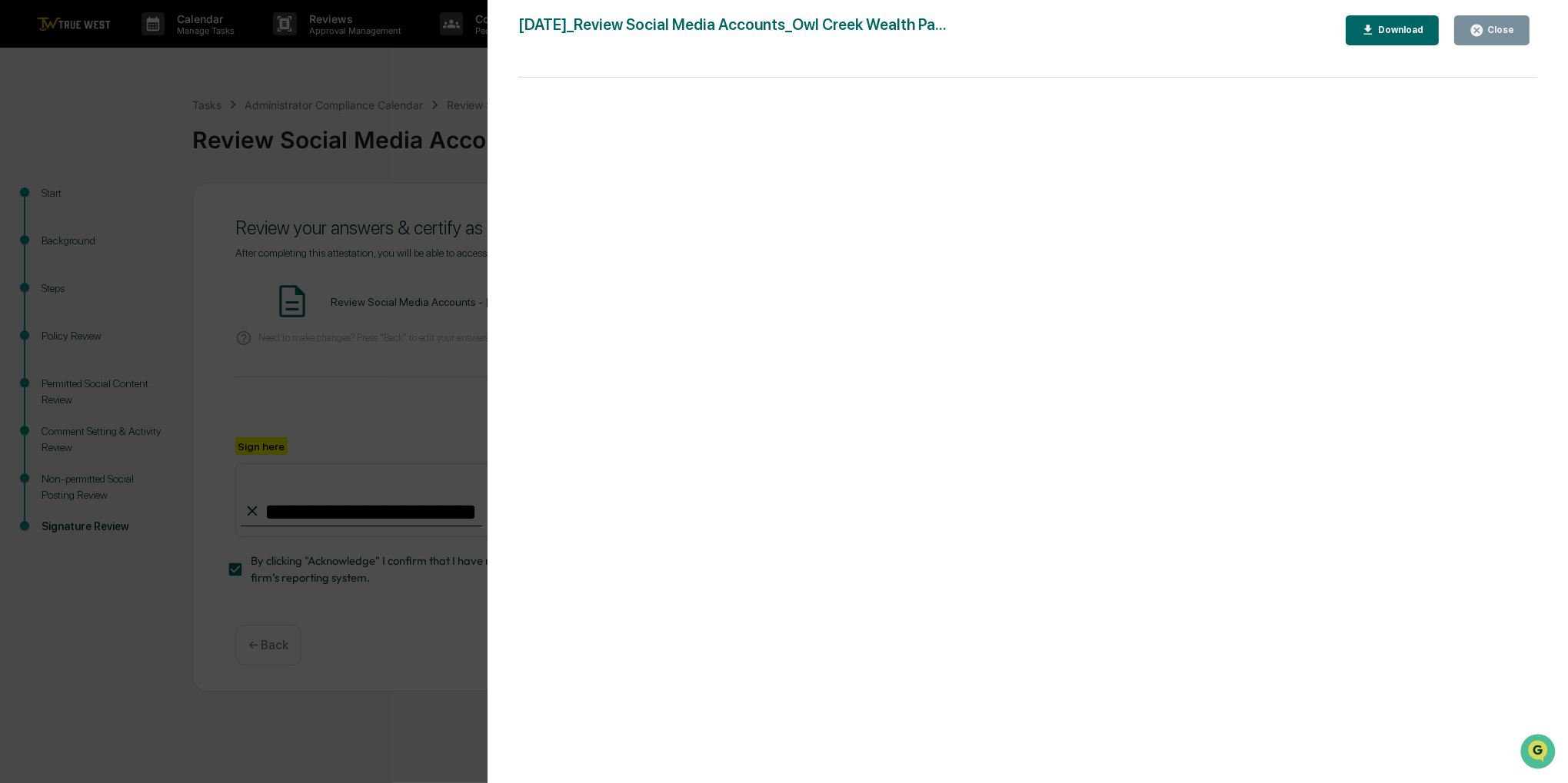
drag, startPoint x: 1450, startPoint y: 140, endPoint x: 1495, endPoint y: 100, distance: 60.2
click at [1477, 122] on div at bounding box center [1027, 439] width 1019 height 722
click at [1499, 37] on button "Close" at bounding box center [1491, 30] width 75 height 30
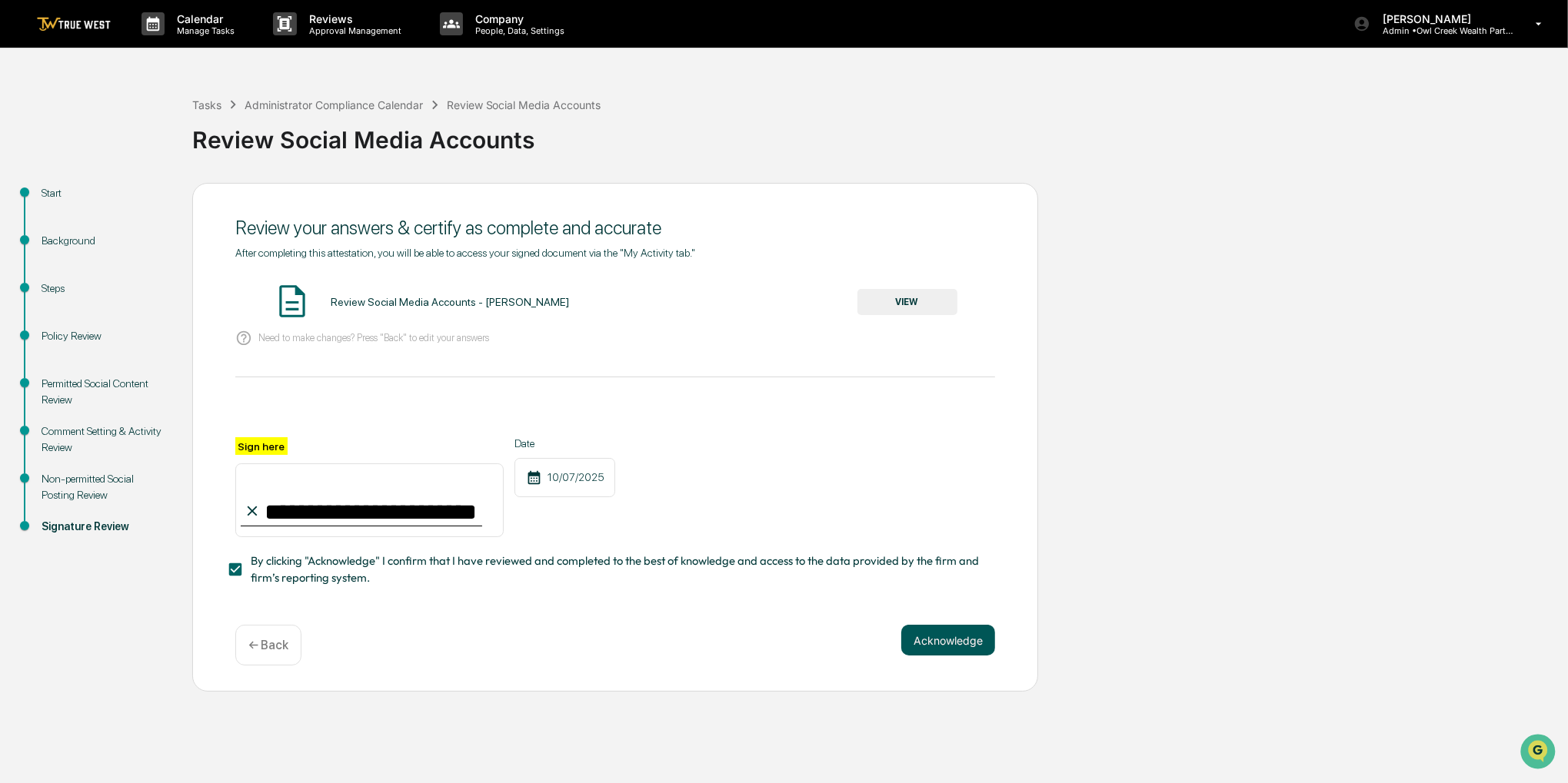
click at [910, 655] on button "Acknowledge" at bounding box center [949, 640] width 94 height 31
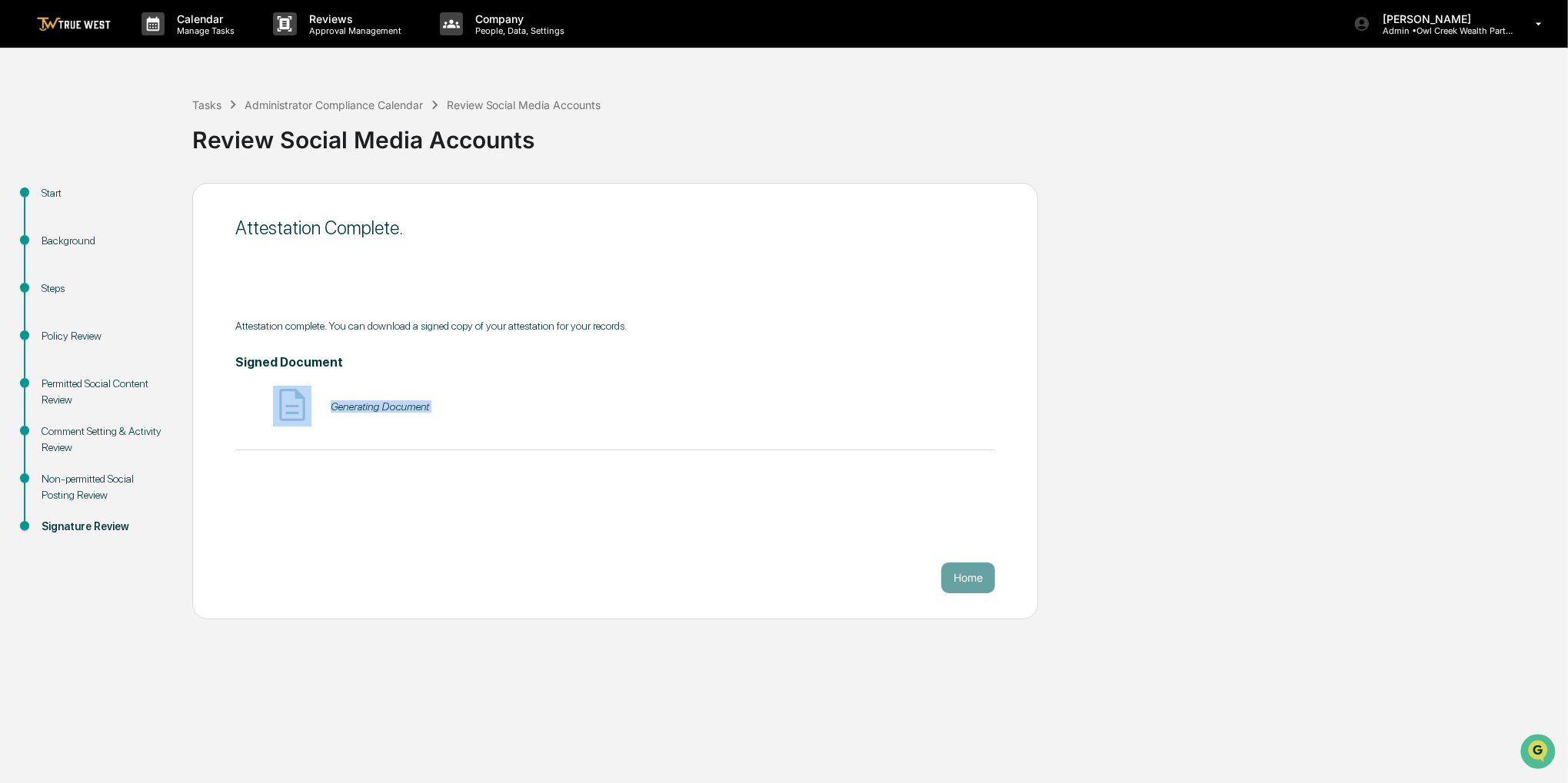
drag, startPoint x: 713, startPoint y: 454, endPoint x: 560, endPoint y: 316, distance: 206.0
click at [560, 316] on div "Attestation Complete. Attestation complete. You can download a signed copy of y…" at bounding box center [615, 401] width 845 height 437
drag, startPoint x: 560, startPoint y: 316, endPoint x: 342, endPoint y: 154, distance: 271.6
click at [342, 154] on div "Tasks Administrator Compliance Calendar Review Social Media Accounts Review Soc…" at bounding box center [784, 346] width 1568 height 547
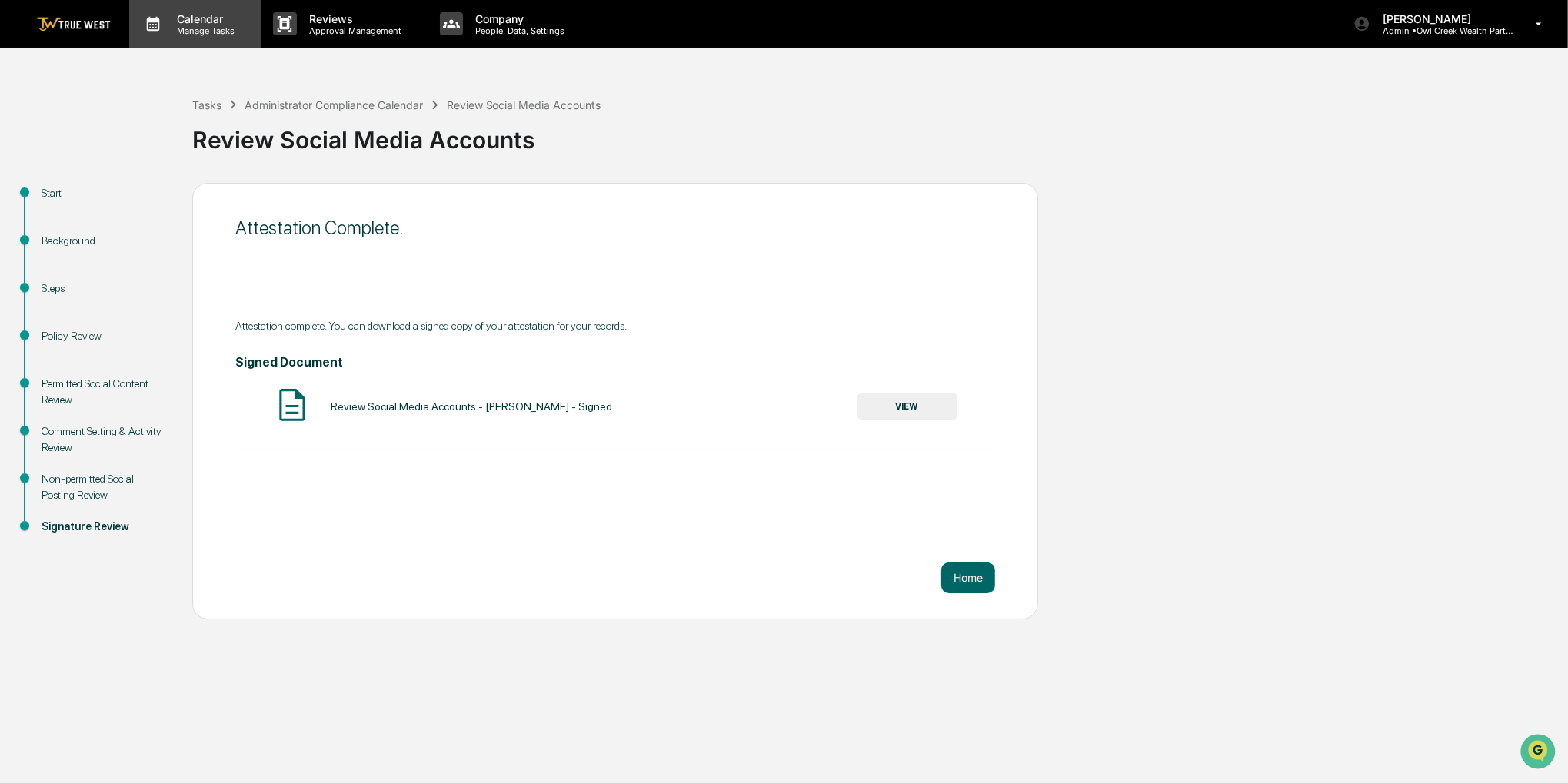
drag, startPoint x: 342, startPoint y: 154, endPoint x: 194, endPoint y: 39, distance: 187.4
click at [194, 39] on div "Calendar Manage Tasks" at bounding box center [194, 24] width 131 height 48
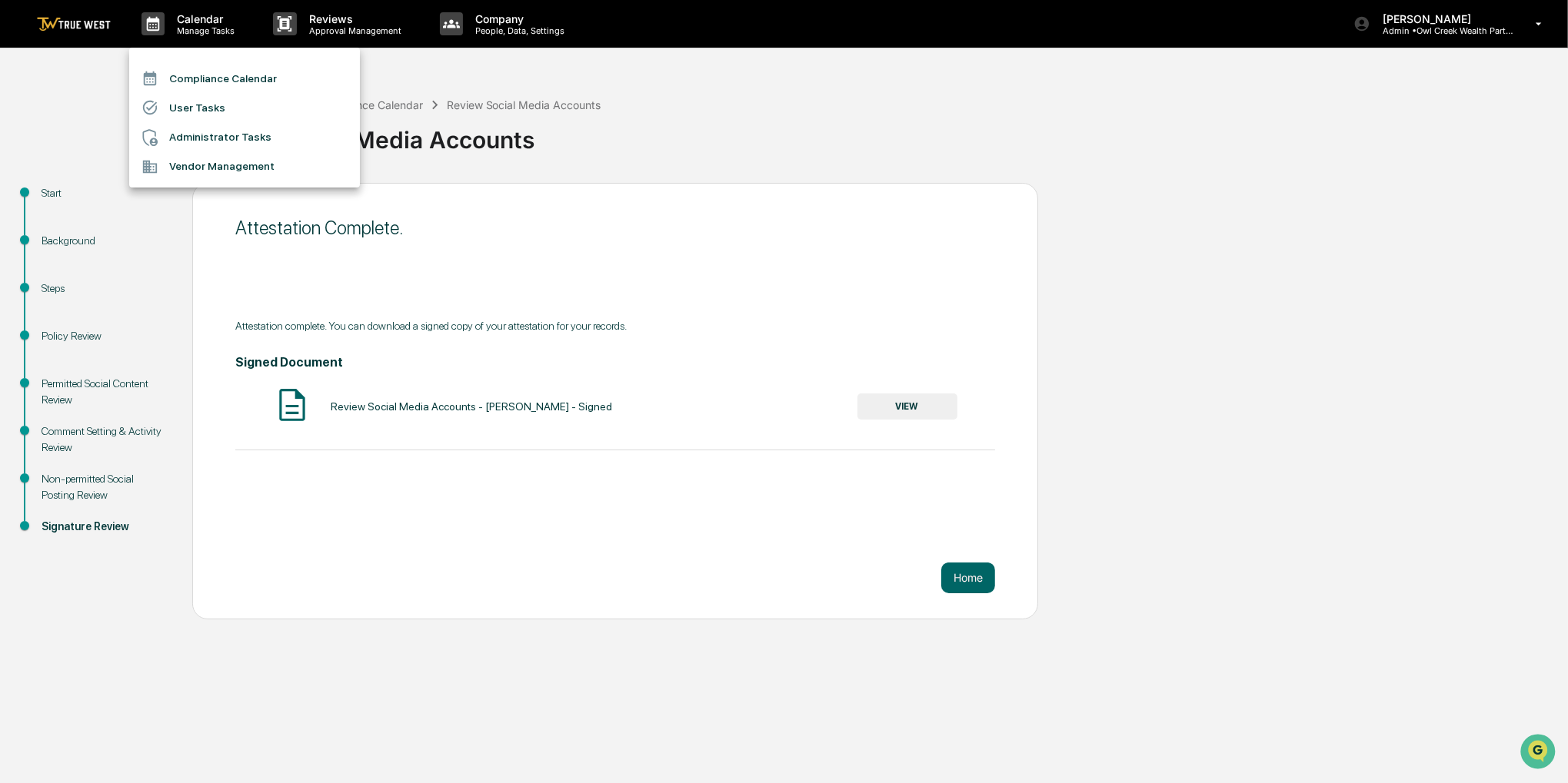
click at [203, 71] on li "Compliance Calendar" at bounding box center [244, 79] width 231 height 29
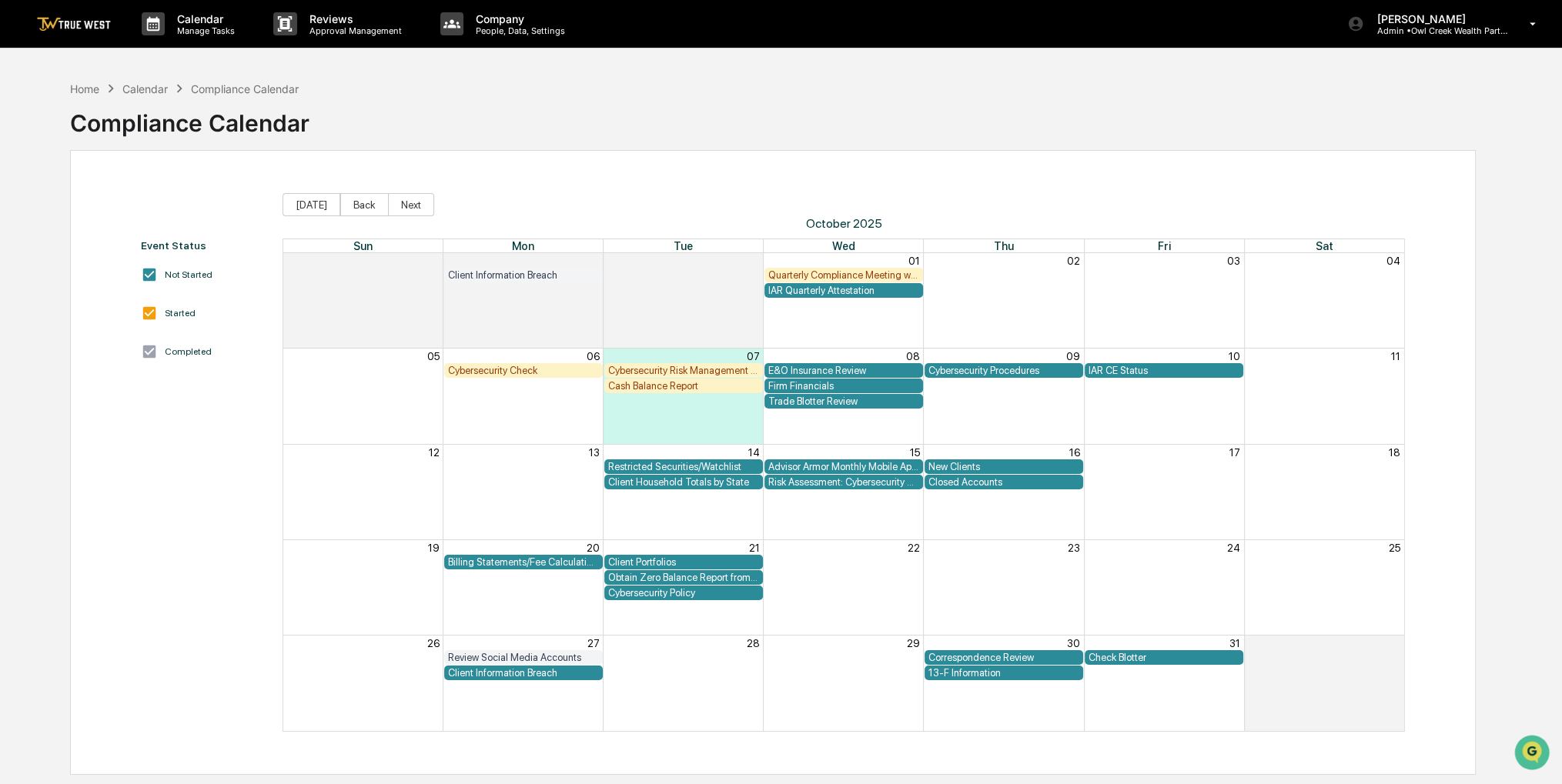
click at [1055, 649] on div "30" at bounding box center [1003, 643] width 160 height 14
click at [1055, 655] on div "Correspondence Review" at bounding box center [1003, 657] width 151 height 12
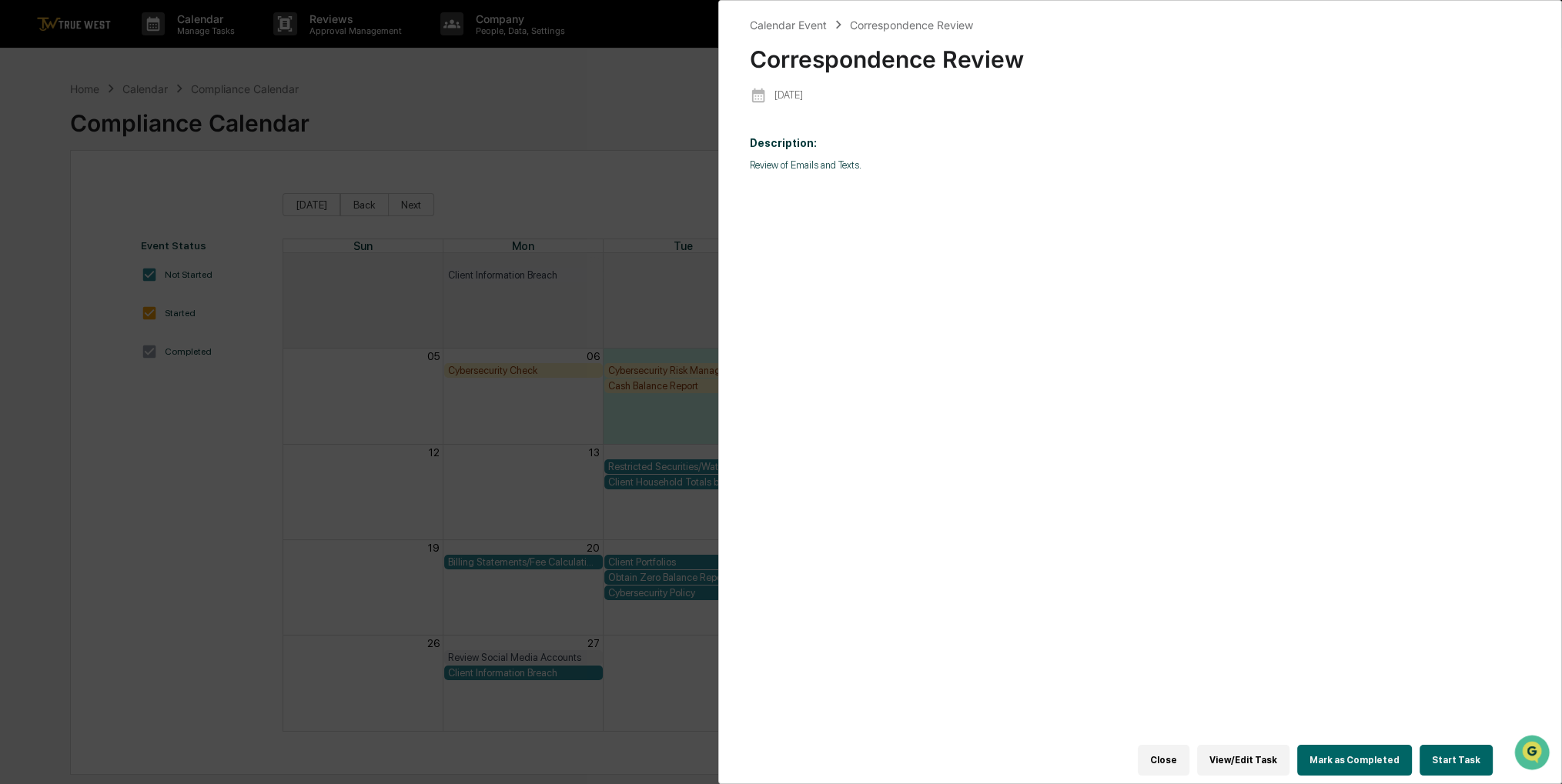
click at [1463, 753] on button "Start Task" at bounding box center [1456, 760] width 73 height 31
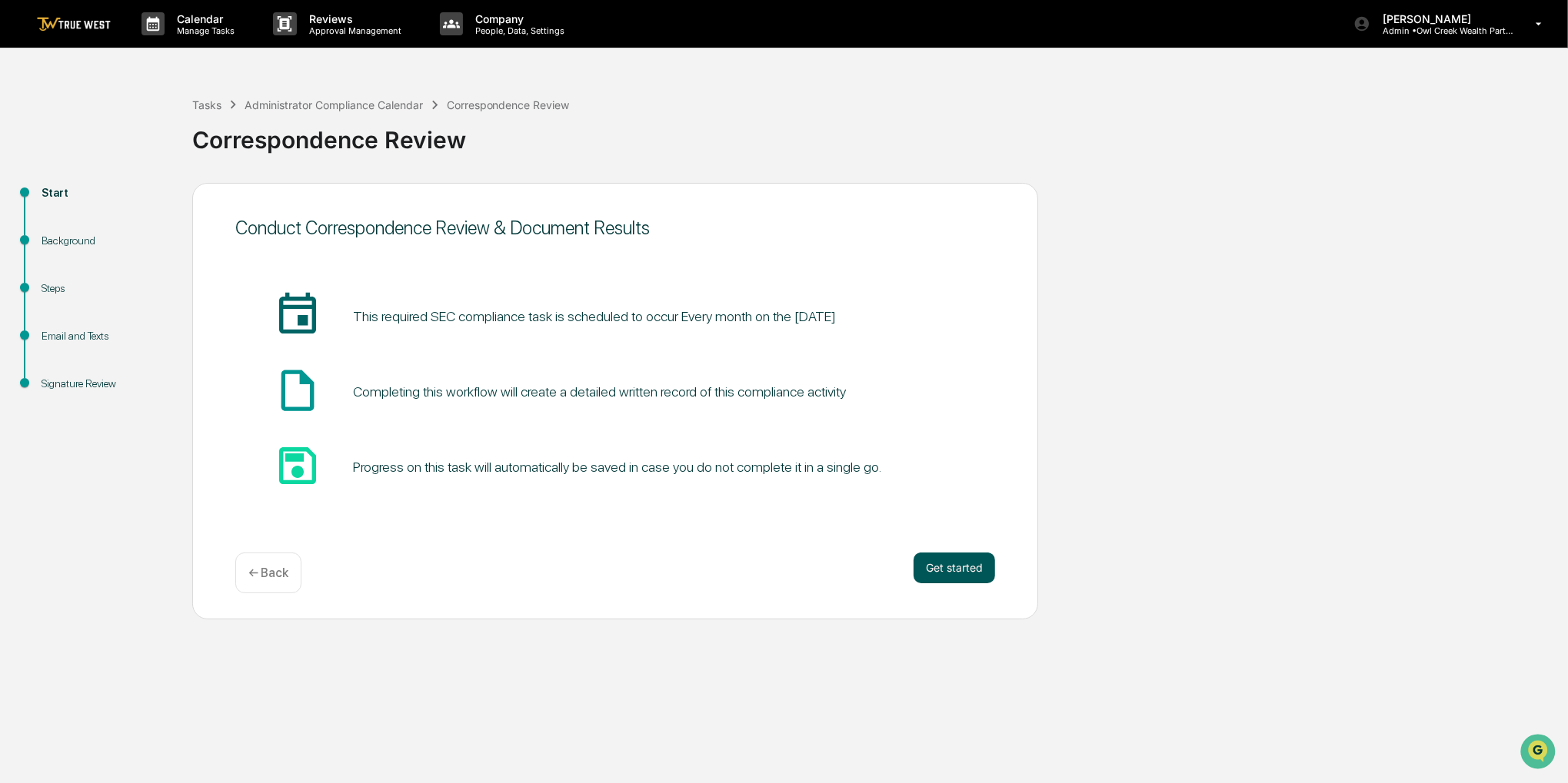
click at [931, 571] on button "Get started" at bounding box center [954, 568] width 81 height 31
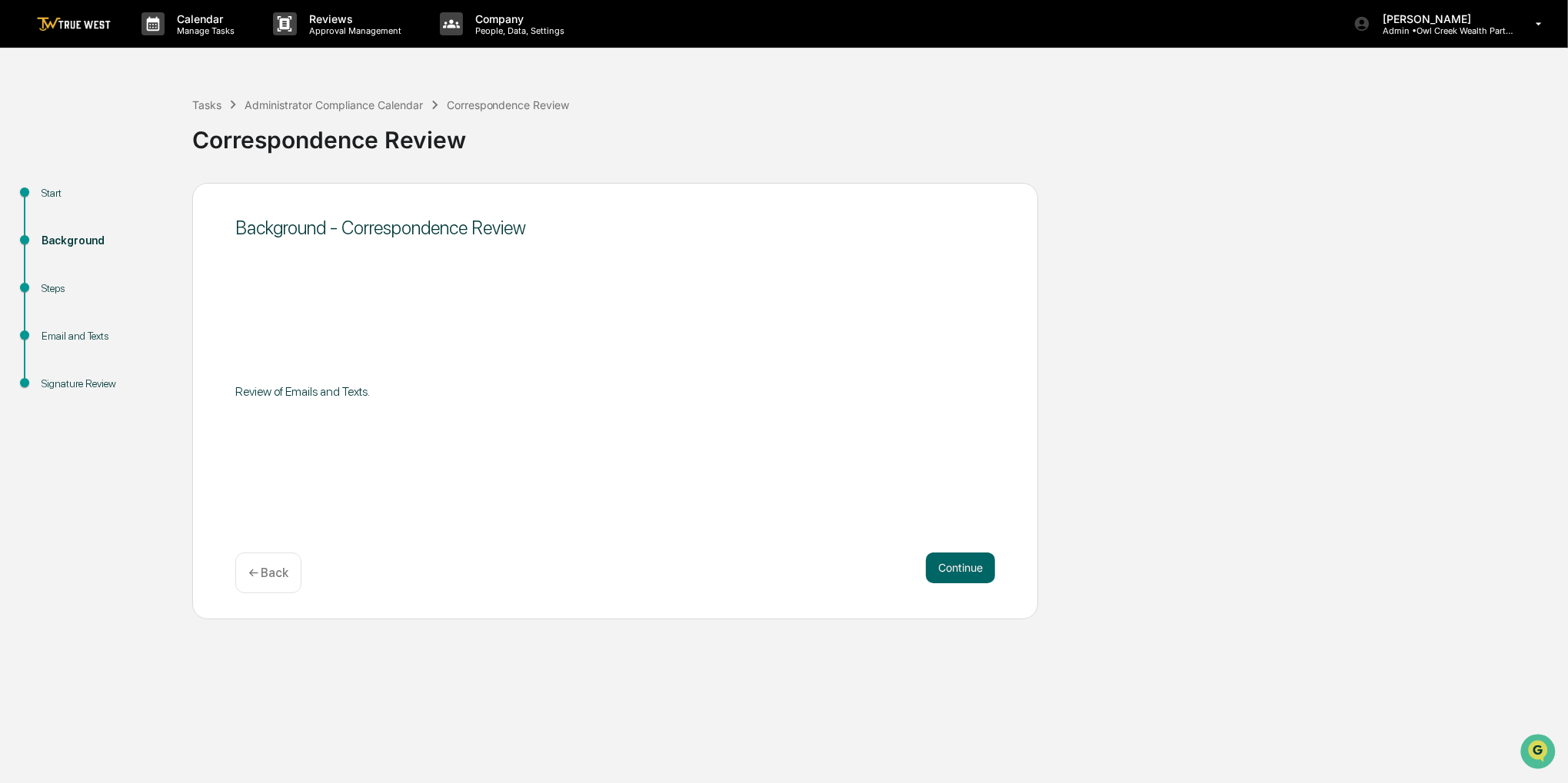
click at [932, 571] on button "Continue" at bounding box center [960, 568] width 70 height 31
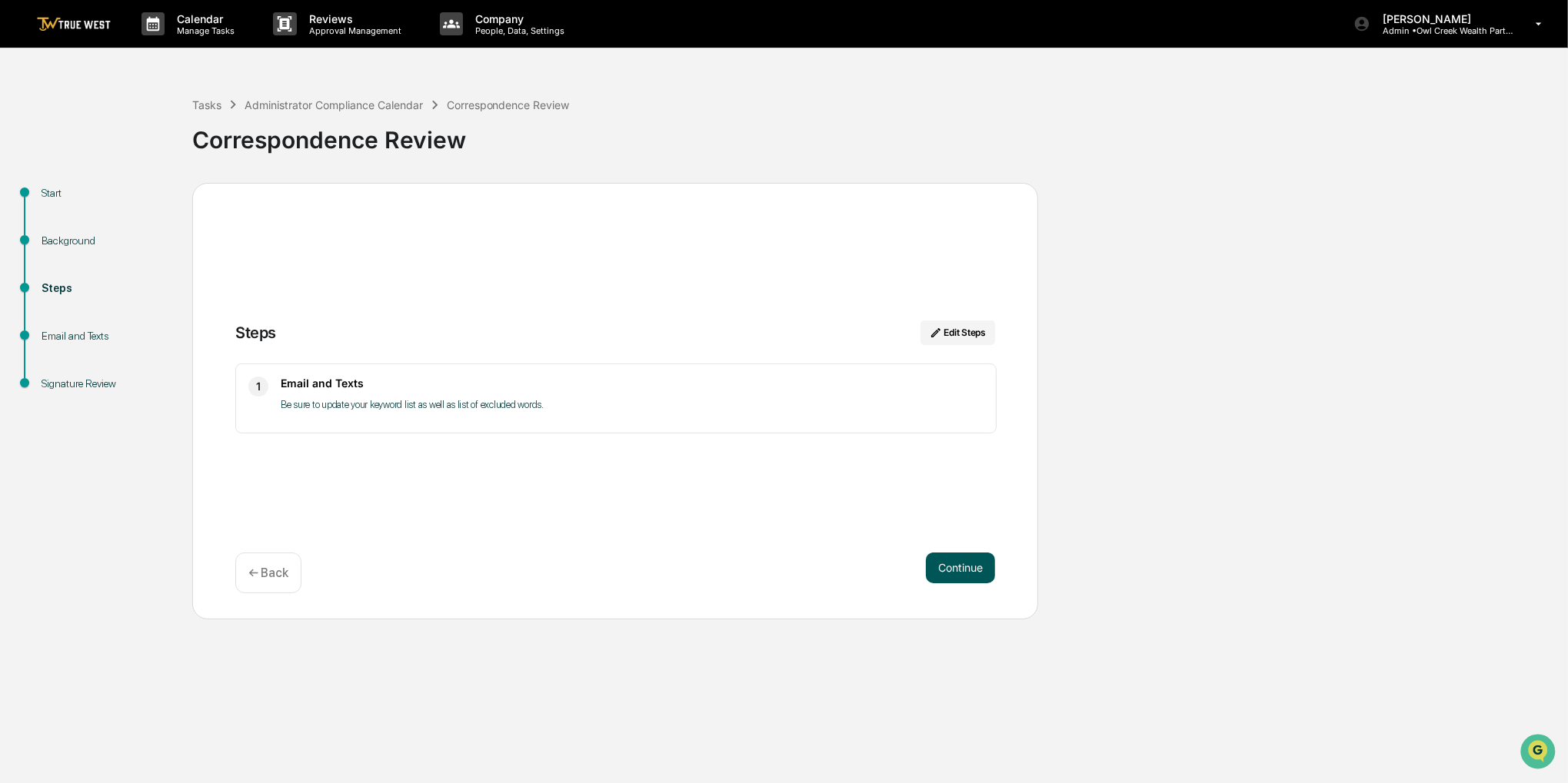
click at [939, 571] on button "Continue" at bounding box center [960, 568] width 70 height 31
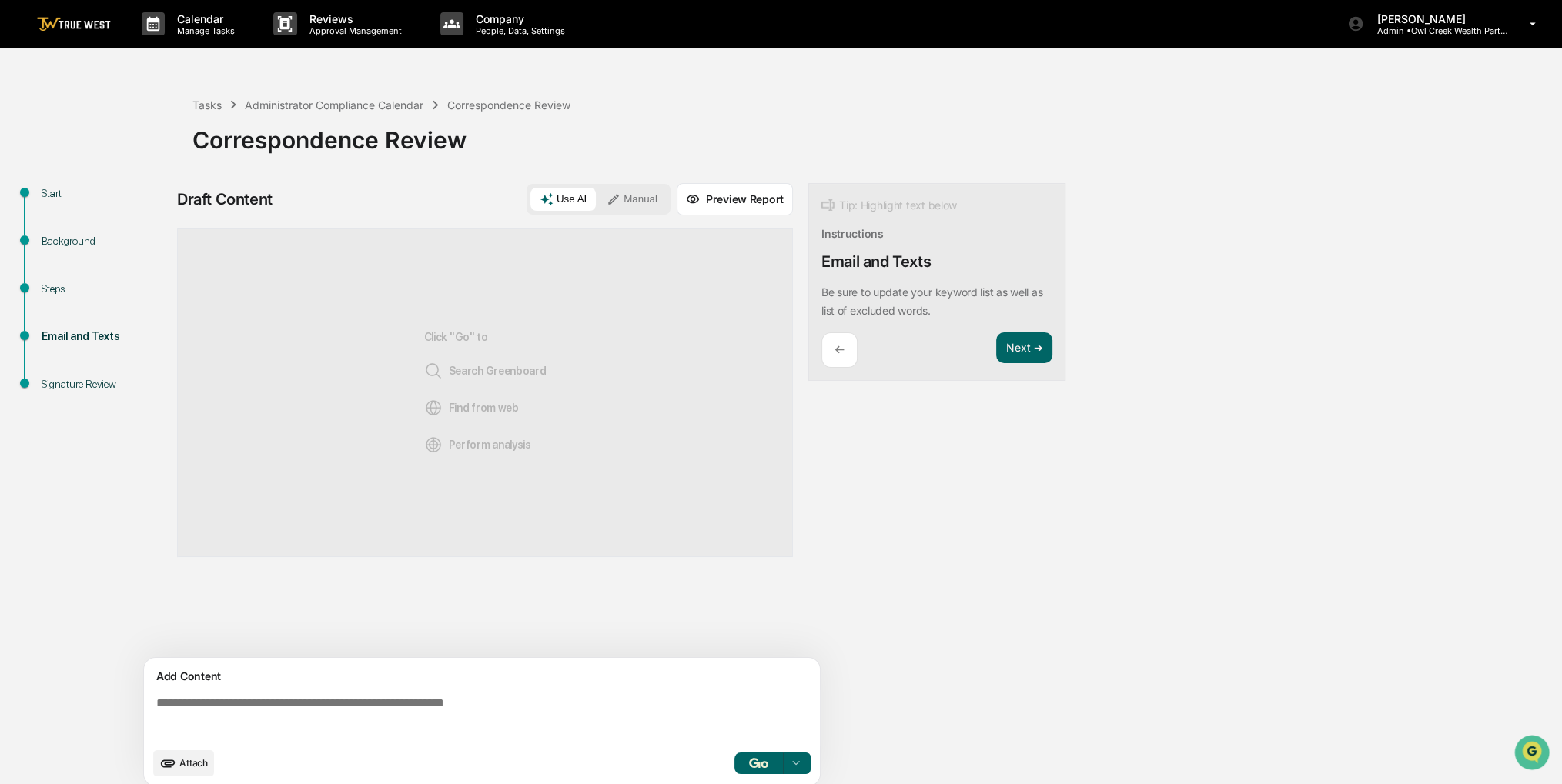
click at [656, 193] on button "Manual" at bounding box center [632, 199] width 70 height 24
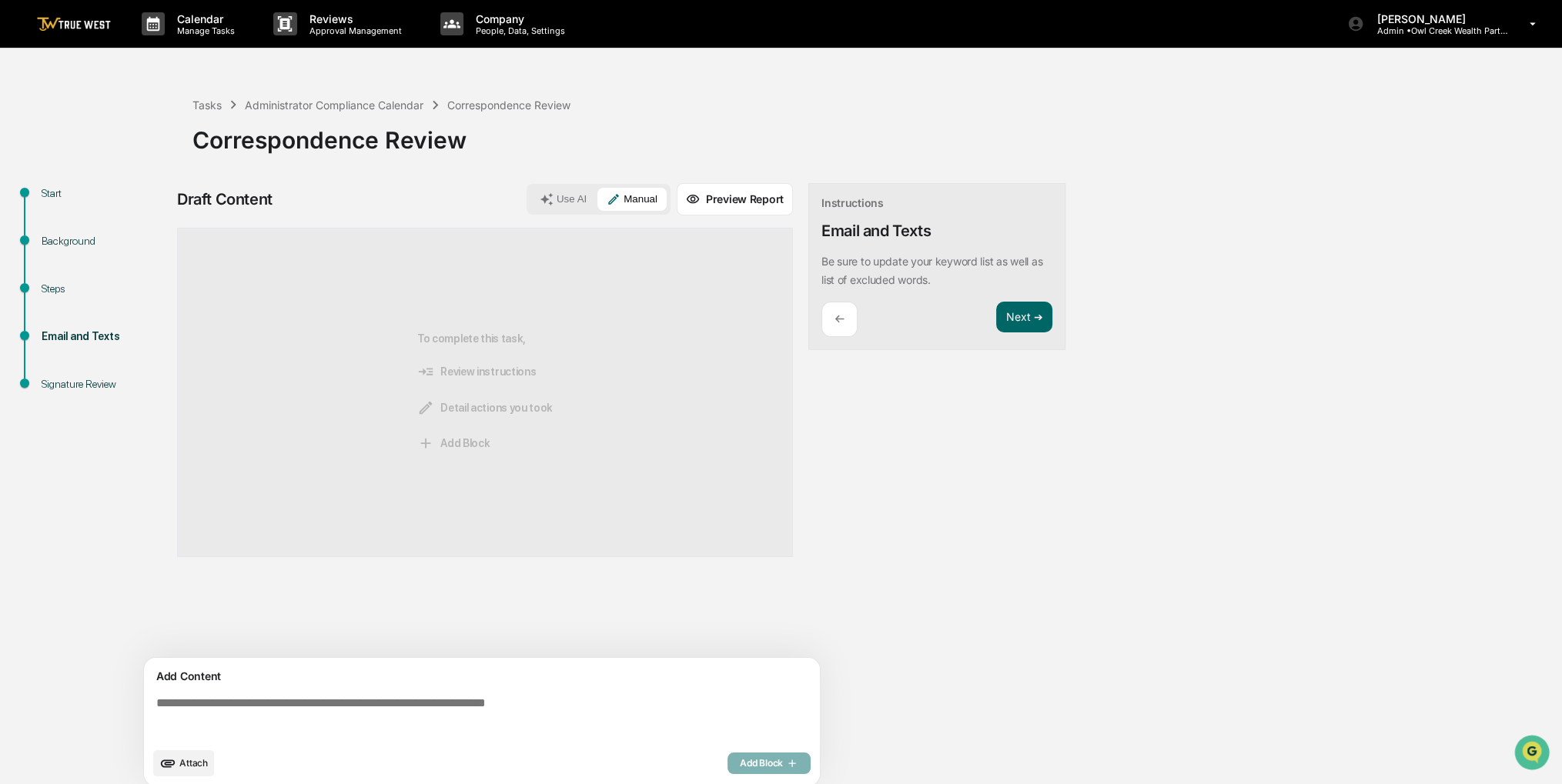
click at [591, 695] on textarea at bounding box center [485, 718] width 670 height 55
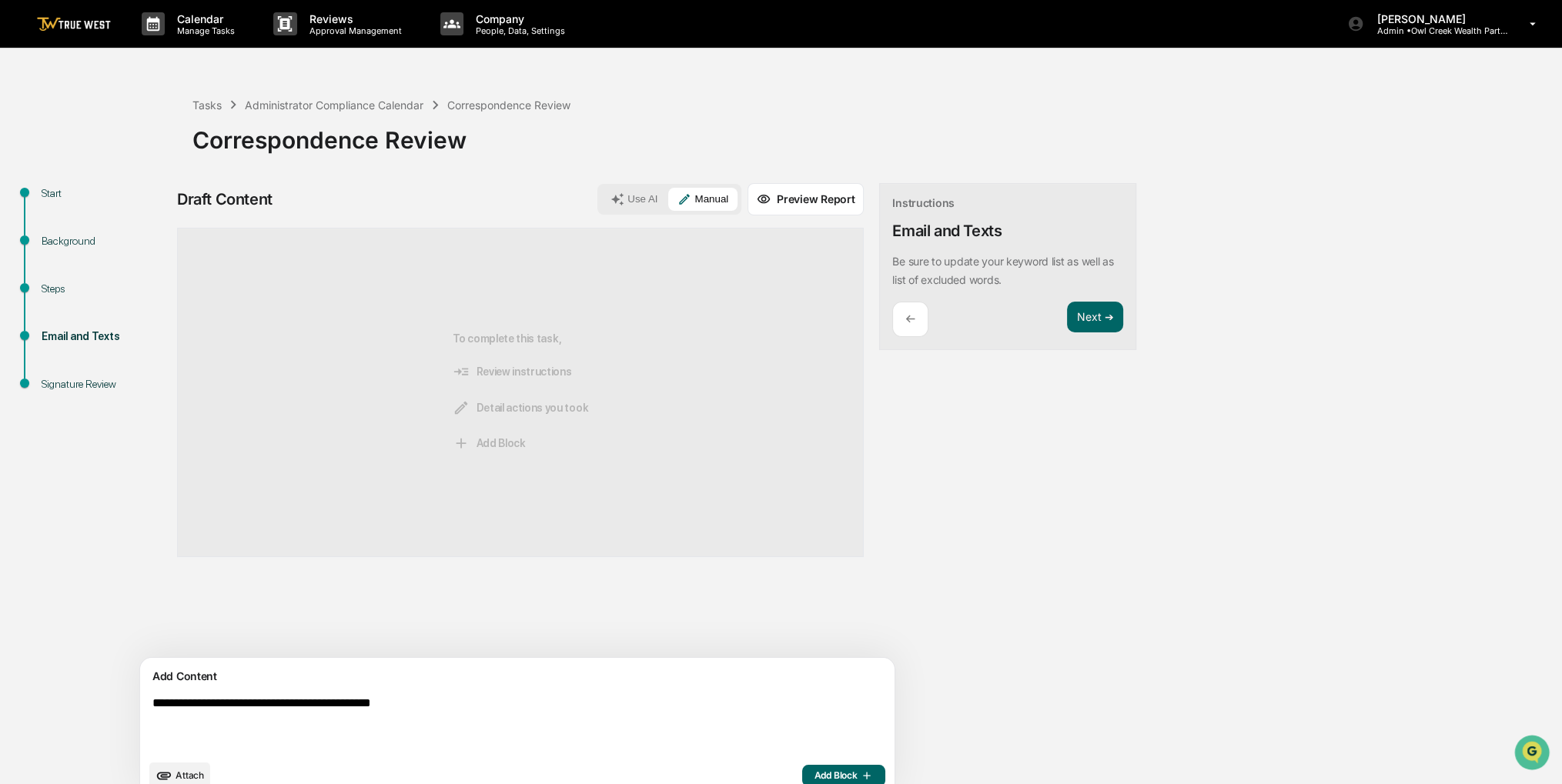
type textarea "**********"
click at [802, 779] on button "Add Block" at bounding box center [844, 776] width 83 height 22
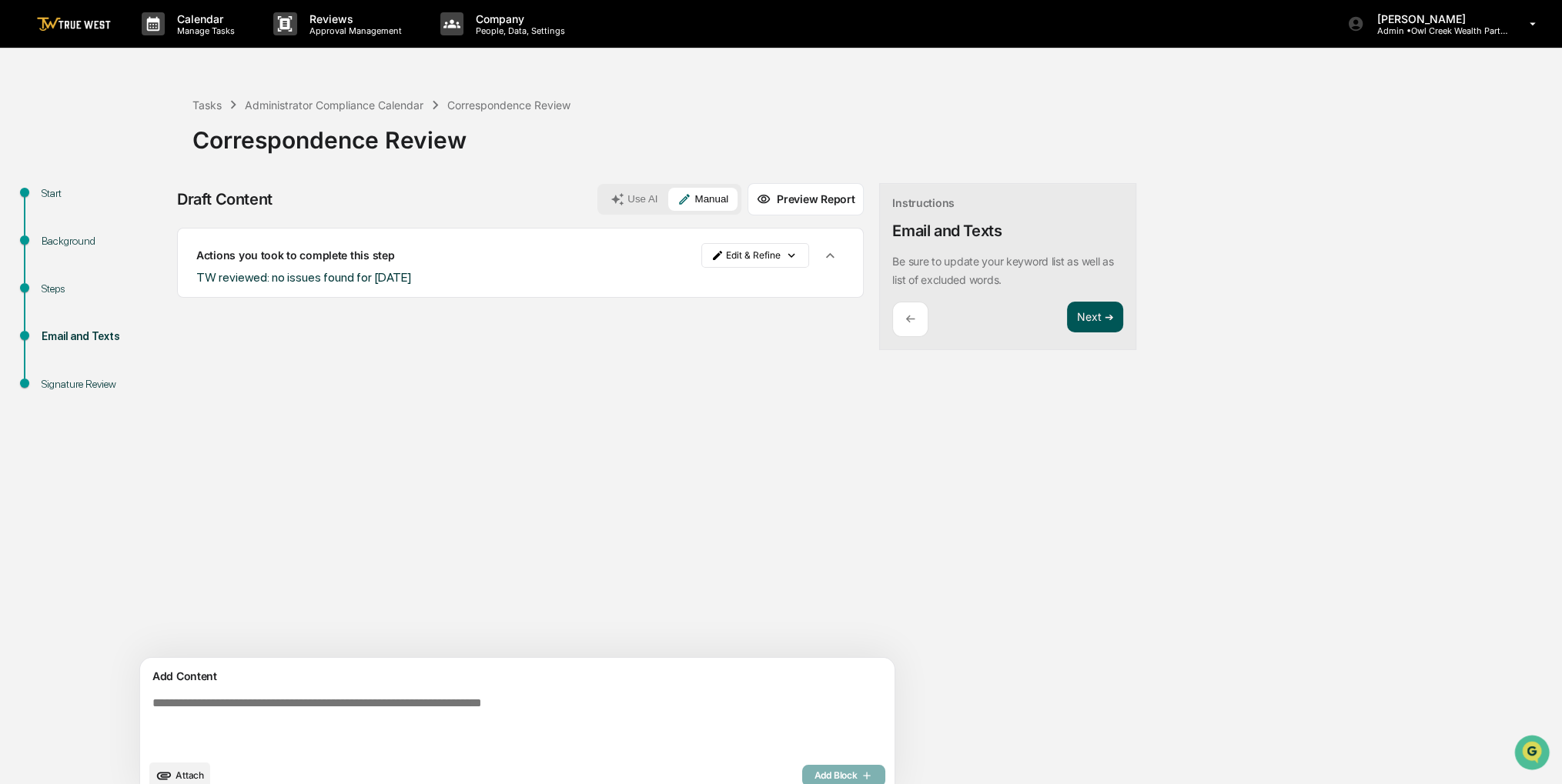
click at [1068, 329] on button "Next ➔" at bounding box center [1096, 317] width 56 height 32
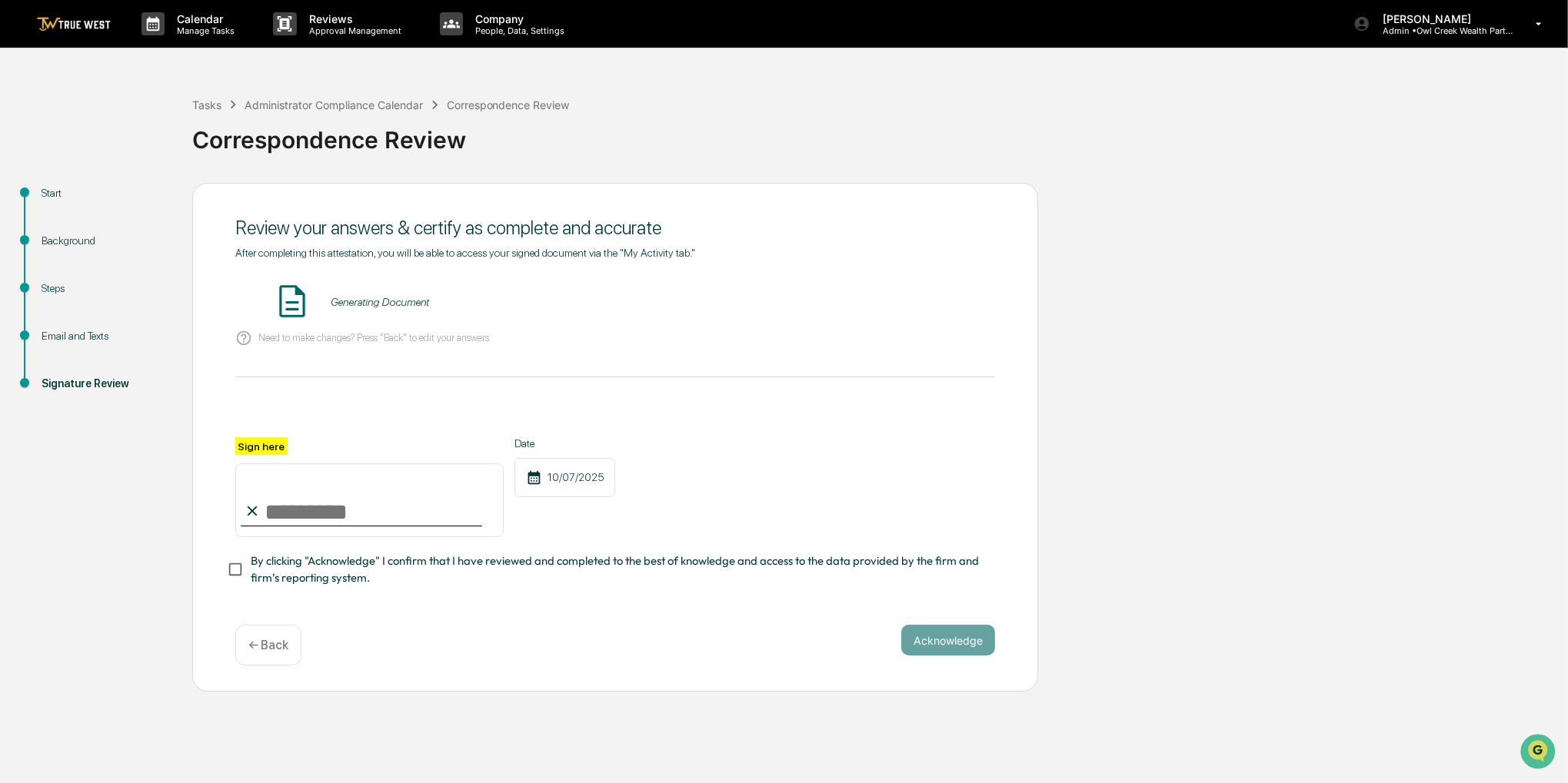
drag, startPoint x: 1019, startPoint y: 321, endPoint x: 1019, endPoint y: 349, distance: 28.0
click at [1019, 322] on div "Review your answers & certify as complete and accurate After completing this at…" at bounding box center [615, 438] width 845 height 510
click at [434, 498] on input "Sign here" at bounding box center [369, 501] width 269 height 74
type input "**********"
click at [417, 573] on span "By clicking "Acknowledge" I confirm that I have reviewed and completed to the b…" at bounding box center [616, 570] width 732 height 34
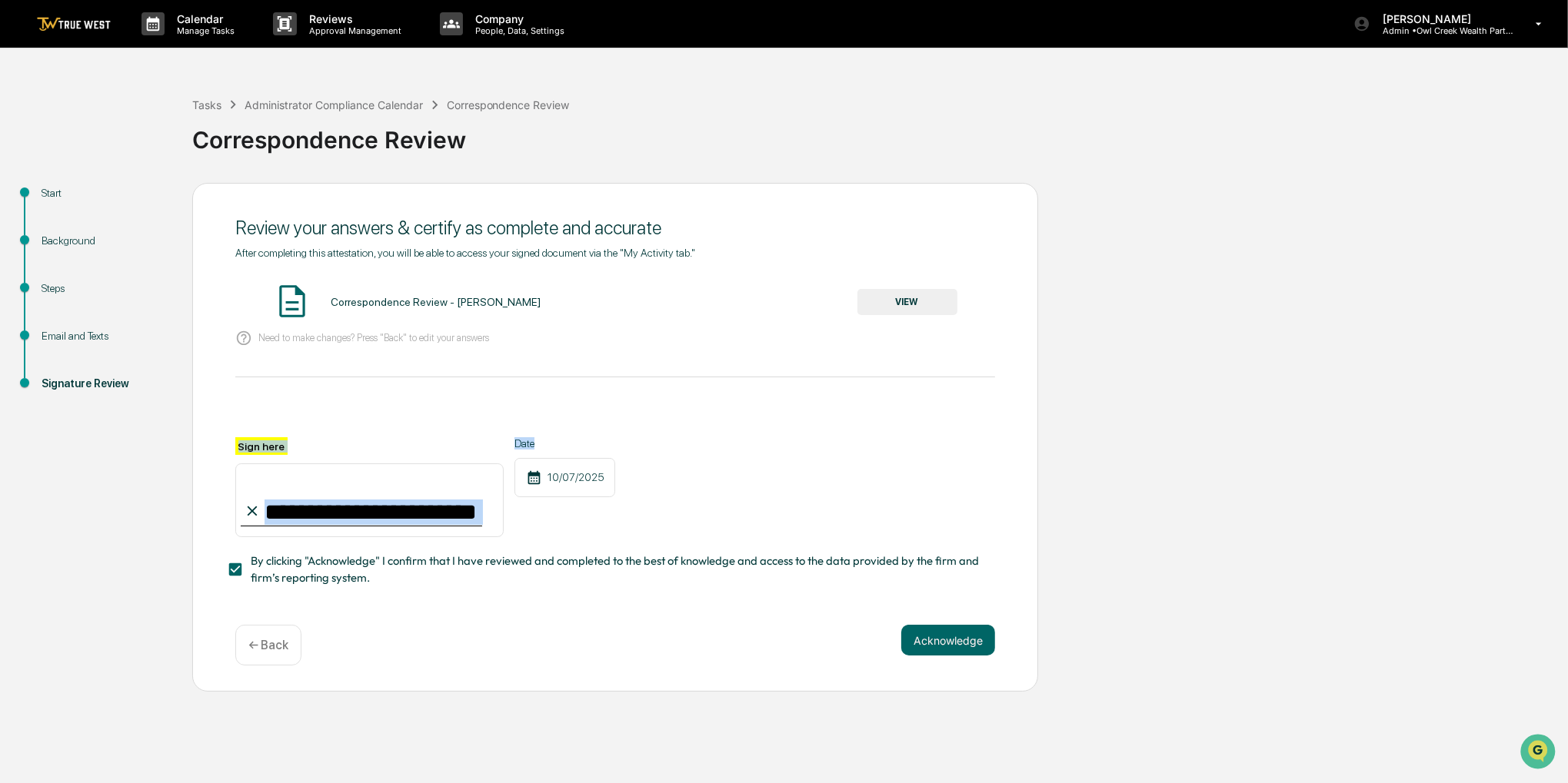
drag, startPoint x: 795, startPoint y: 407, endPoint x: 805, endPoint y: 376, distance: 32.6
click at [805, 376] on div "**********" at bounding box center [615, 417] width 760 height 341
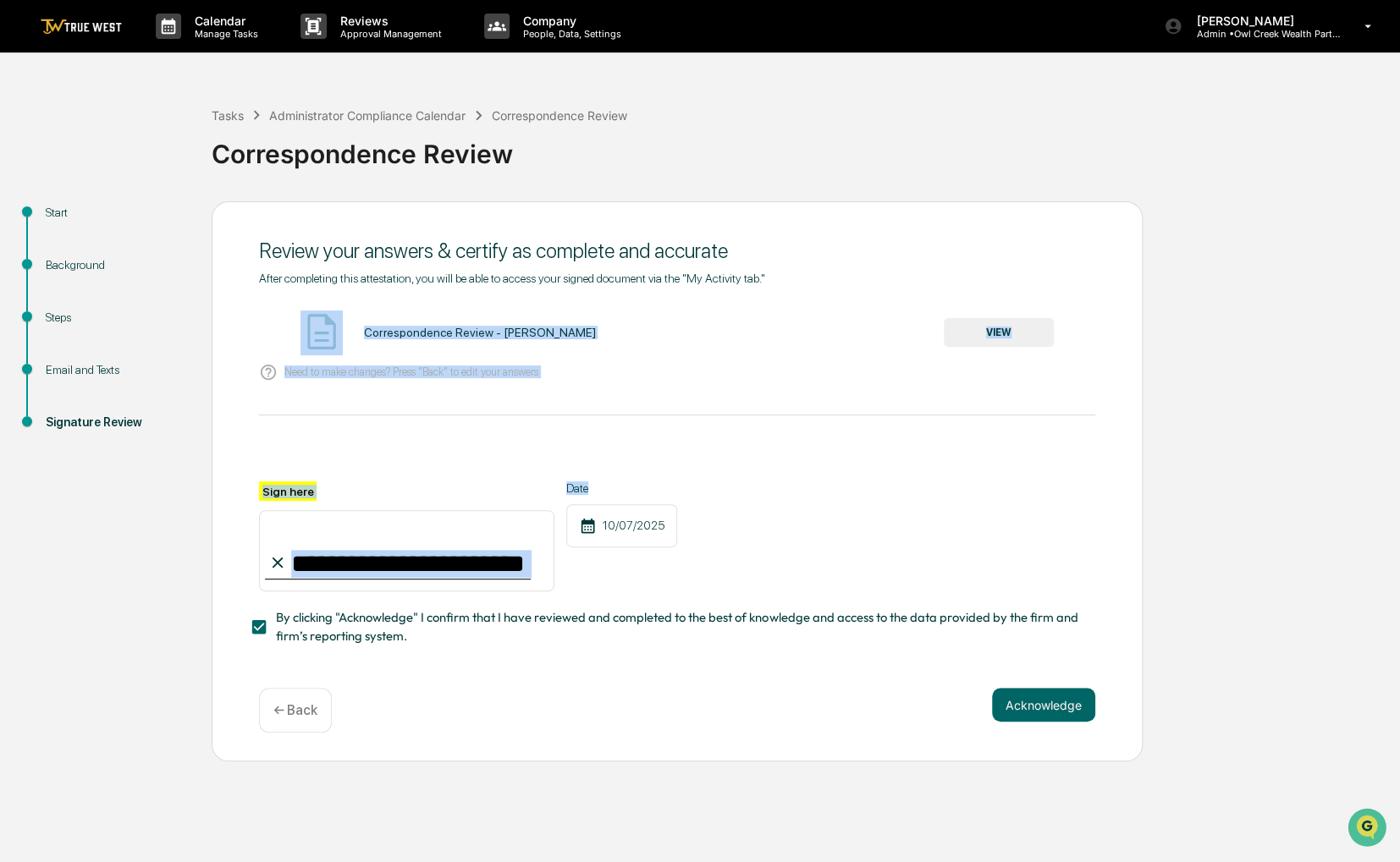
click at [1023, 324] on button "VIEW" at bounding box center [999, 332] width 111 height 29
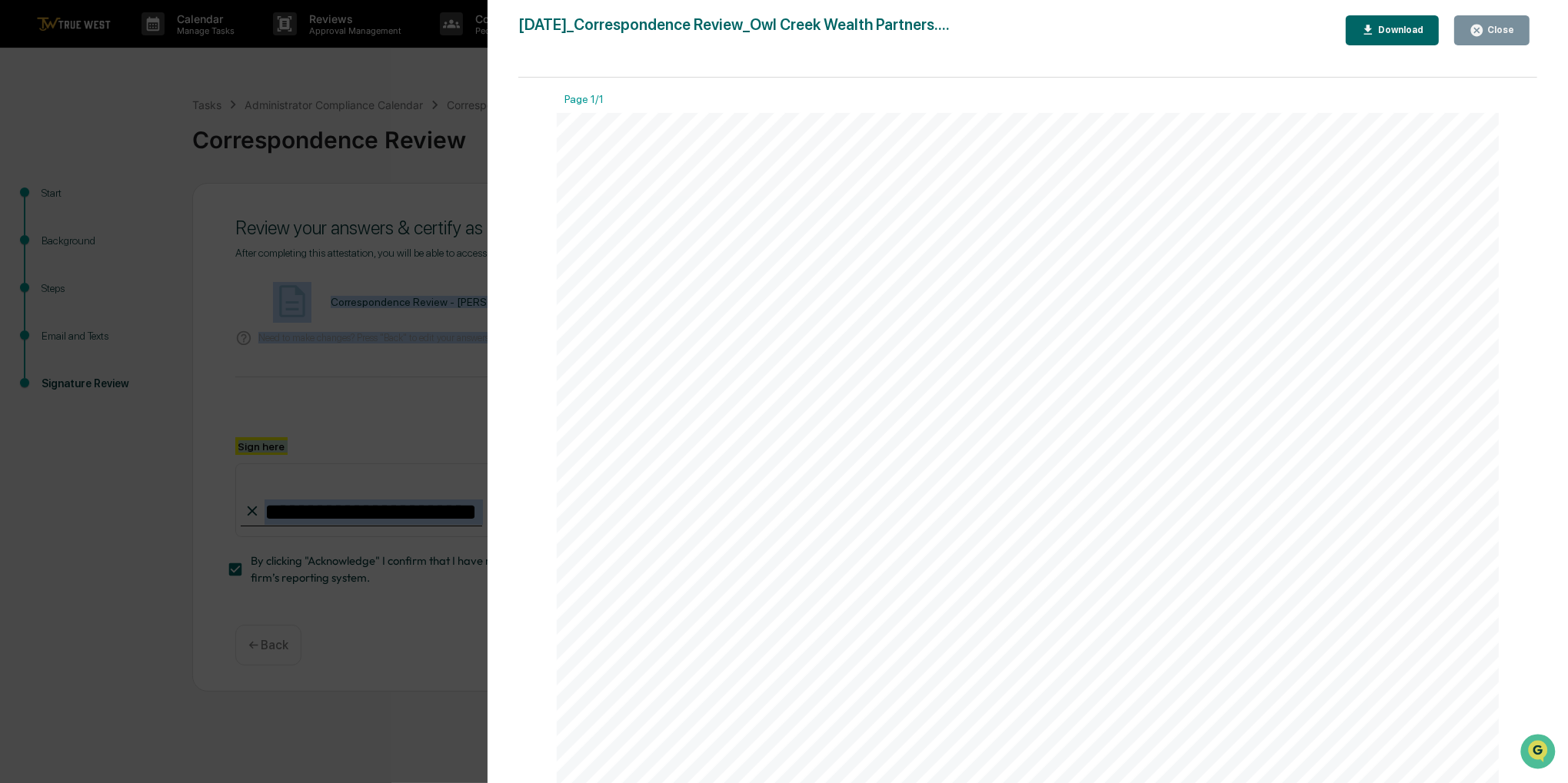
click at [1482, 25] on icon "button" at bounding box center [1477, 30] width 12 height 12
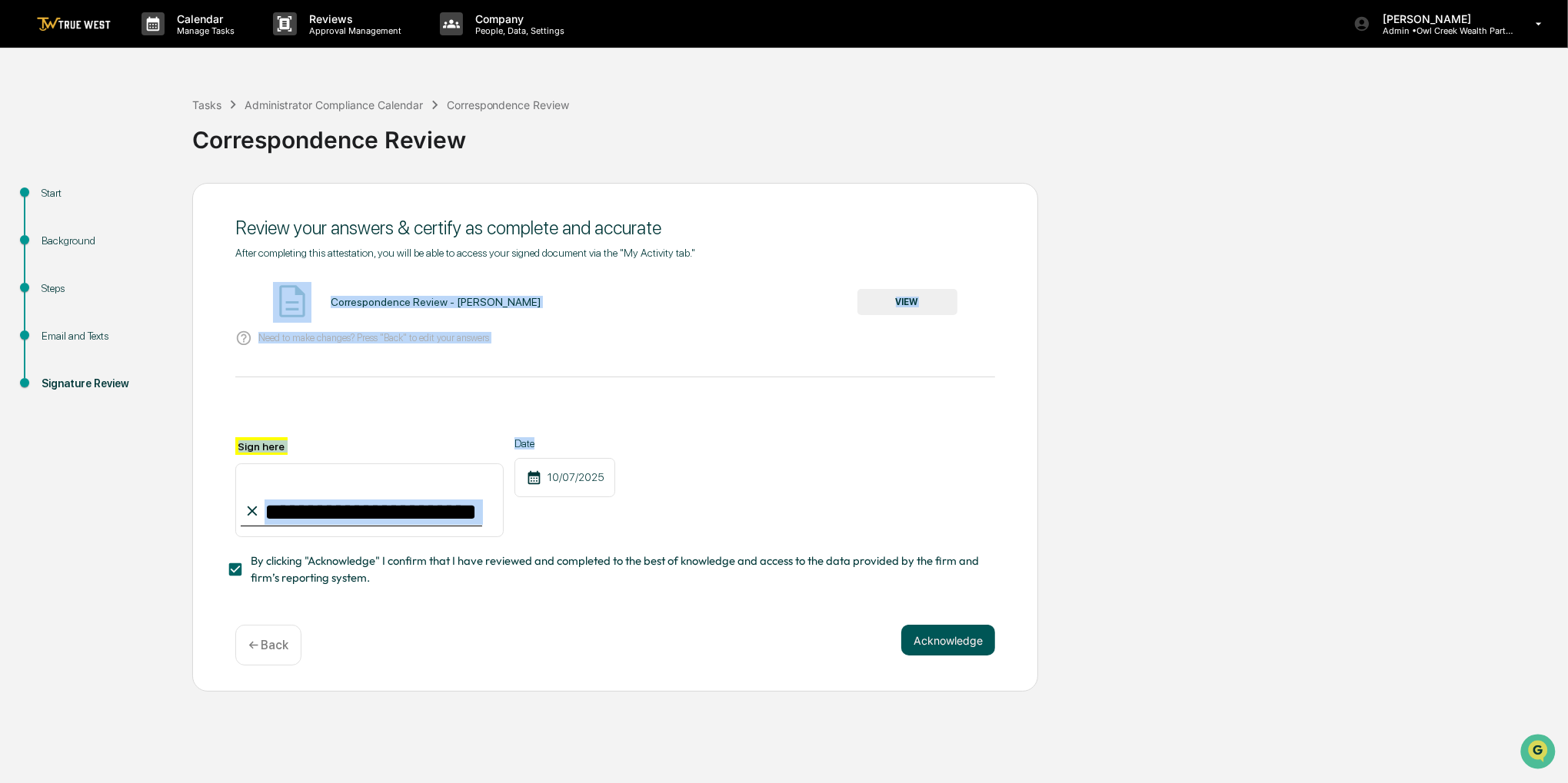
click at [934, 635] on button "Acknowledge" at bounding box center [949, 640] width 94 height 31
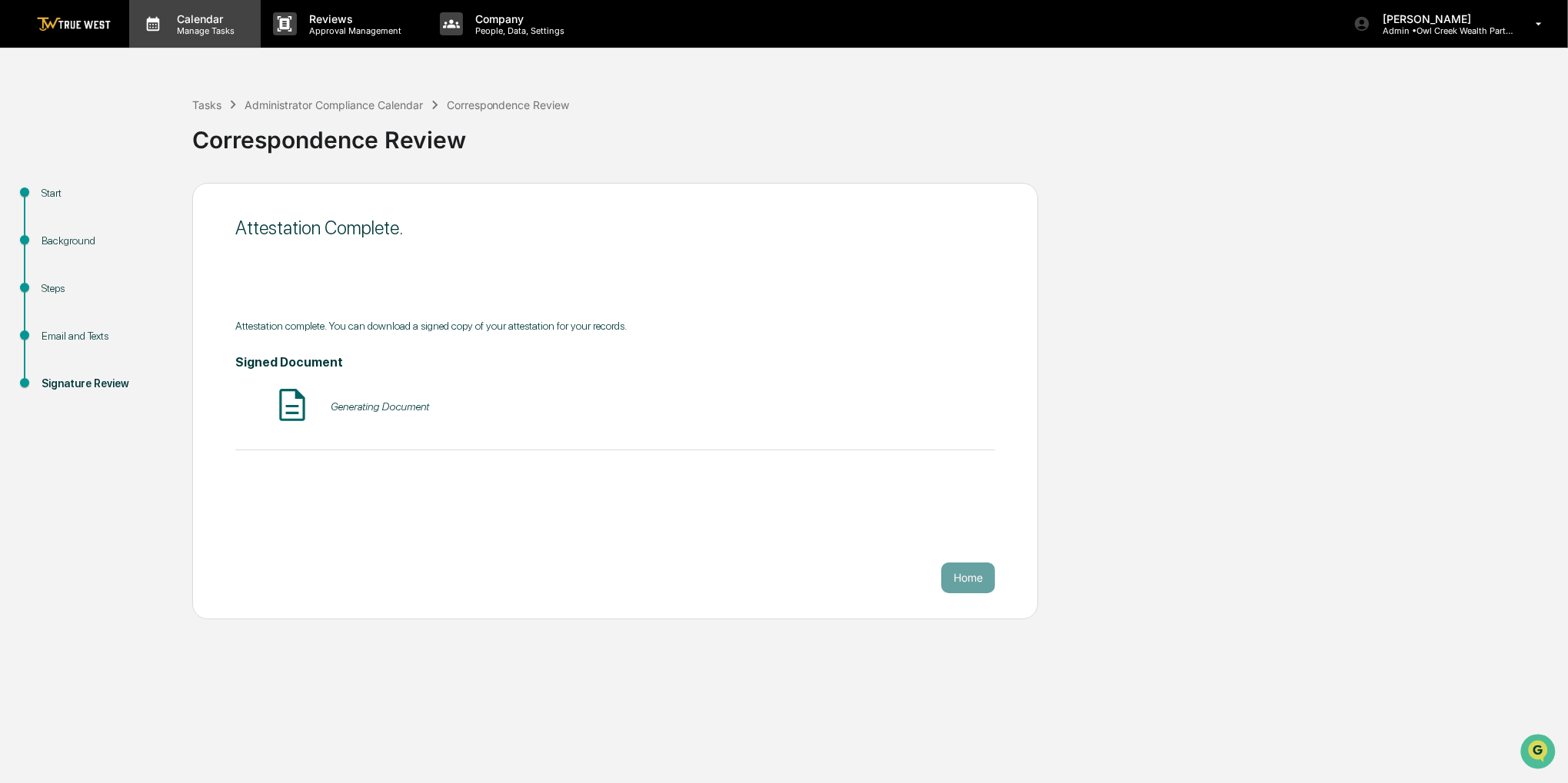
click at [198, 43] on div "Calendar Manage Tasks" at bounding box center [194, 24] width 131 height 48
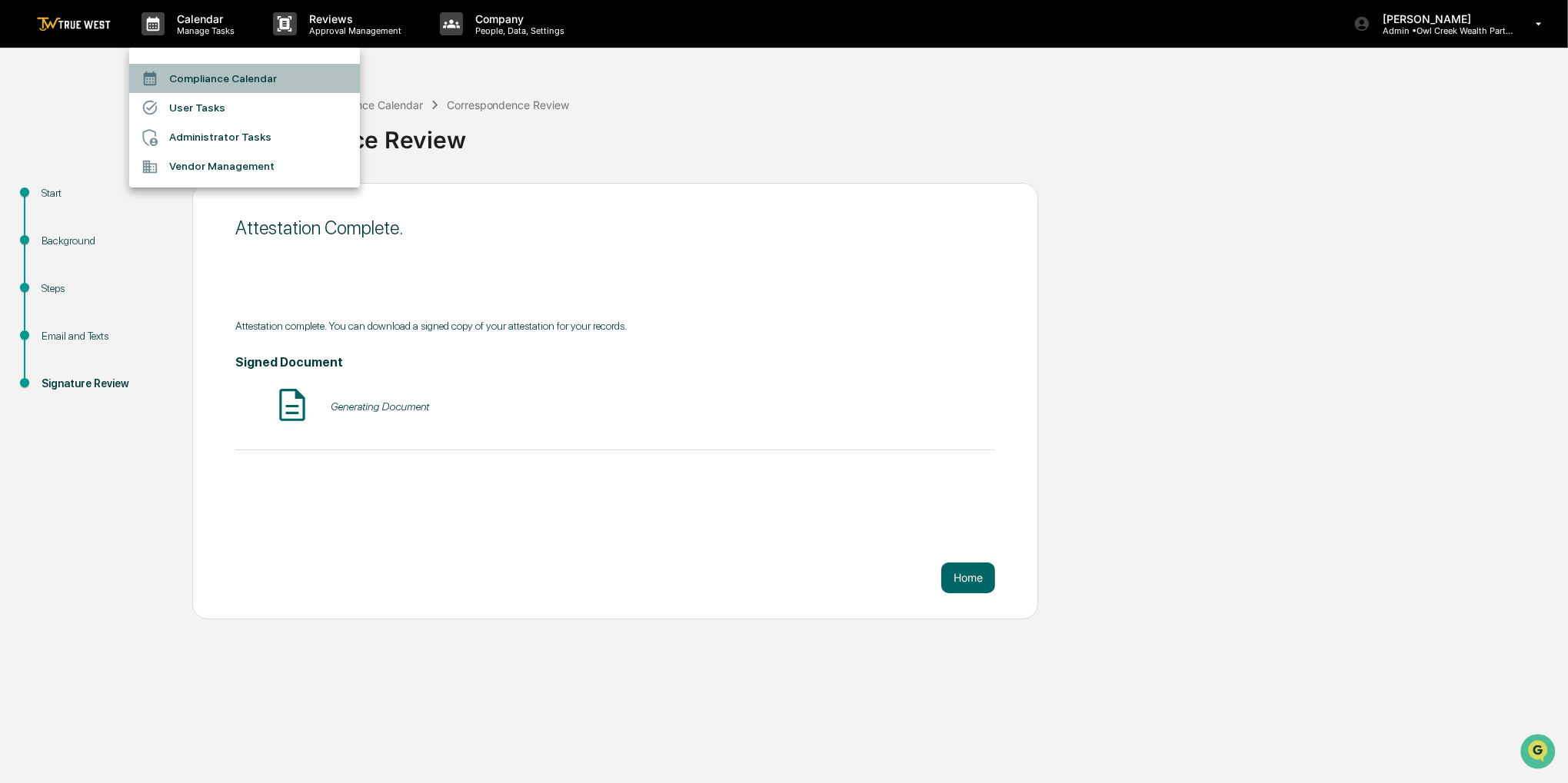
click at [199, 74] on li "Compliance Calendar" at bounding box center [244, 79] width 231 height 29
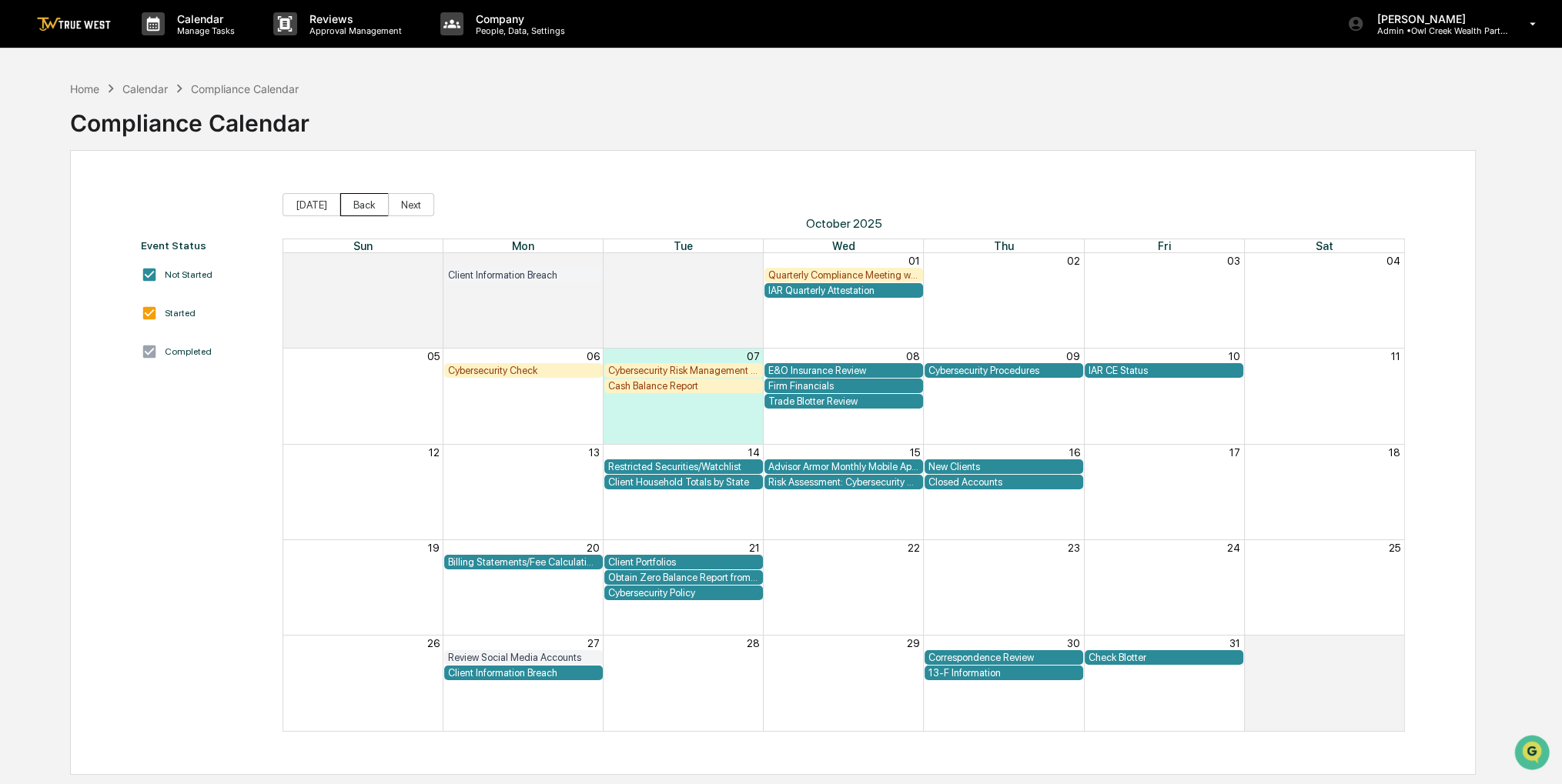
click at [352, 196] on button "Back" at bounding box center [365, 205] width 49 height 24
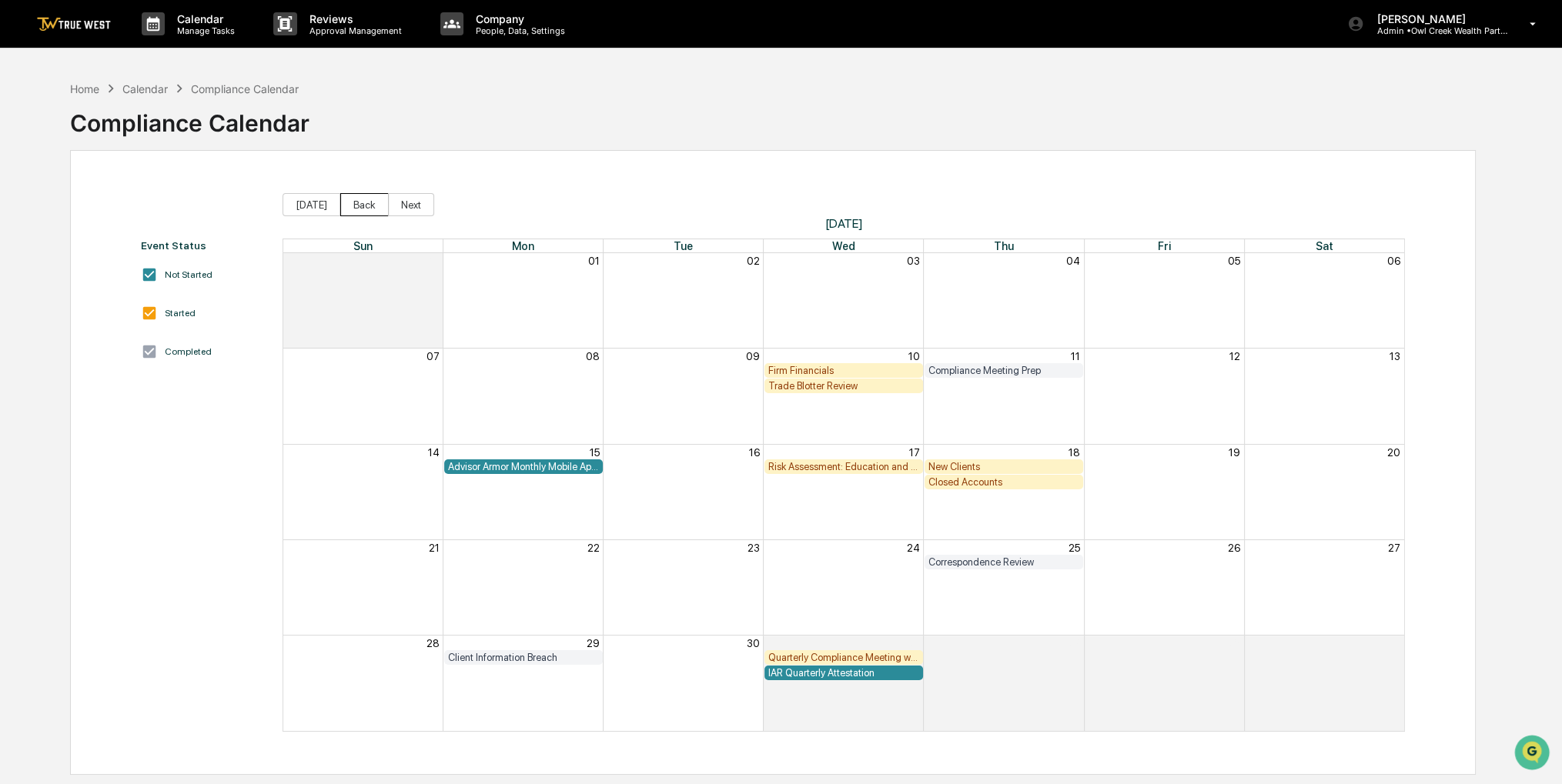
click at [366, 203] on button "Back" at bounding box center [365, 205] width 49 height 24
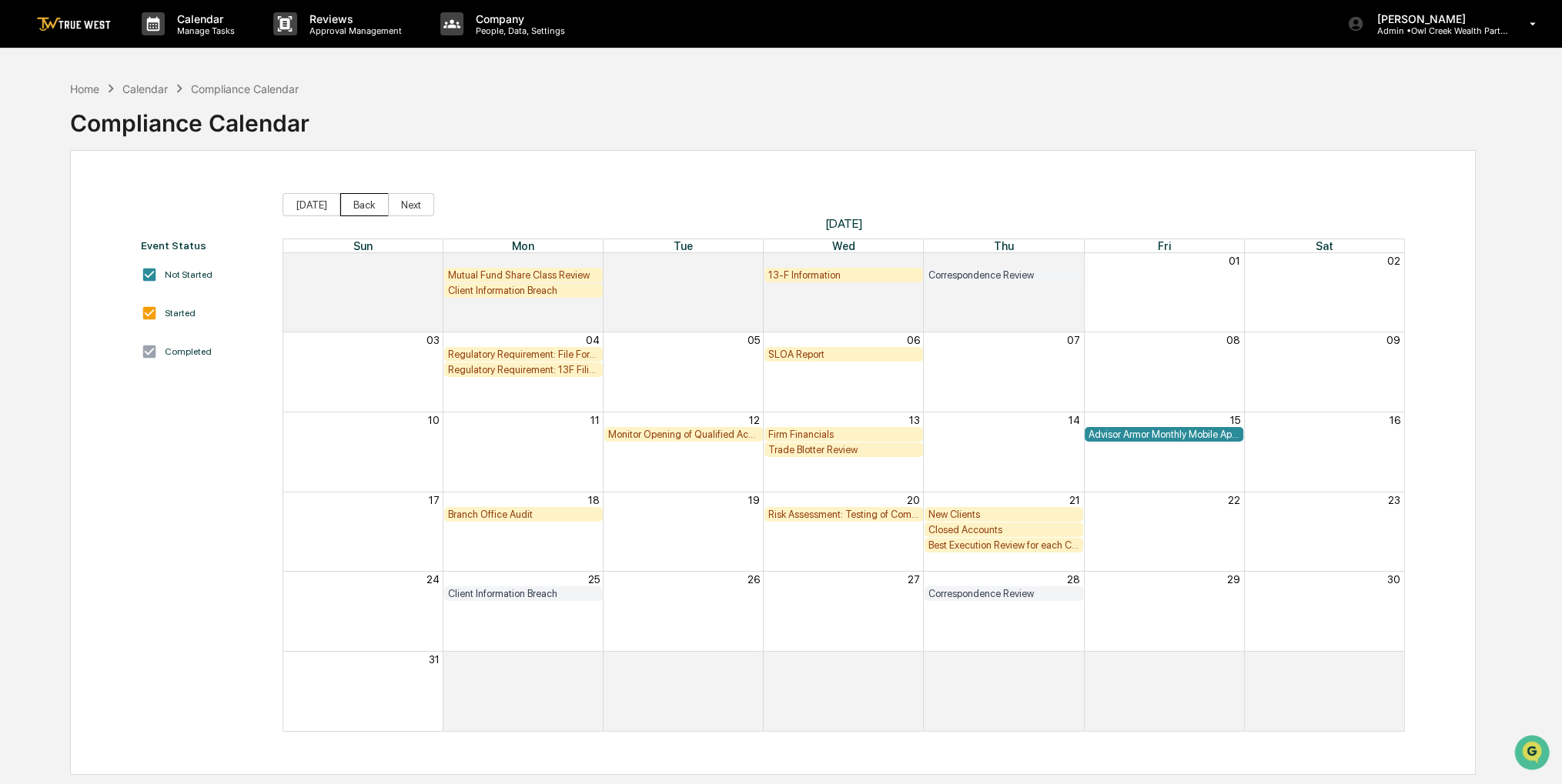
click at [354, 203] on button "Back" at bounding box center [365, 205] width 49 height 24
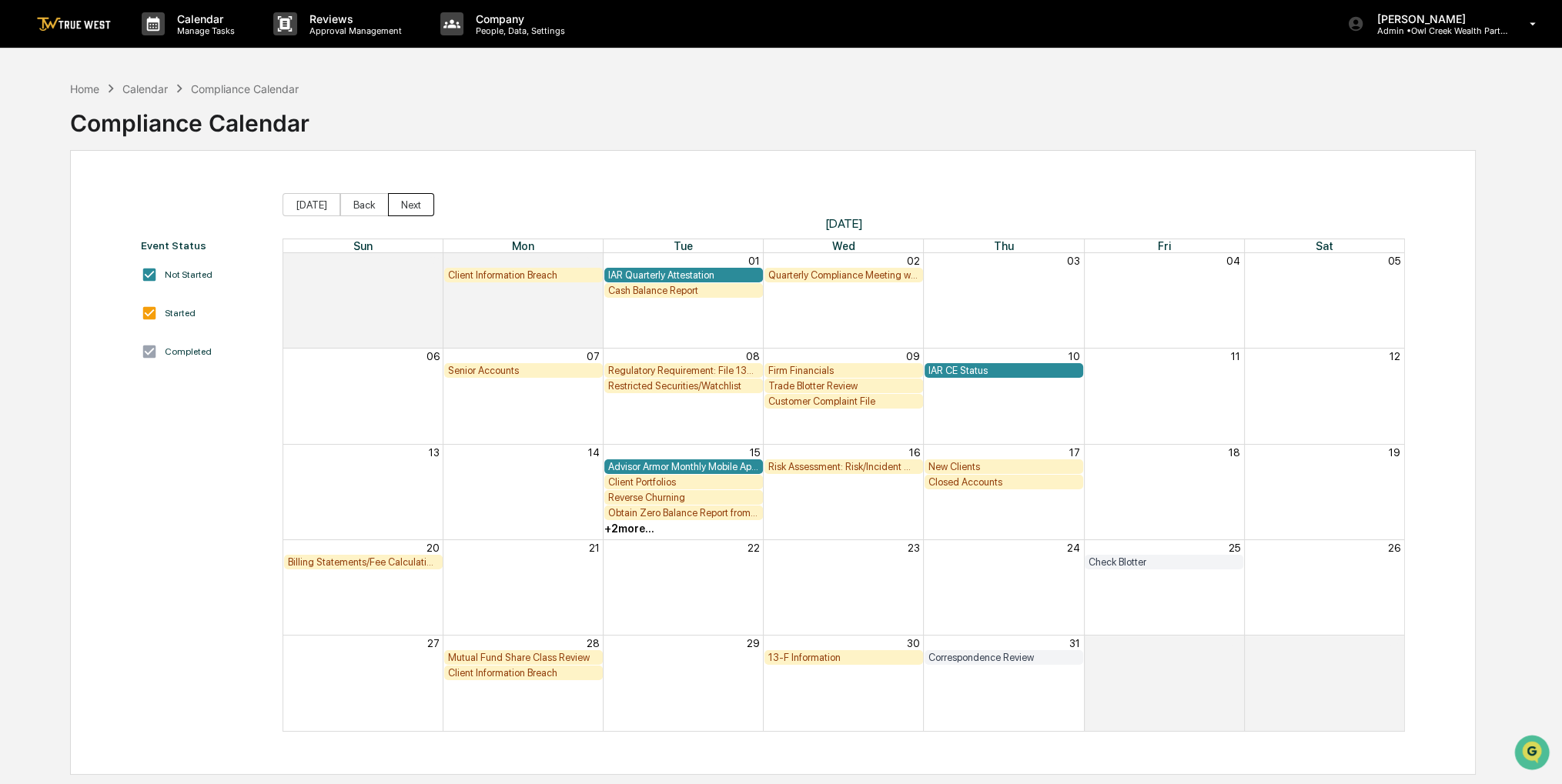
click at [398, 203] on button "Next" at bounding box center [411, 205] width 46 height 24
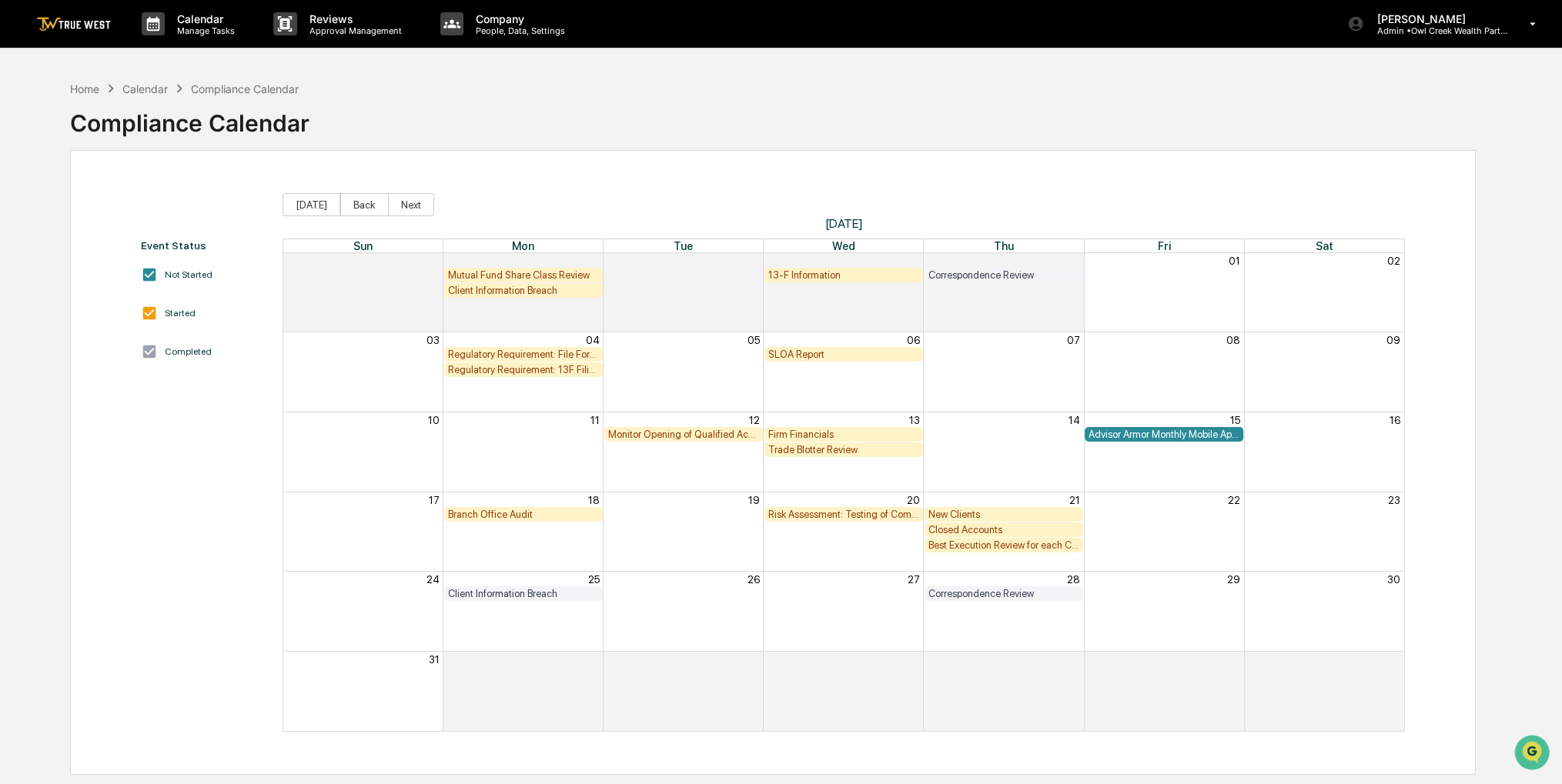
click at [398, 203] on button "Next" at bounding box center [411, 205] width 46 height 24
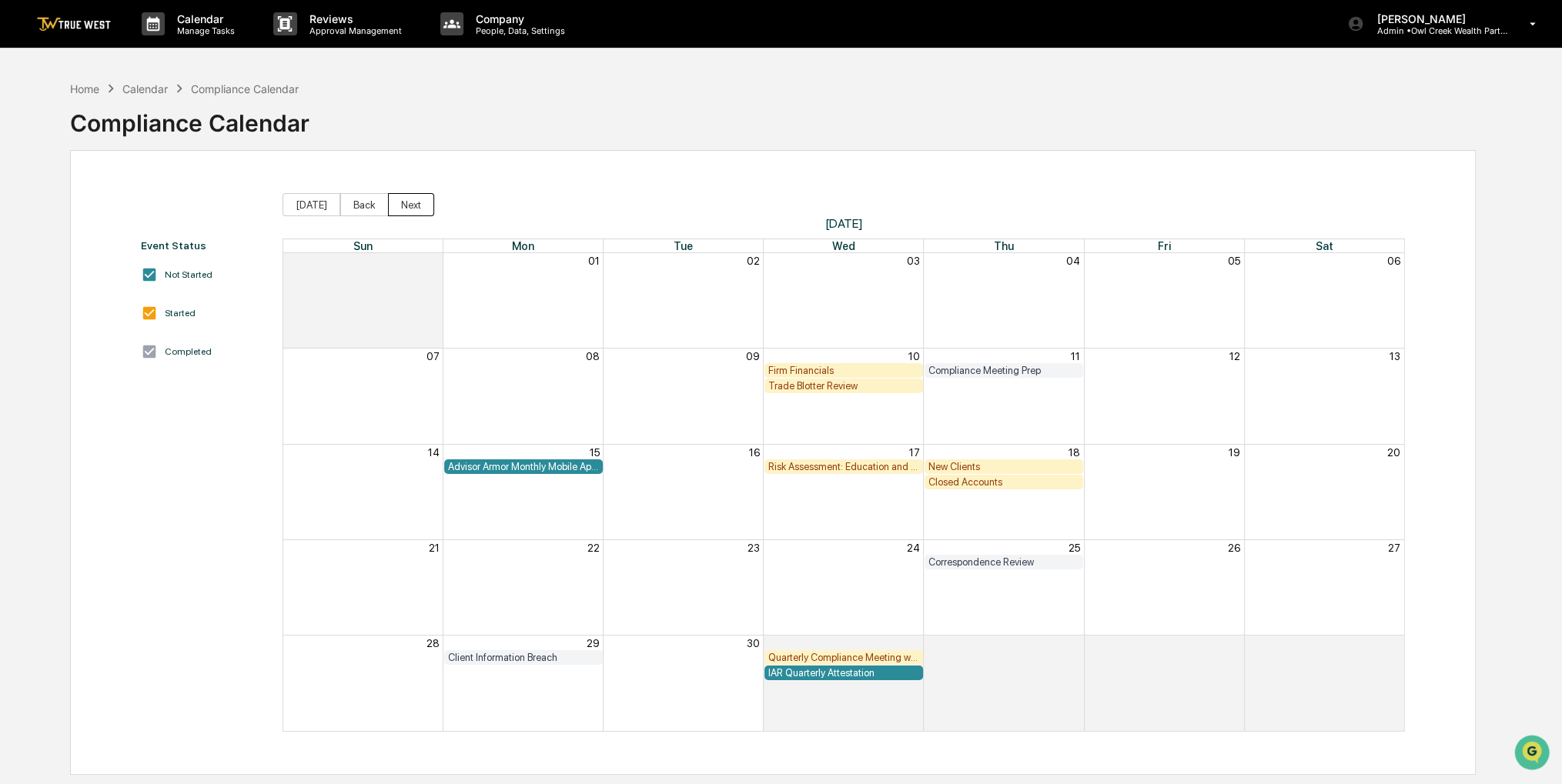
click at [405, 203] on button "Next" at bounding box center [411, 205] width 46 height 24
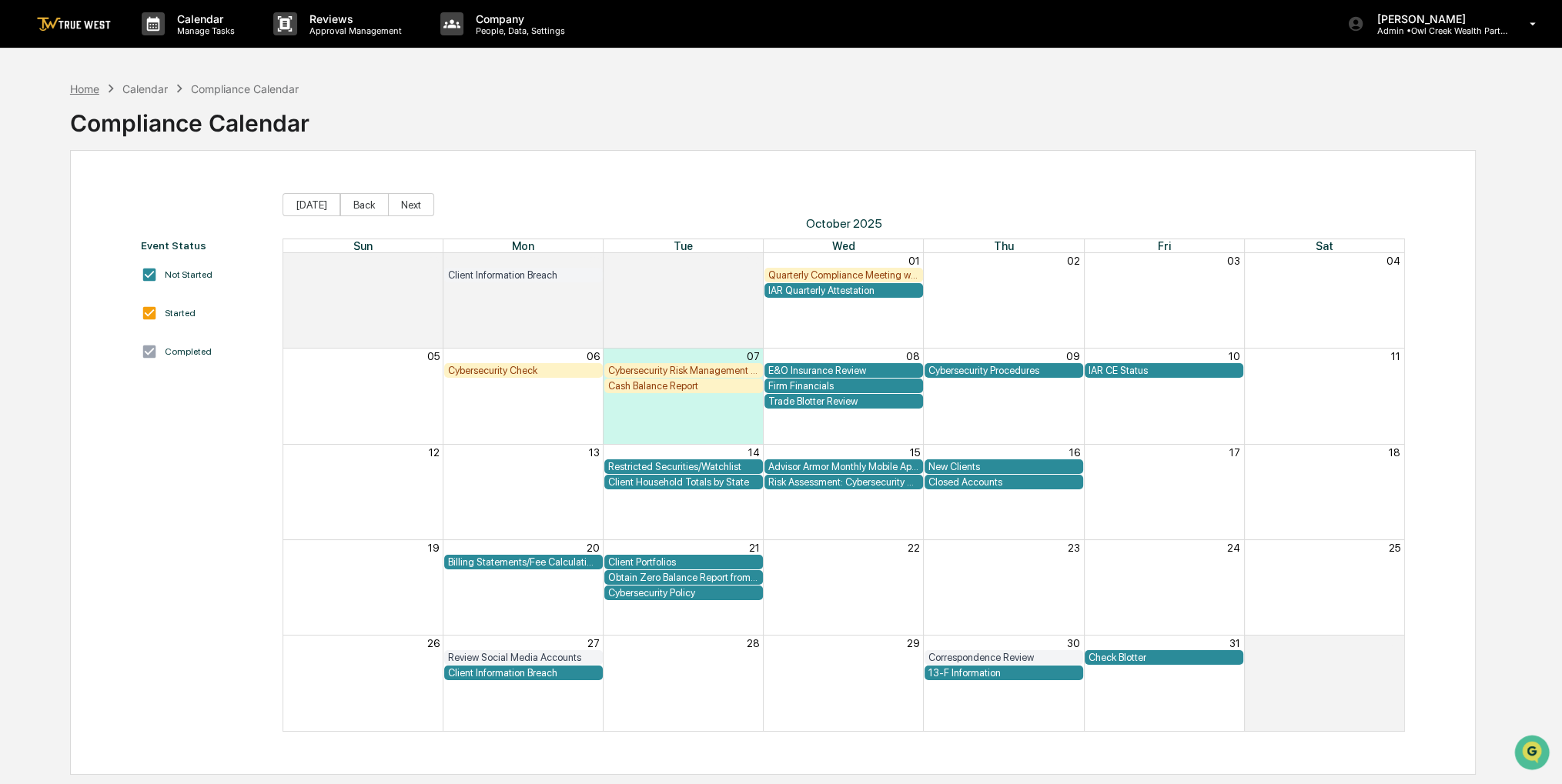
click at [101, 94] on div "Home Calendar Compliance Calendar" at bounding box center [184, 88] width 229 height 17
click at [93, 90] on div "Home" at bounding box center [84, 89] width 29 height 13
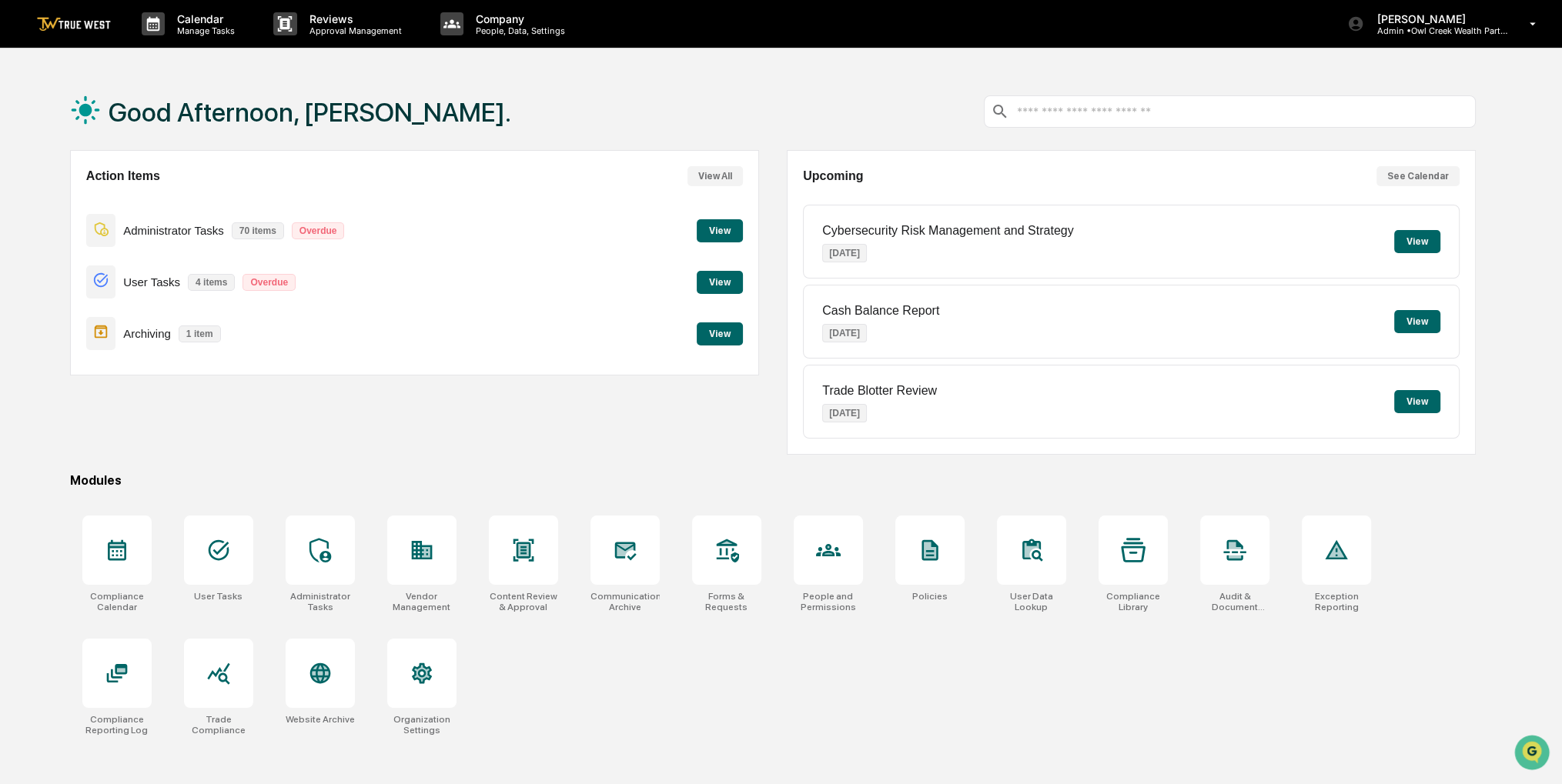
drag, startPoint x: 499, startPoint y: 120, endPoint x: 483, endPoint y: 108, distance: 20.0
click at [483, 108] on div "Good Afternoon, [PERSON_NAME]." at bounding box center [772, 111] width 1406 height 77
click at [724, 288] on button "View" at bounding box center [720, 282] width 46 height 24
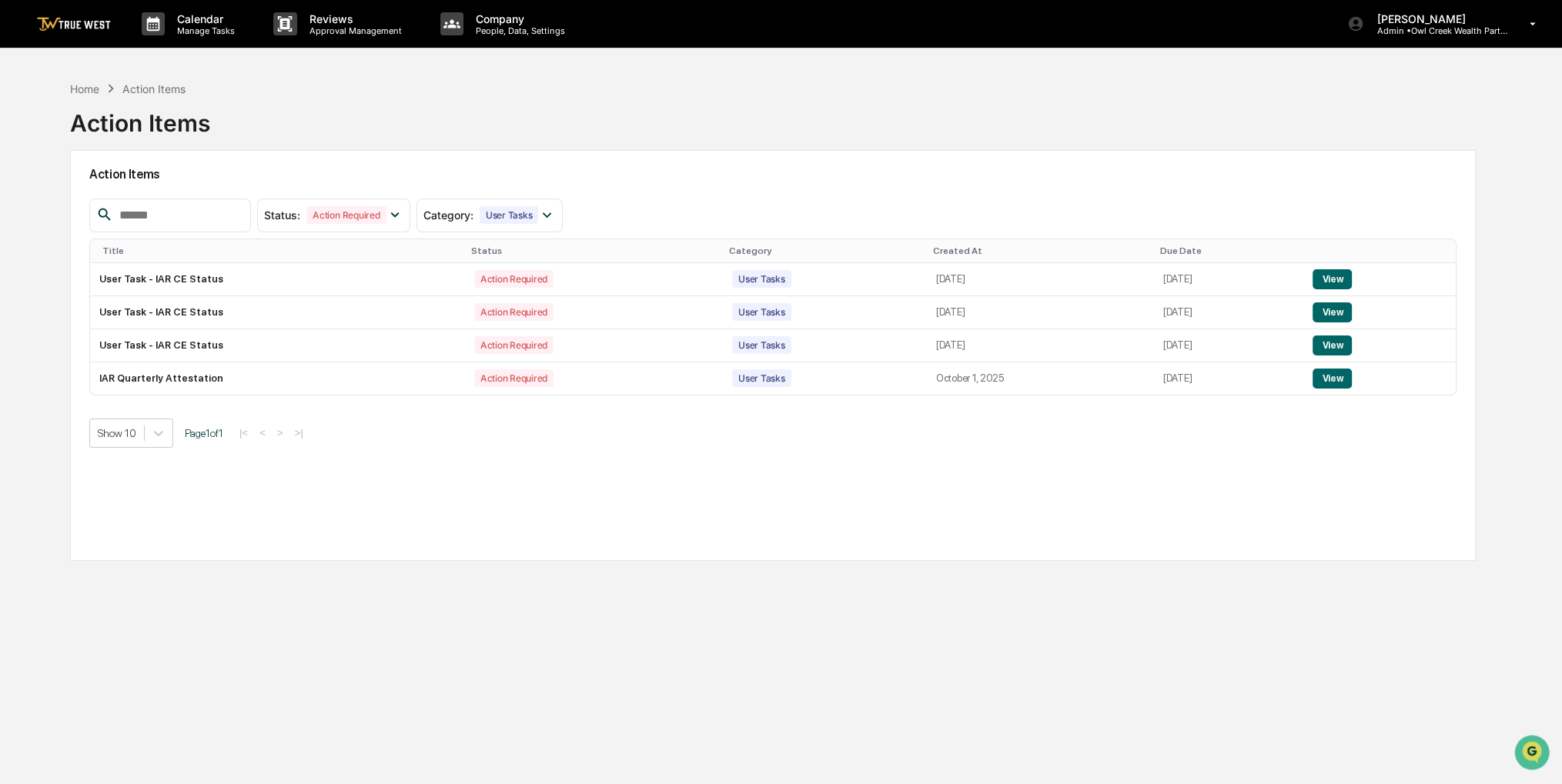
drag, startPoint x: 656, startPoint y: 92, endPoint x: 599, endPoint y: 91, distance: 57.0
click at [599, 91] on div "Home Action Items Action Items" at bounding box center [772, 111] width 1406 height 77
click at [91, 86] on div "Home" at bounding box center [84, 89] width 29 height 13
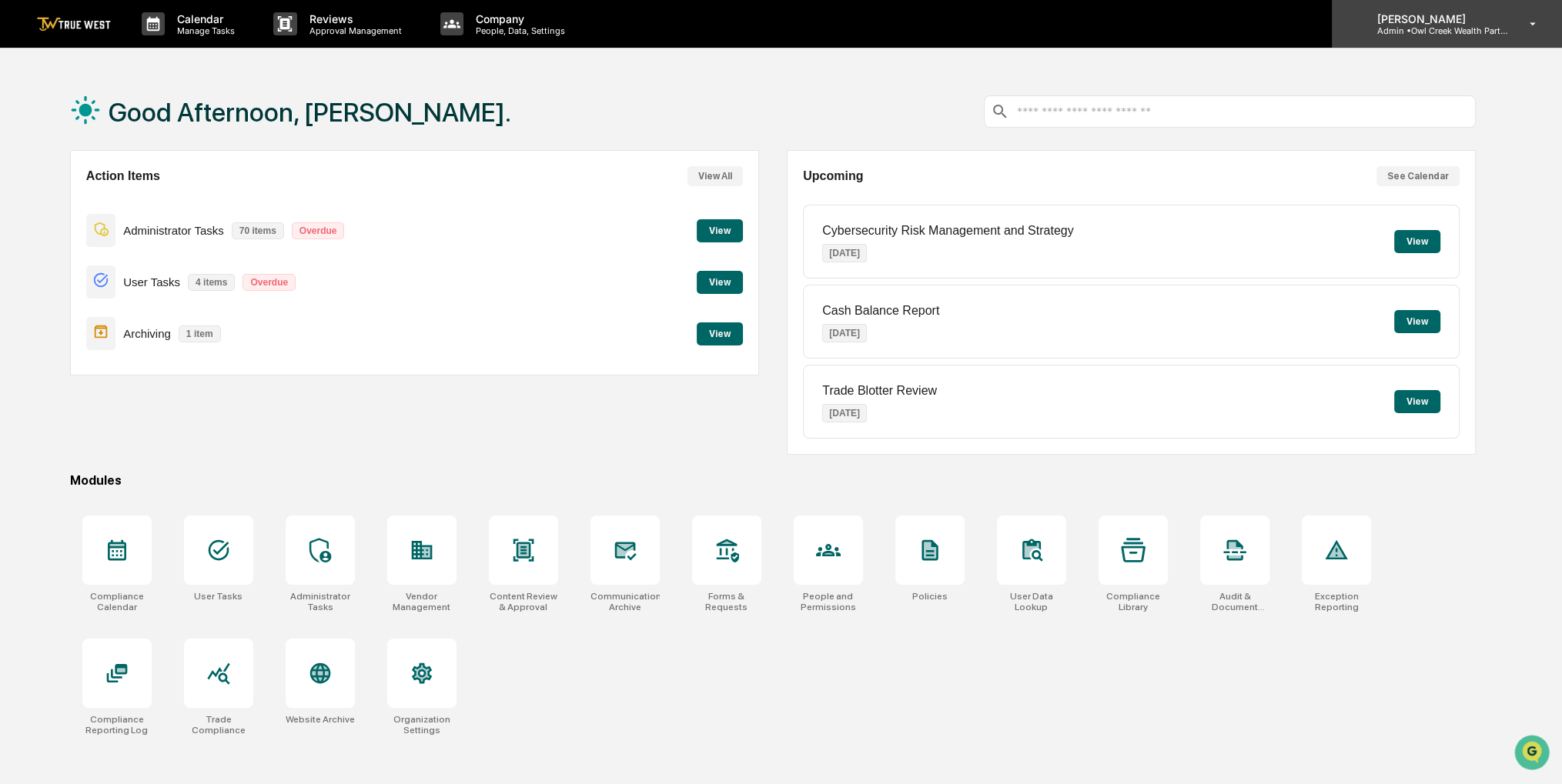
click at [1507, 39] on div "[PERSON_NAME] Admin • Owl Creek Wealth Partners" at bounding box center [1447, 24] width 230 height 48
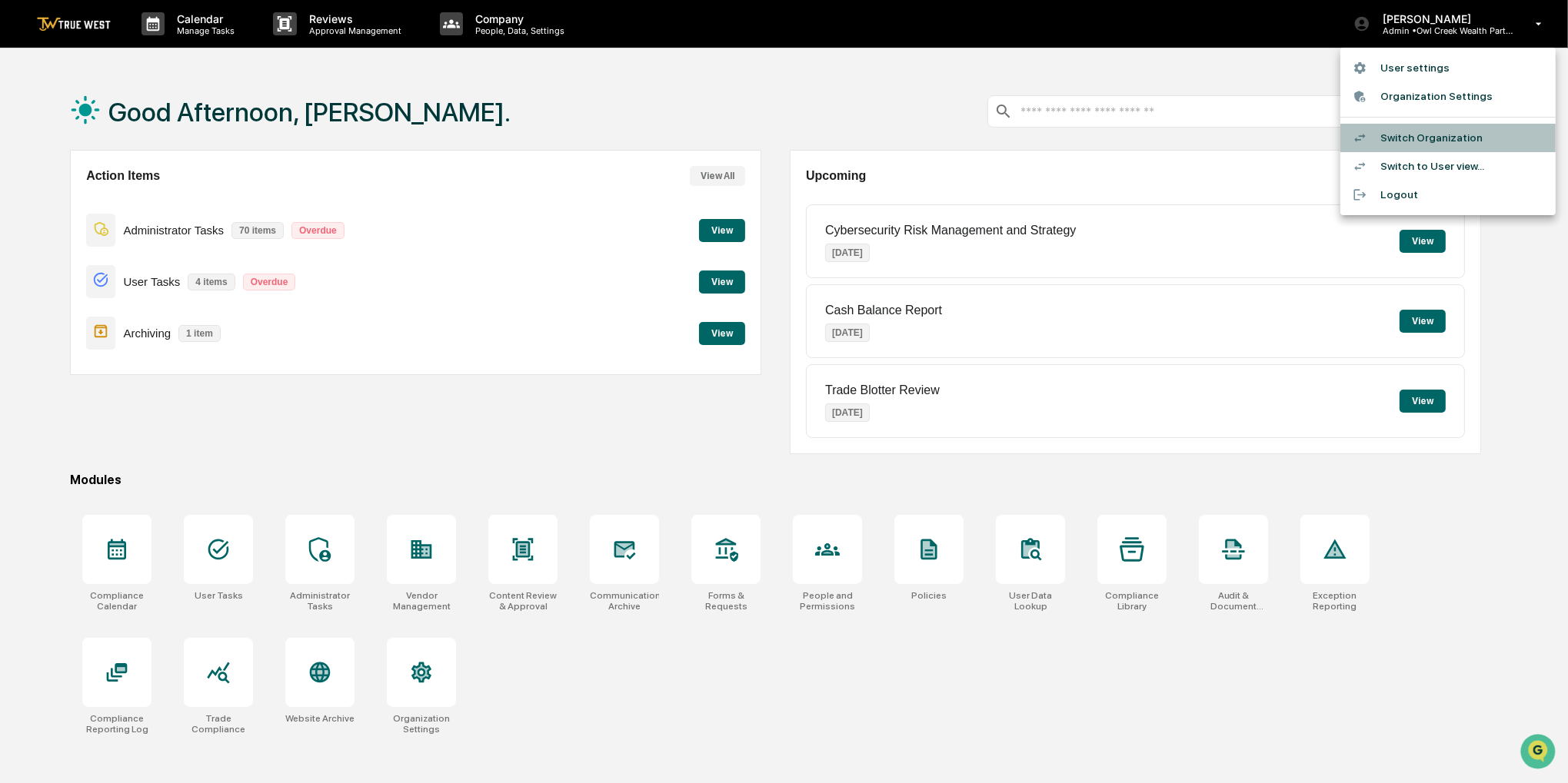
click at [1441, 130] on li "Switch Organization" at bounding box center [1448, 137] width 215 height 28
